Goal: Task Accomplishment & Management: Manage account settings

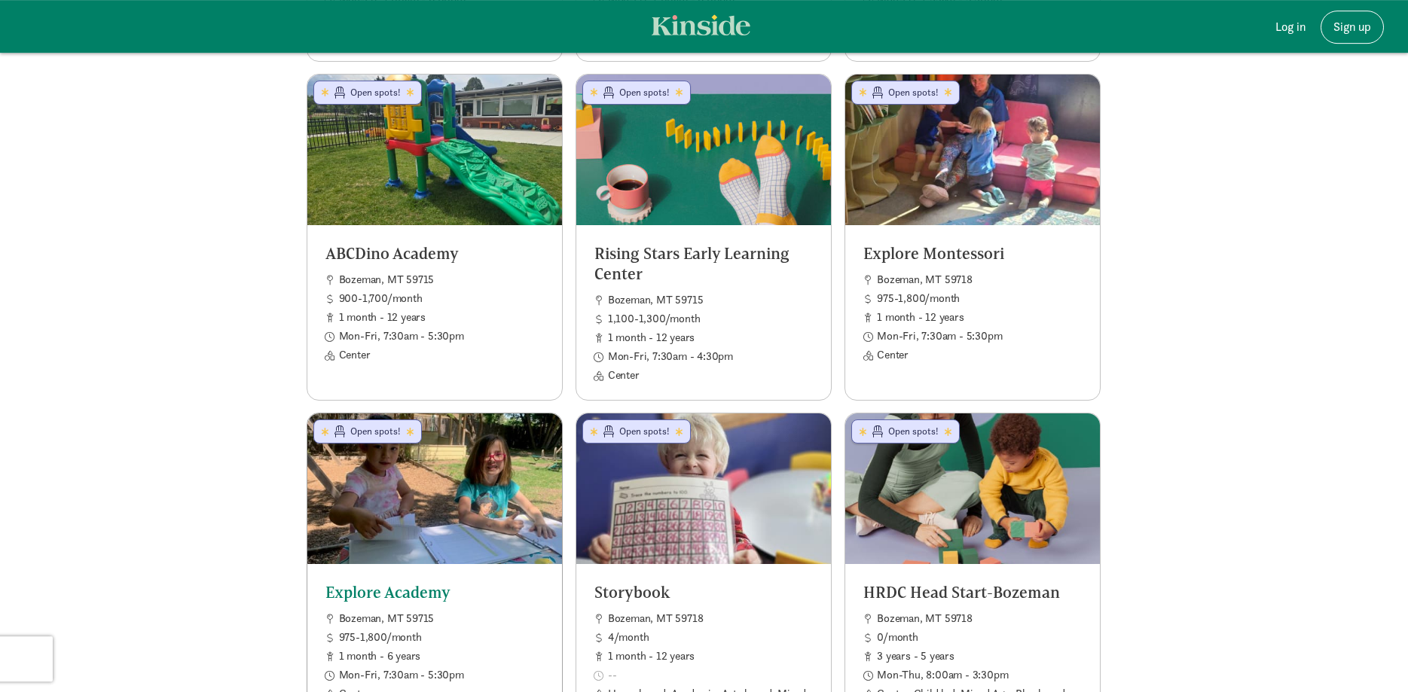
scroll to position [845, 0]
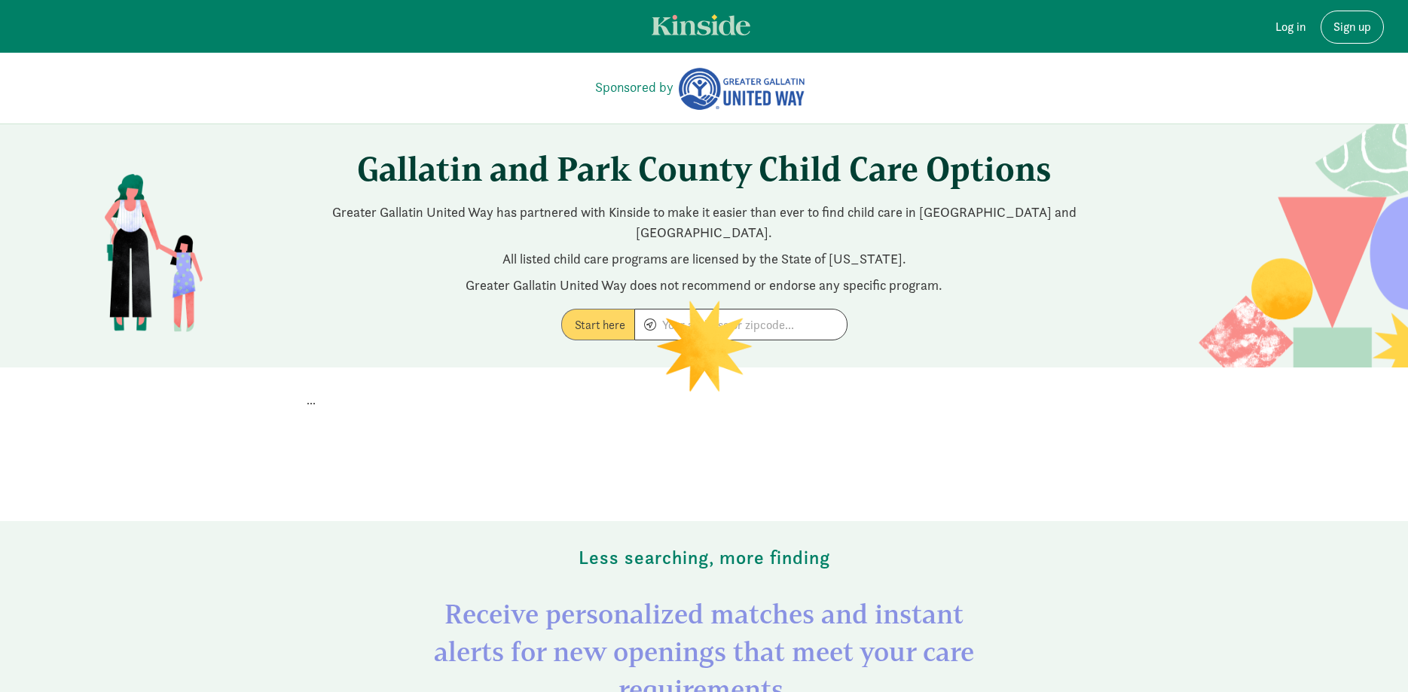
click at [1295, 35] on link "Log in" at bounding box center [1291, 27] width 54 height 33
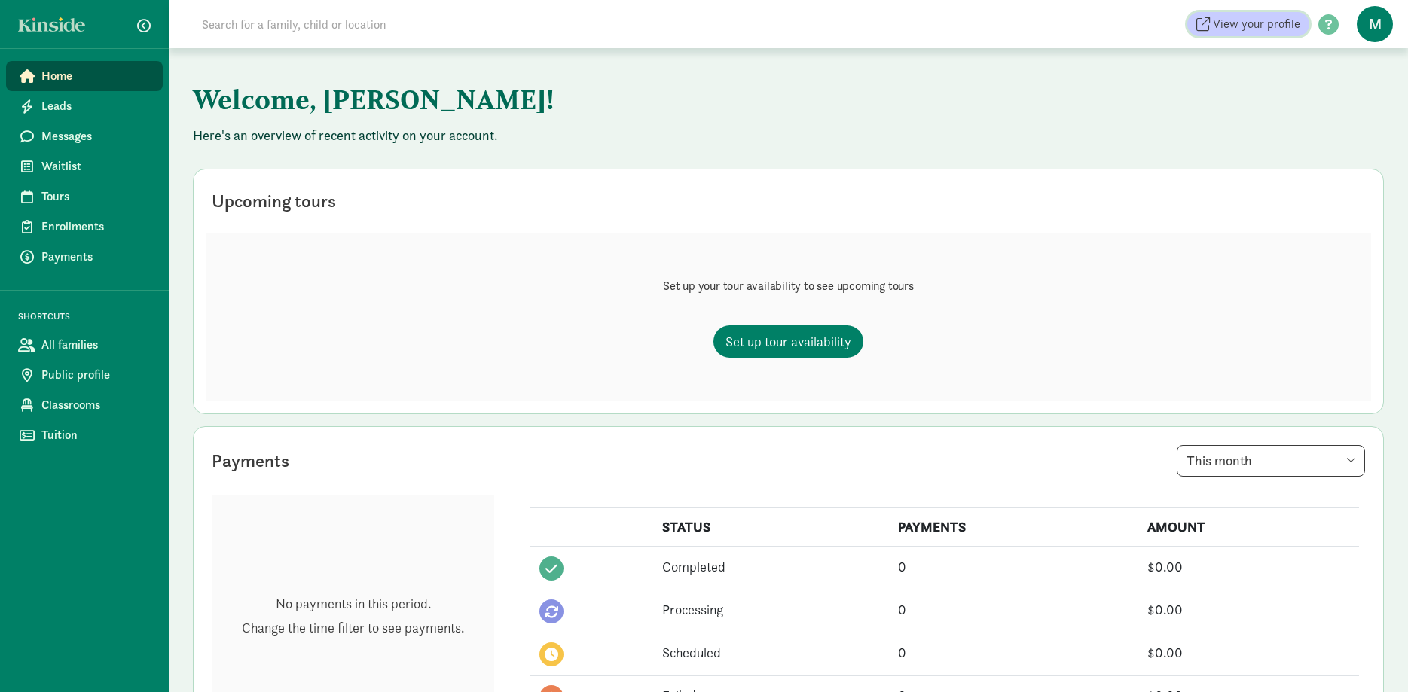
click at [1261, 25] on span "View your profile" at bounding box center [1256, 24] width 87 height 18
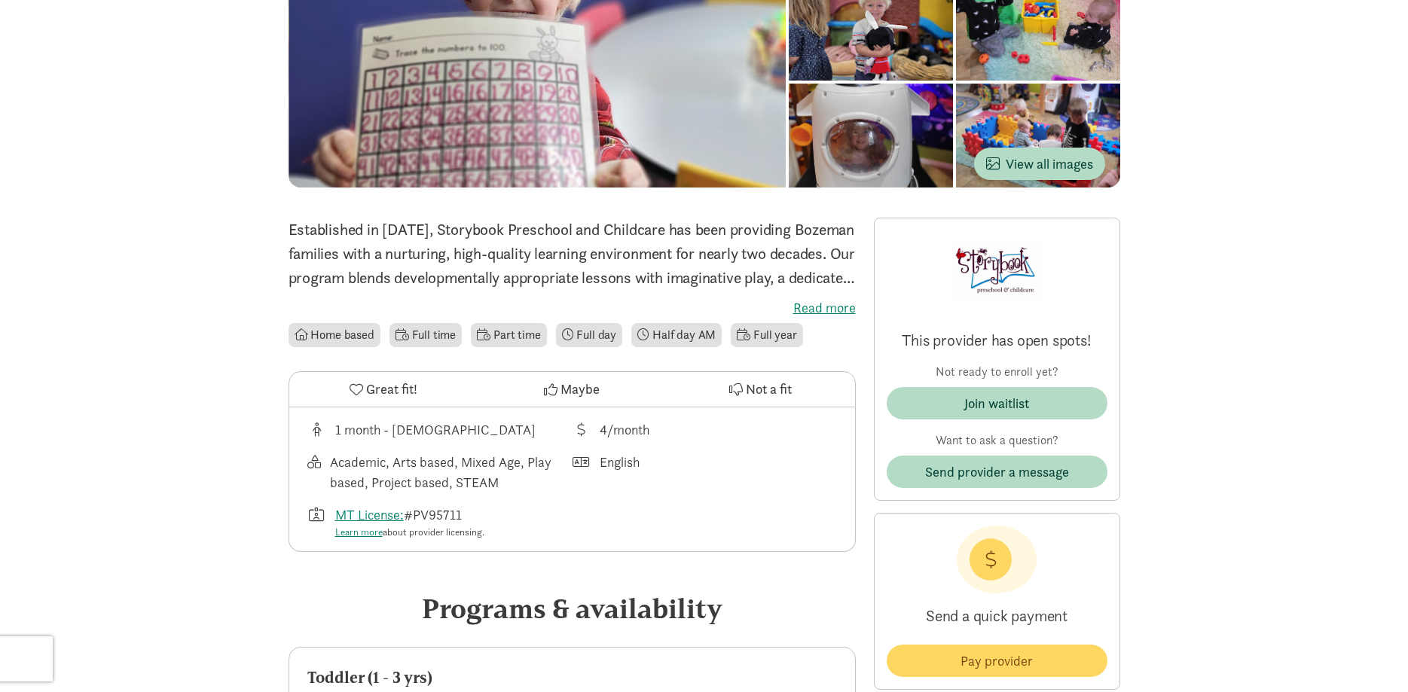
scroll to position [77, 0]
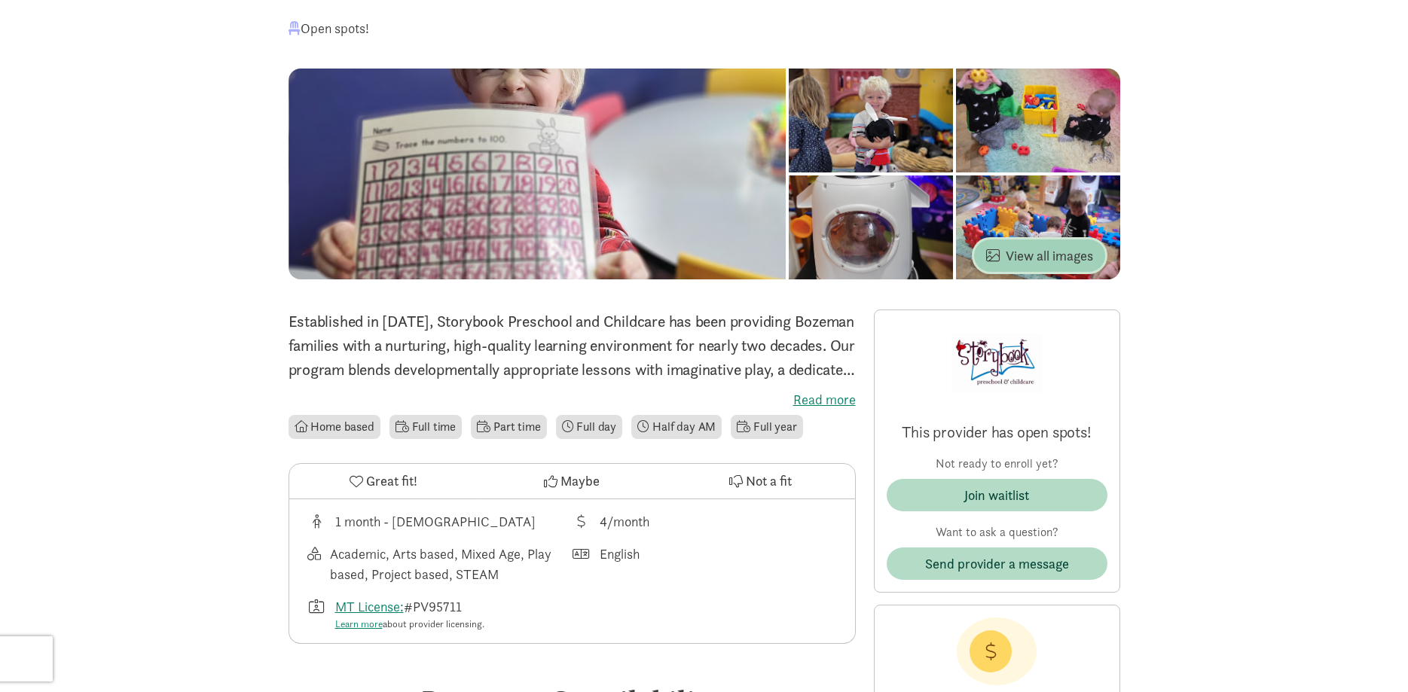
click at [1065, 255] on span "View all images" at bounding box center [1039, 256] width 107 height 20
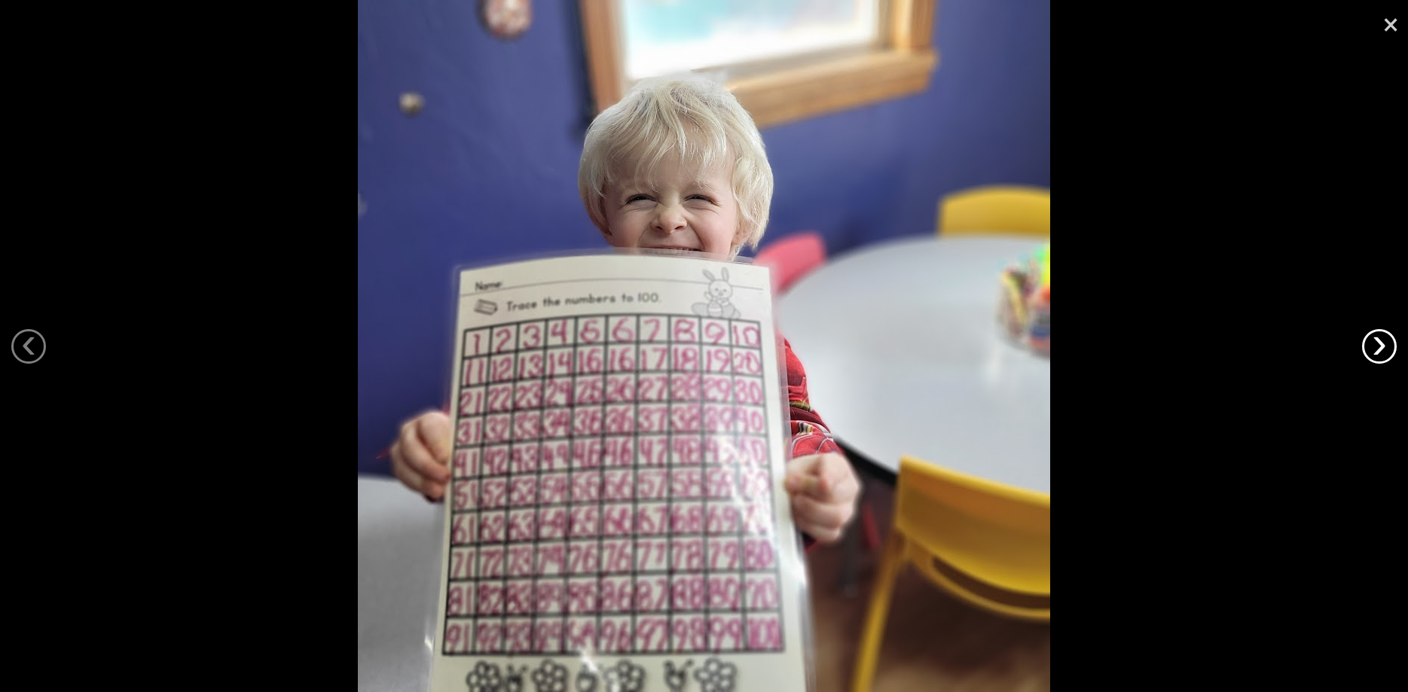
click at [1374, 346] on link "›" at bounding box center [1379, 346] width 35 height 35
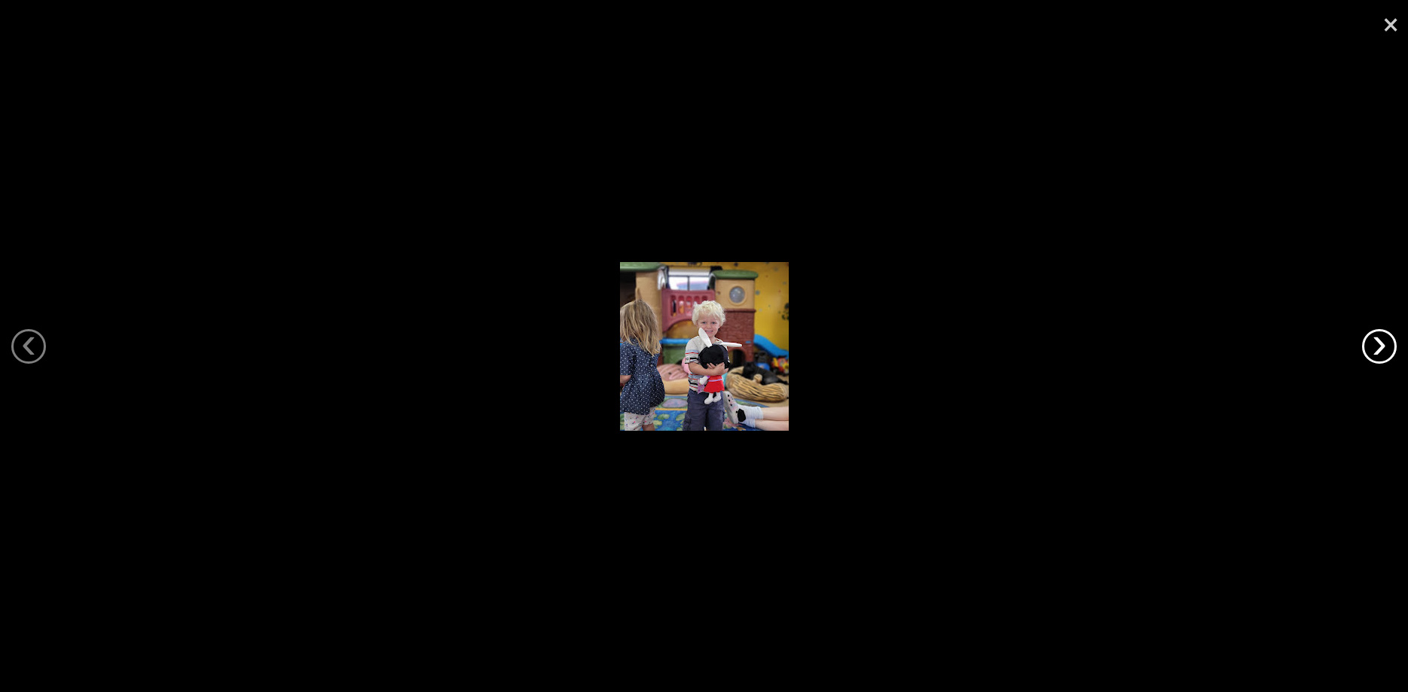
click at [1374, 346] on link "›" at bounding box center [1379, 346] width 35 height 35
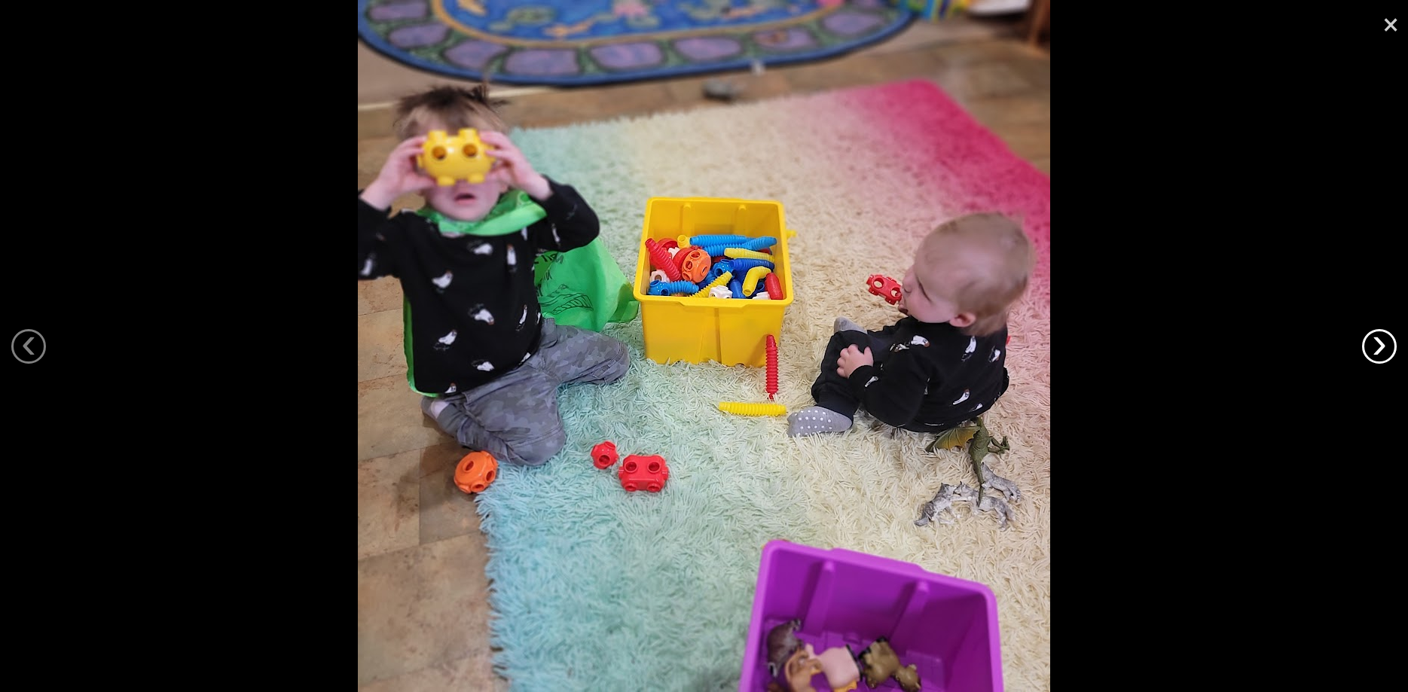
click at [1374, 346] on link "›" at bounding box center [1379, 346] width 35 height 35
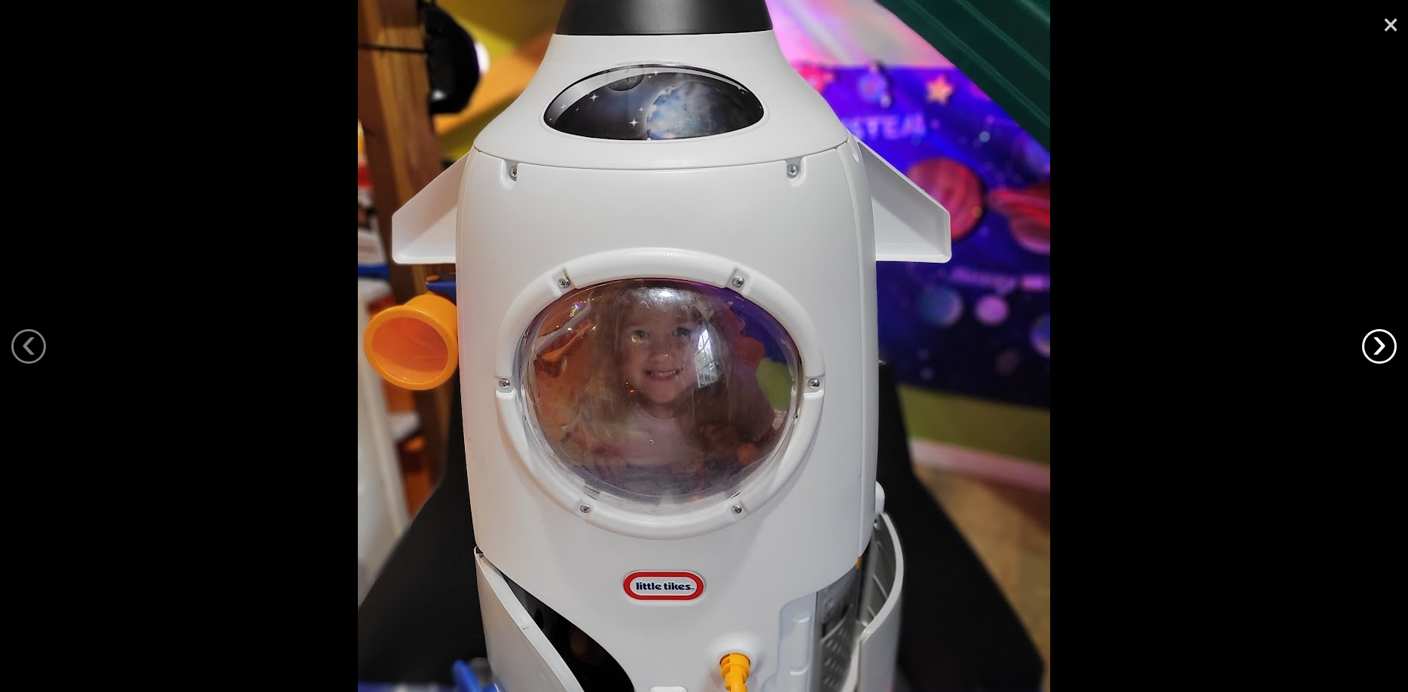
click at [1374, 346] on link "›" at bounding box center [1379, 346] width 35 height 35
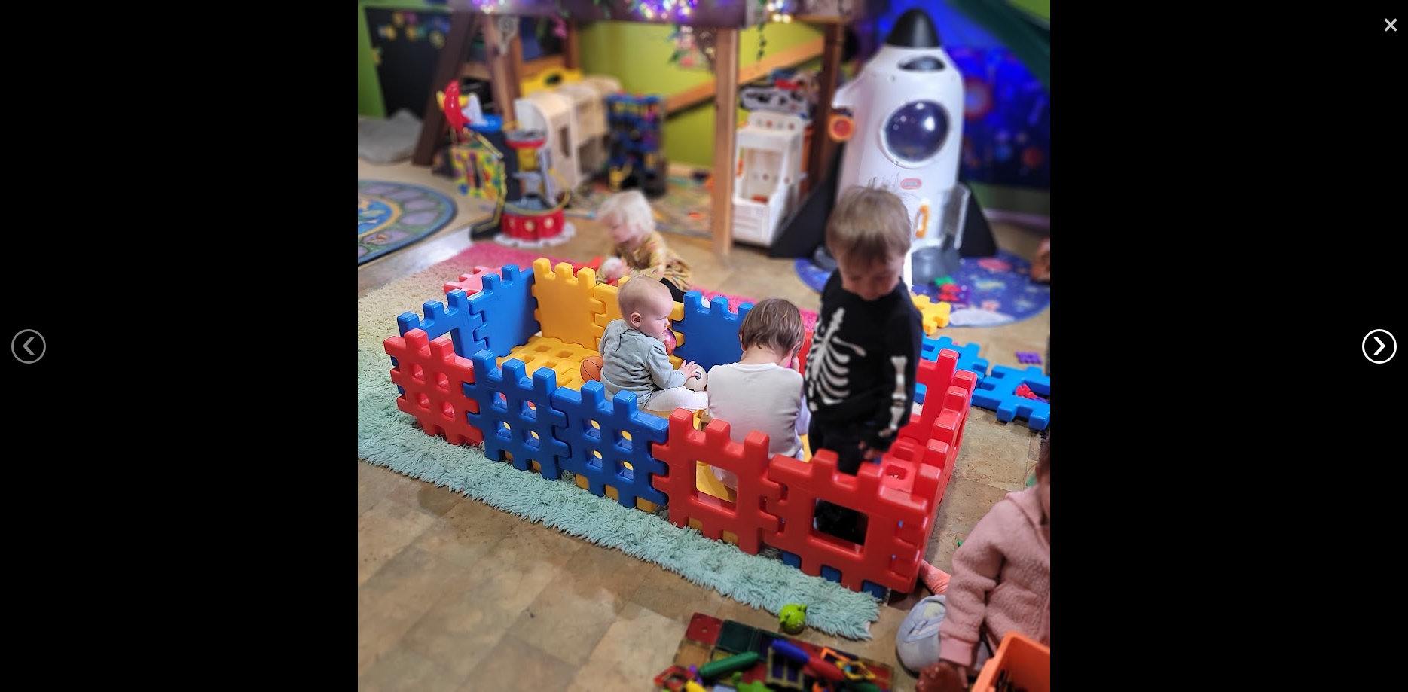
click at [1374, 346] on link "›" at bounding box center [1379, 346] width 35 height 35
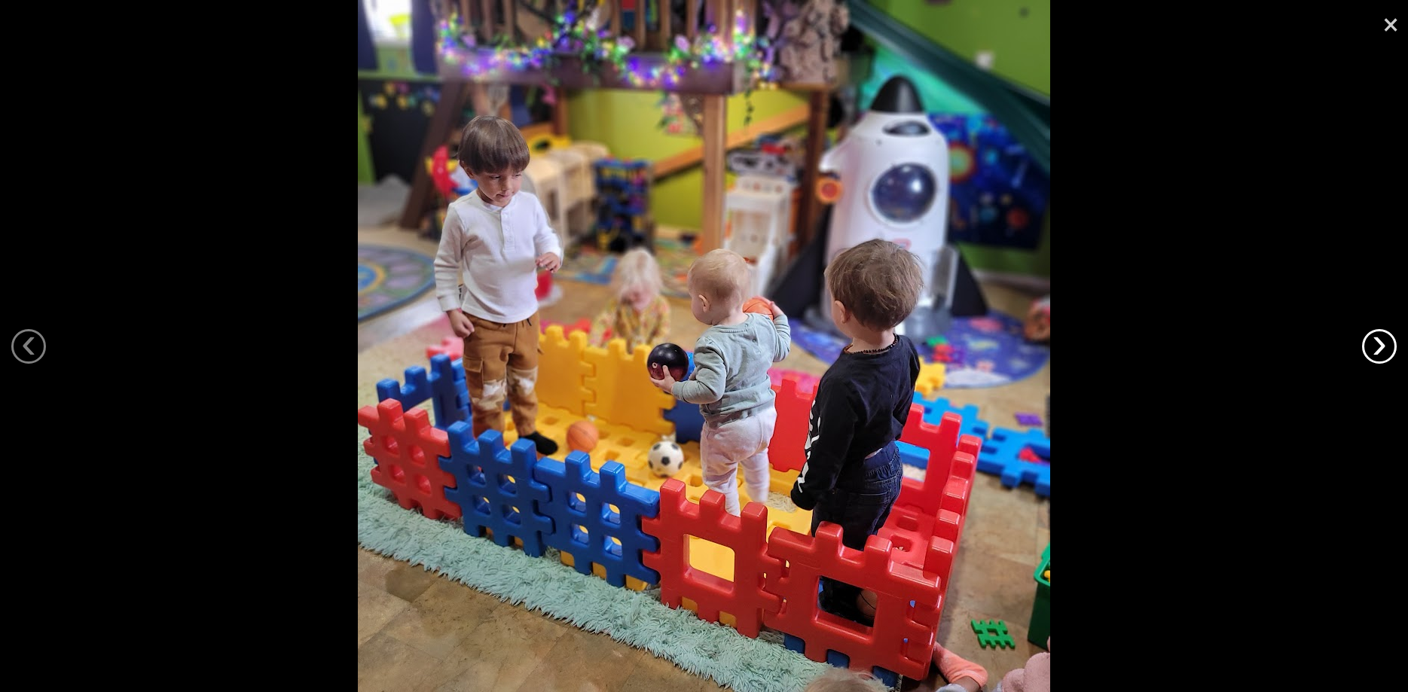
click at [1374, 346] on link "›" at bounding box center [1379, 346] width 35 height 35
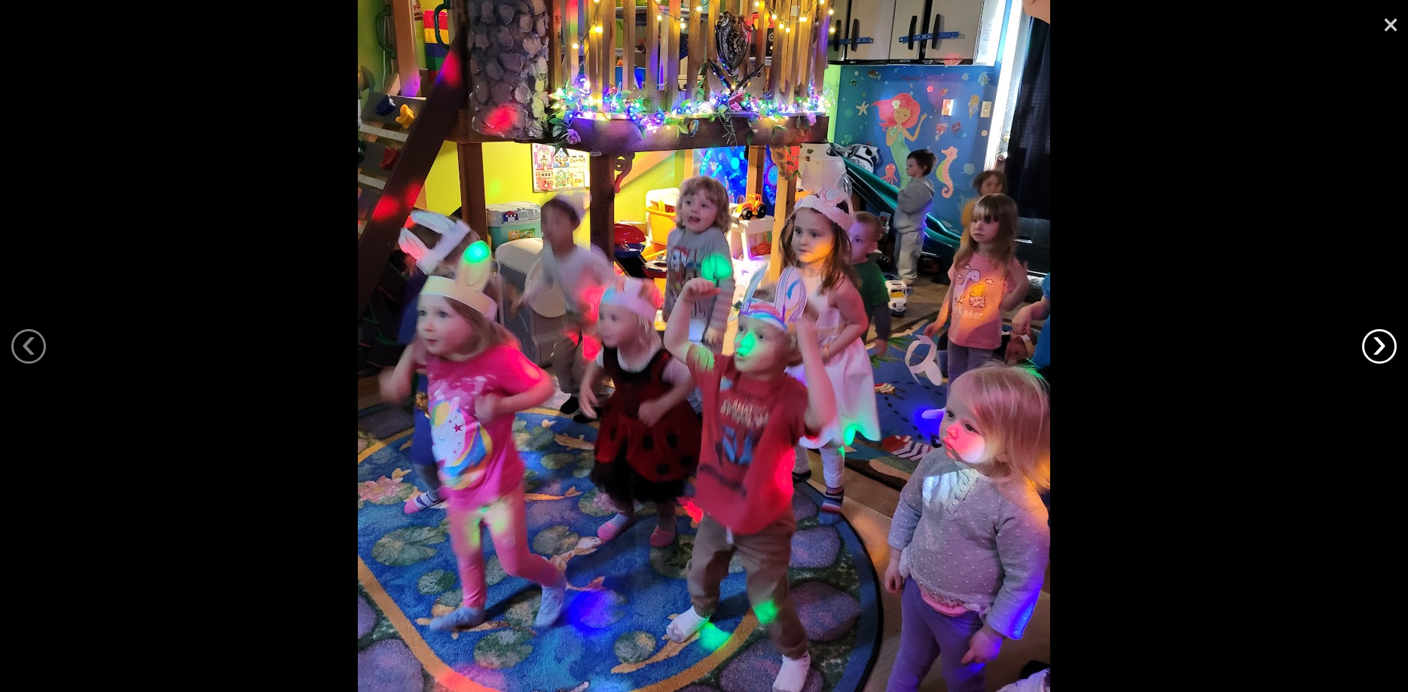
click at [1374, 346] on link "›" at bounding box center [1379, 346] width 35 height 35
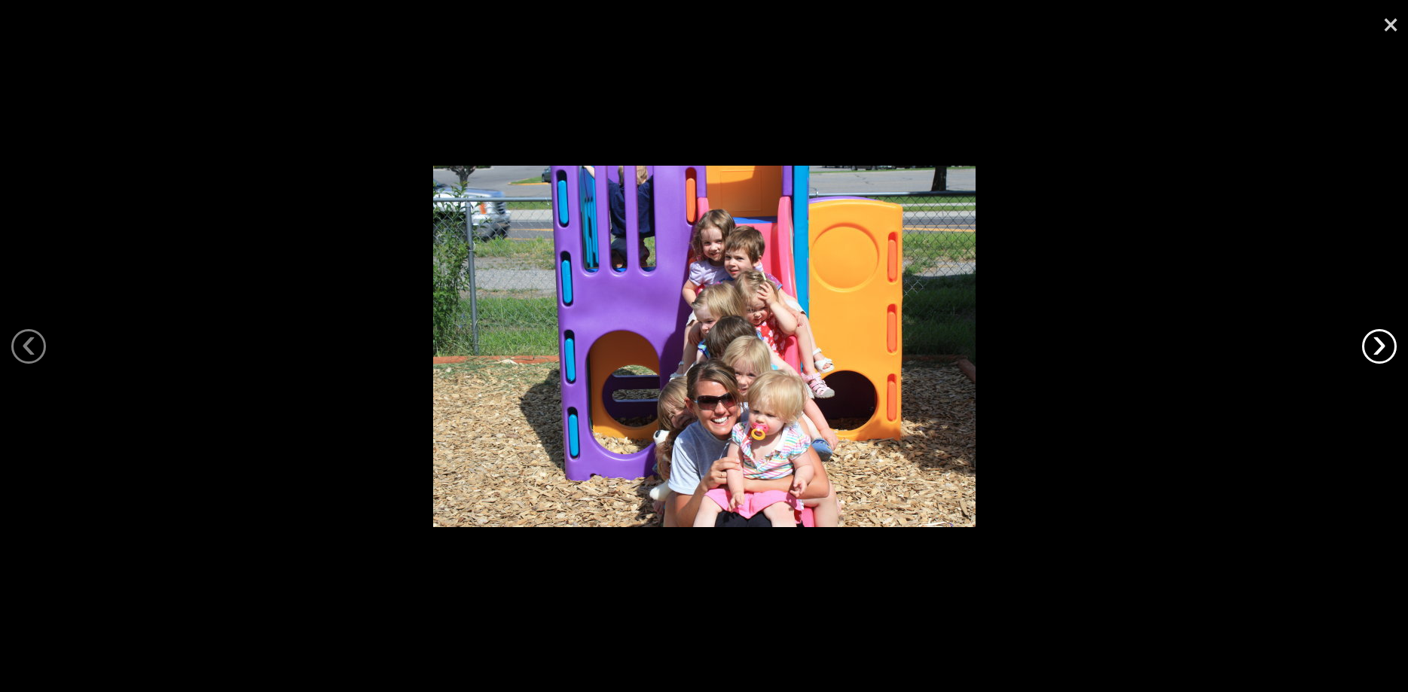
click at [1374, 346] on link "›" at bounding box center [1379, 346] width 35 height 35
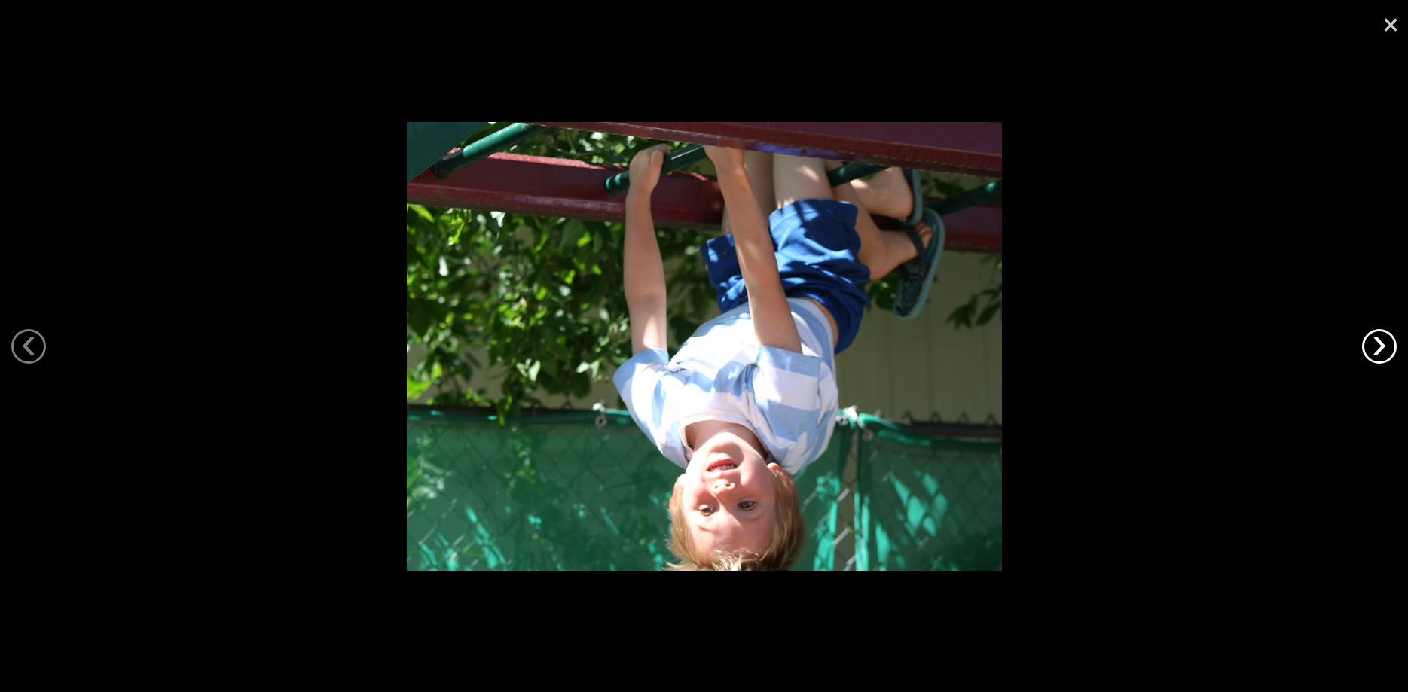
click at [1374, 346] on link "›" at bounding box center [1379, 346] width 35 height 35
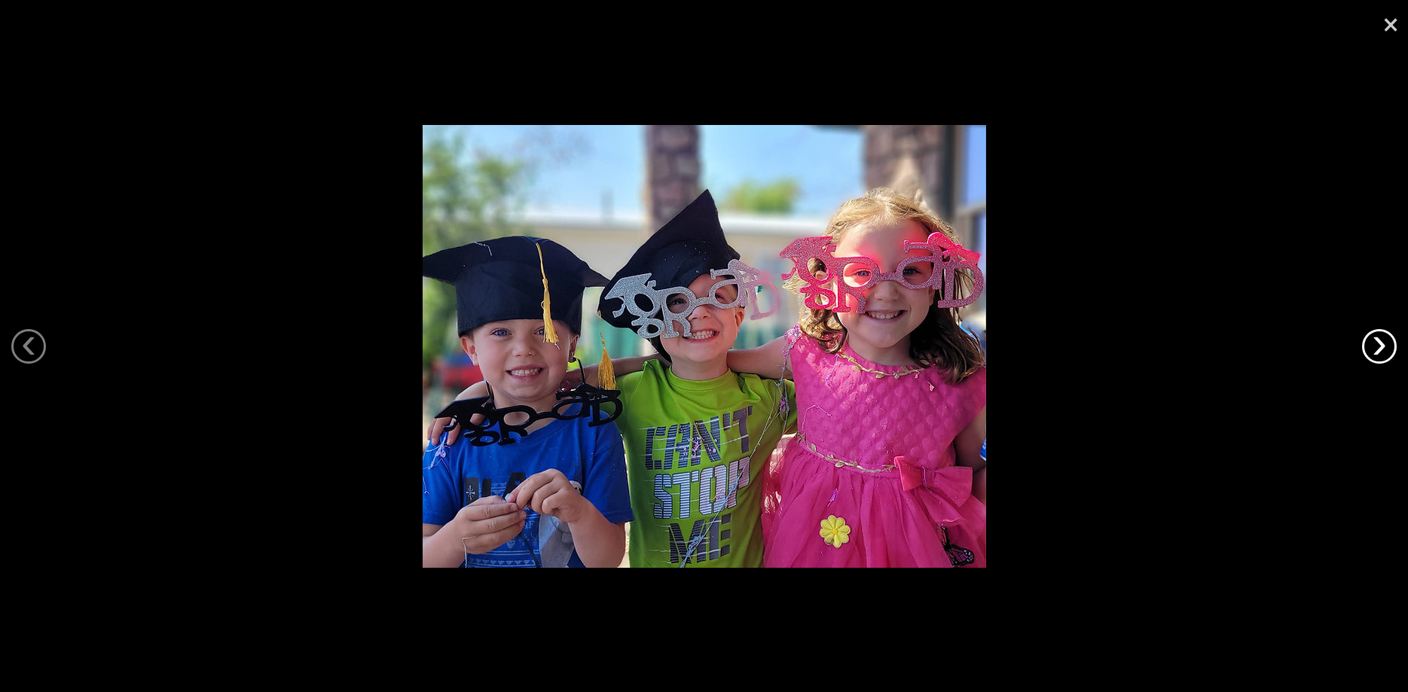
click at [1374, 346] on link "›" at bounding box center [1379, 346] width 35 height 35
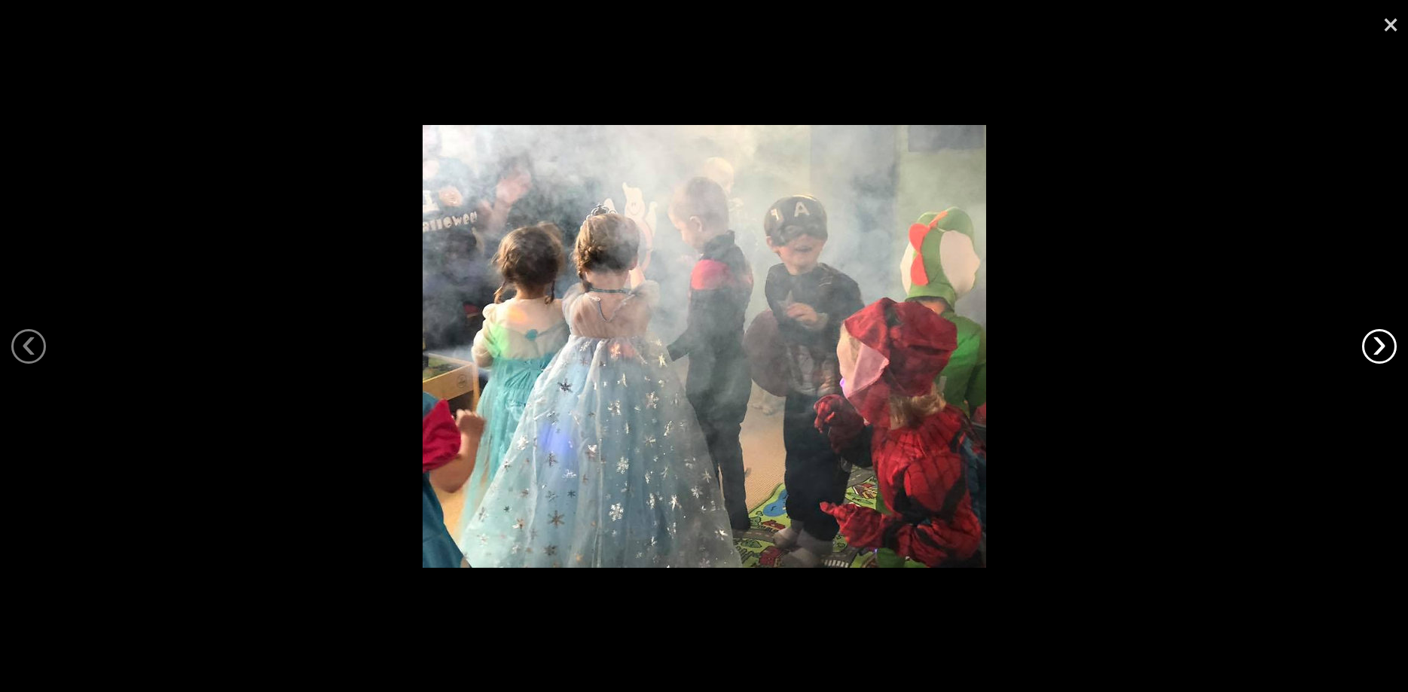
click at [1374, 346] on link "›" at bounding box center [1379, 346] width 35 height 35
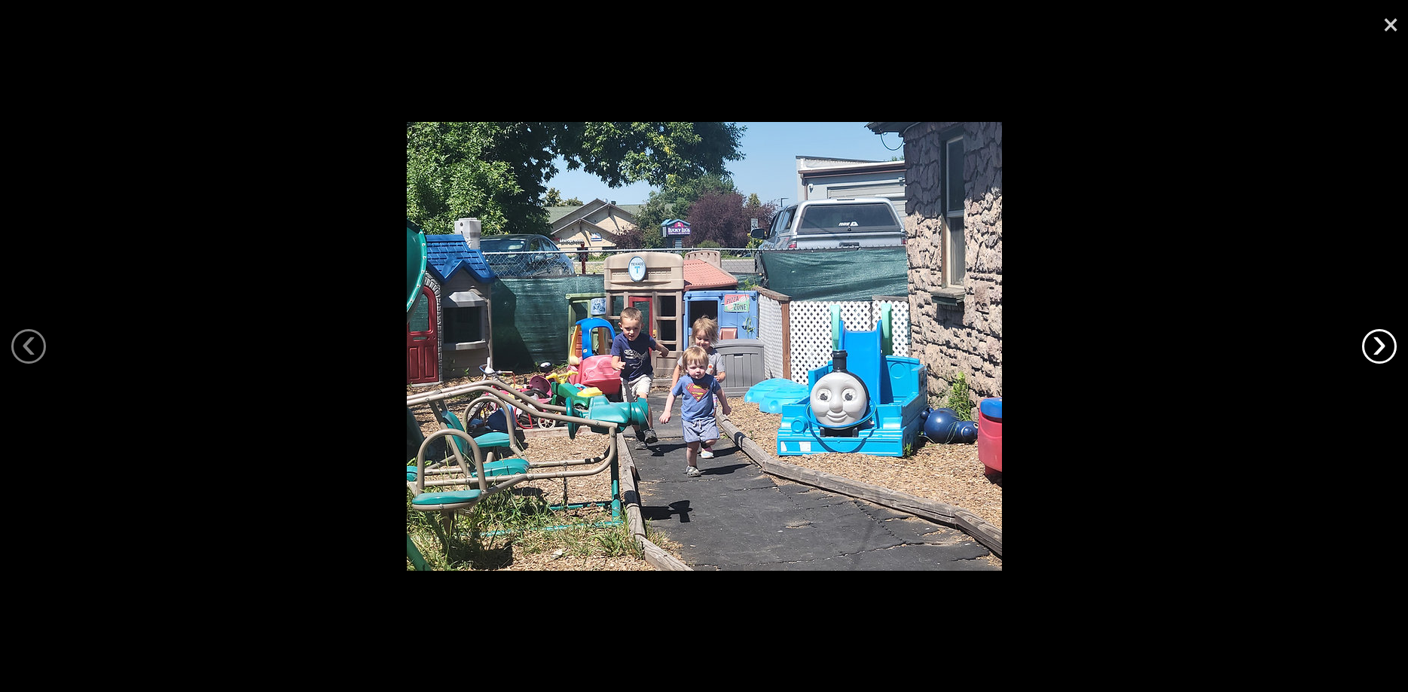
click at [1374, 346] on link "›" at bounding box center [1379, 346] width 35 height 35
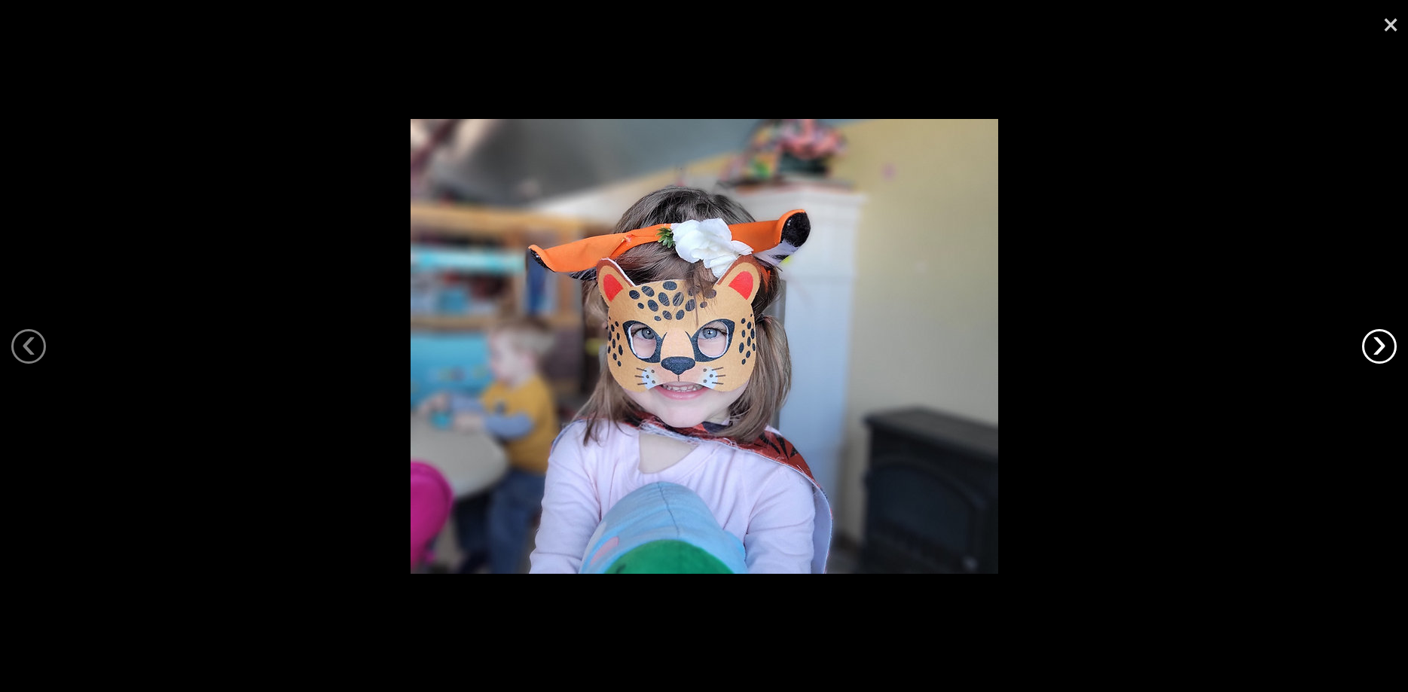
click at [1374, 346] on link "›" at bounding box center [1379, 346] width 35 height 35
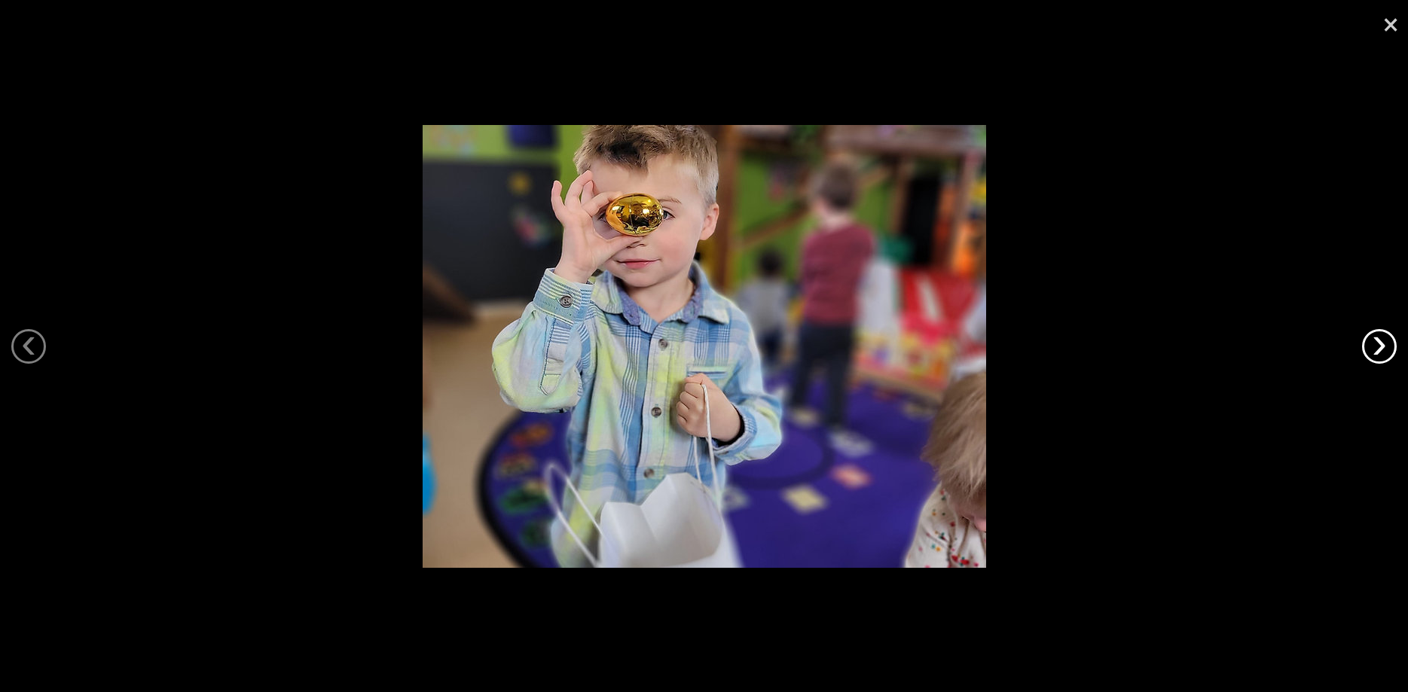
click at [1374, 346] on link "›" at bounding box center [1379, 346] width 35 height 35
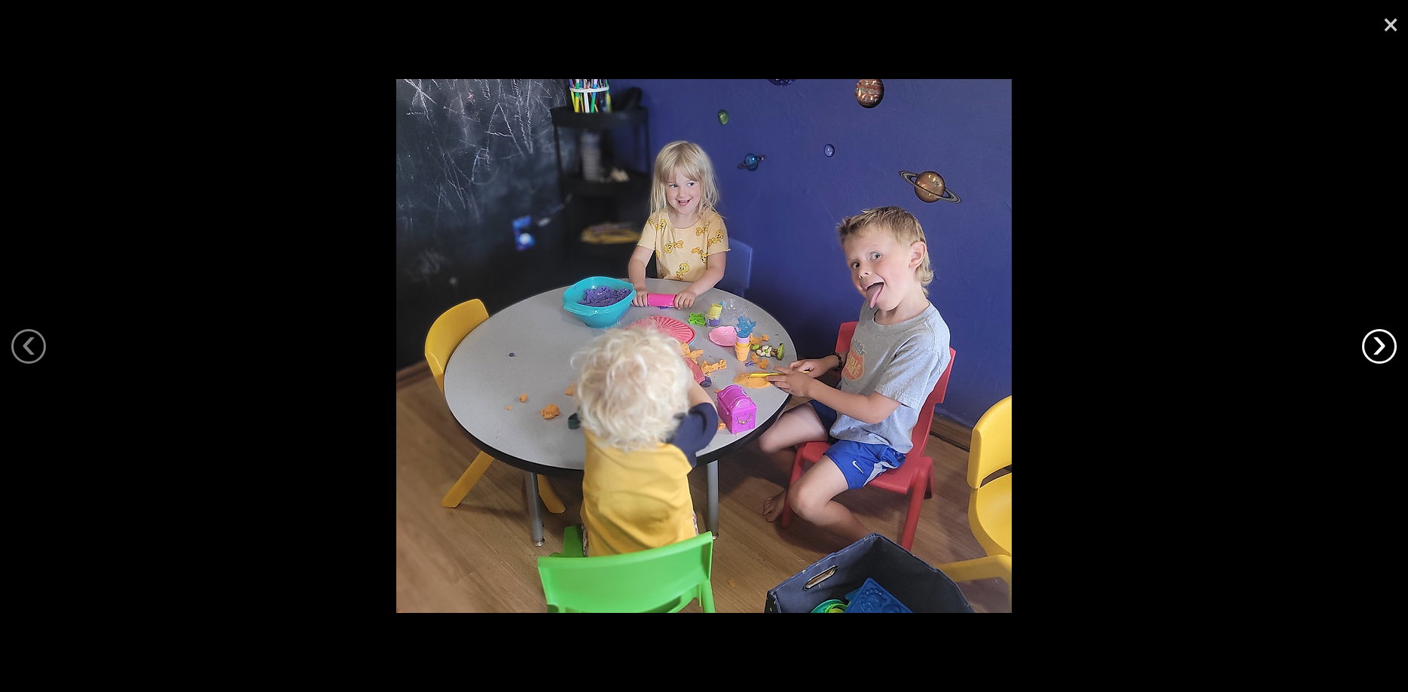
click at [1374, 346] on link "›" at bounding box center [1379, 346] width 35 height 35
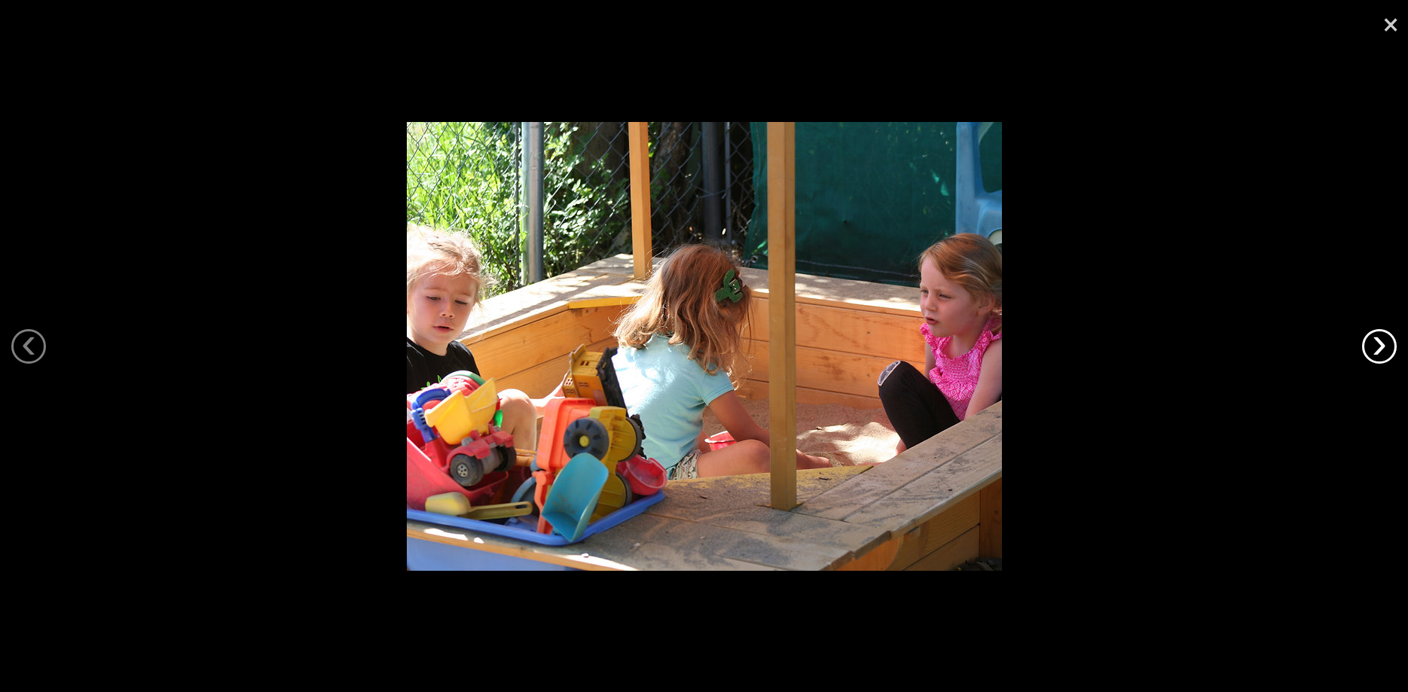
click at [1374, 346] on link "›" at bounding box center [1379, 346] width 35 height 35
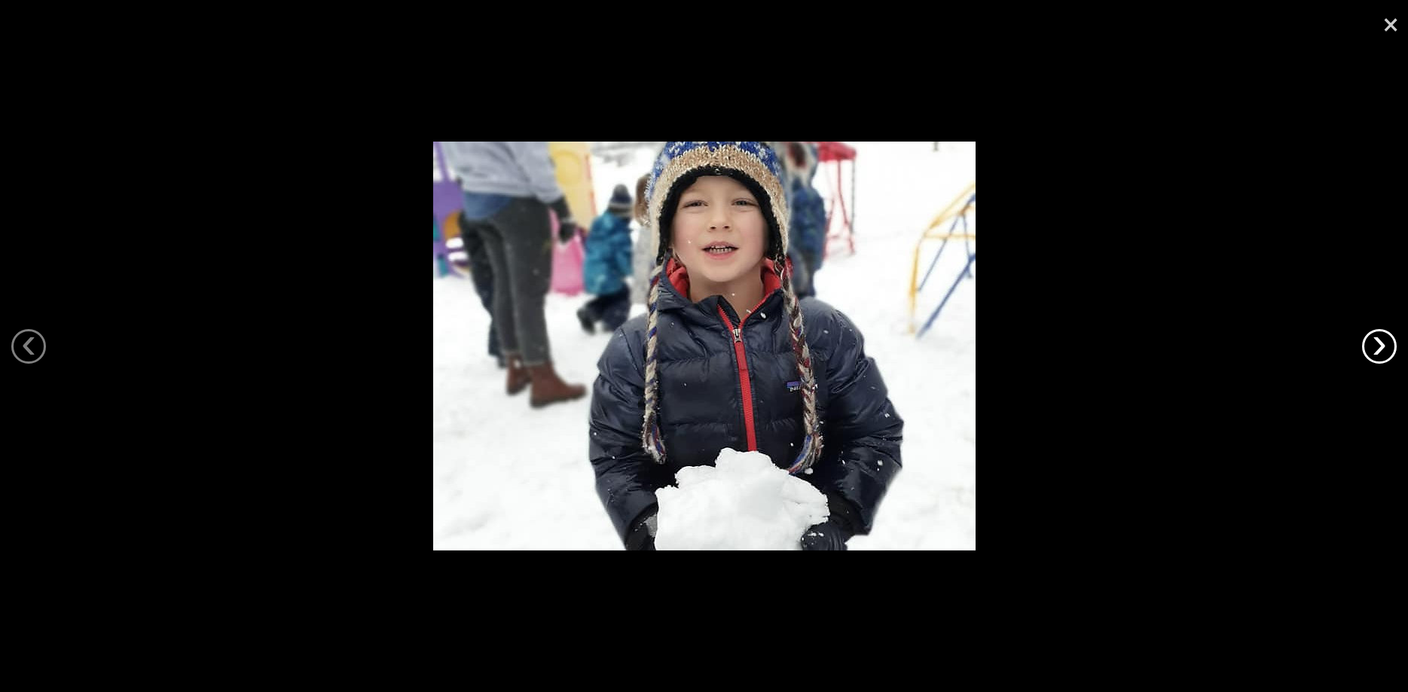
click at [1374, 346] on link "›" at bounding box center [1379, 346] width 35 height 35
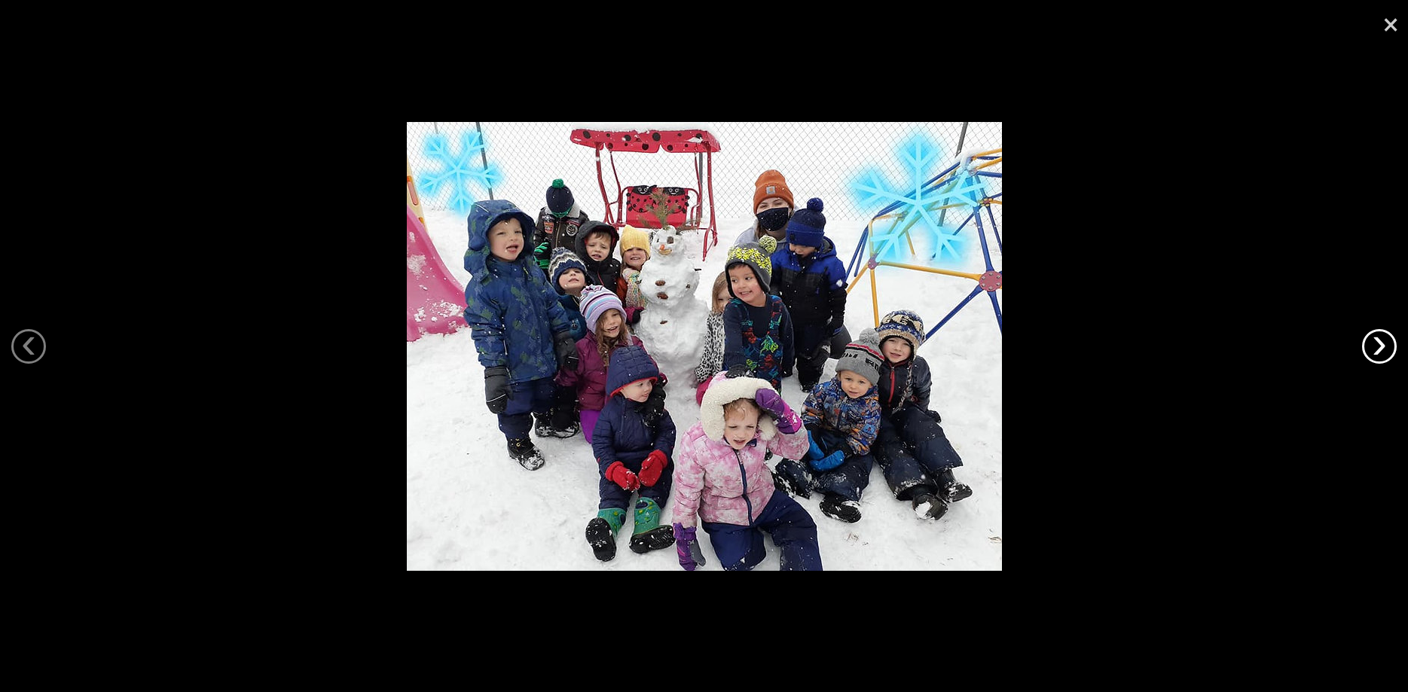
click at [1374, 346] on link "›" at bounding box center [1379, 346] width 35 height 35
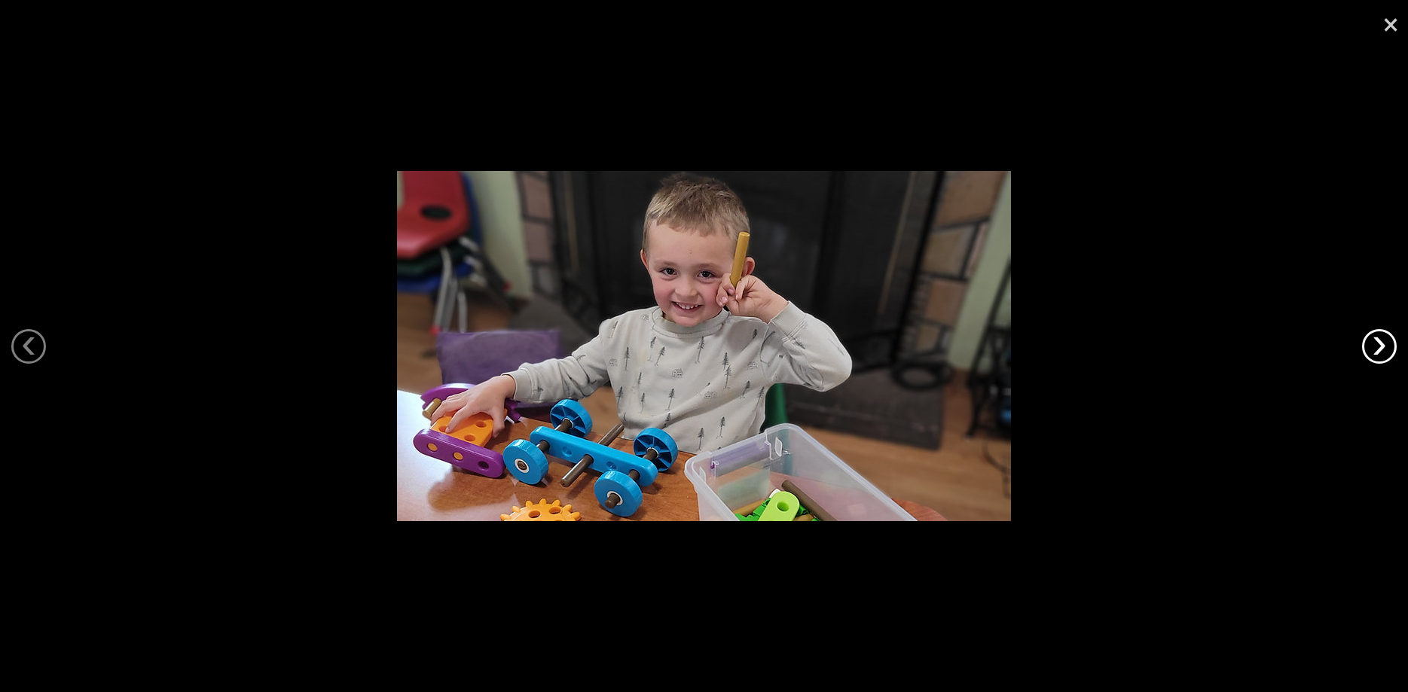
click at [1374, 346] on link "›" at bounding box center [1379, 346] width 35 height 35
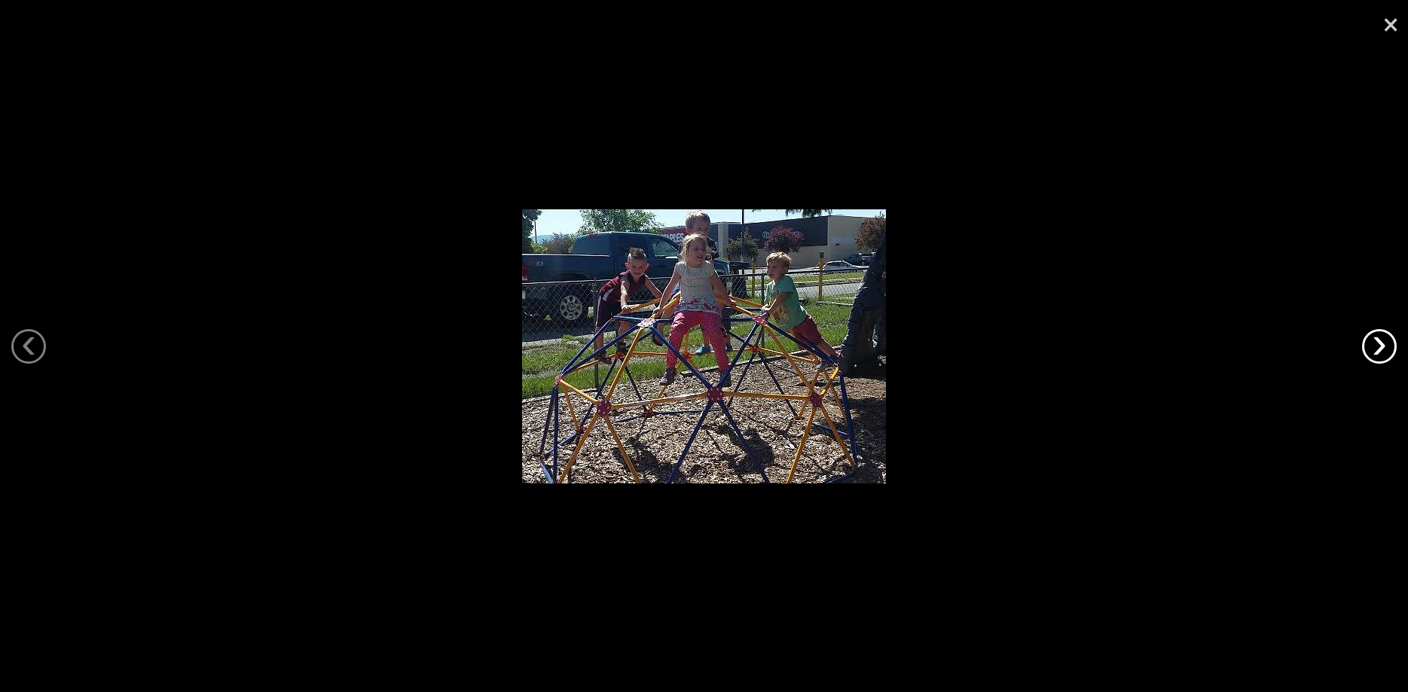
click at [1374, 346] on link "›" at bounding box center [1379, 346] width 35 height 35
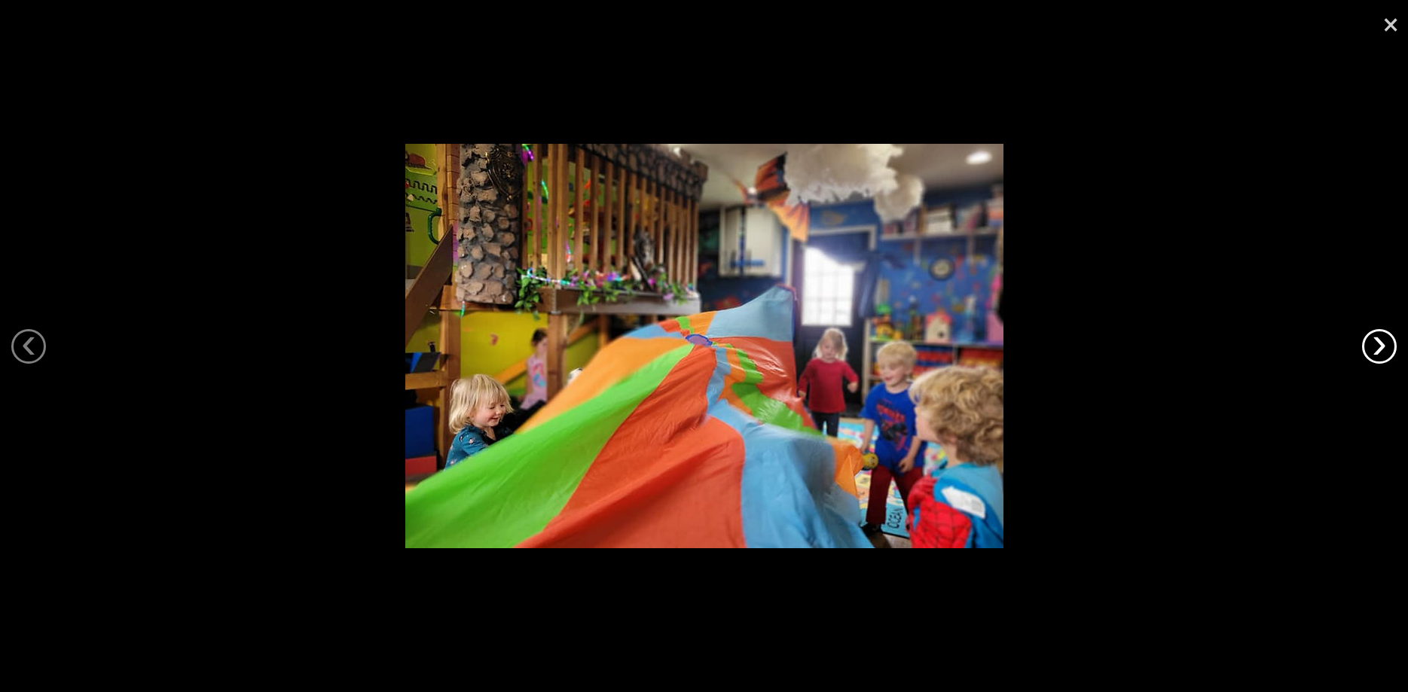
click at [1374, 346] on link "›" at bounding box center [1379, 346] width 35 height 35
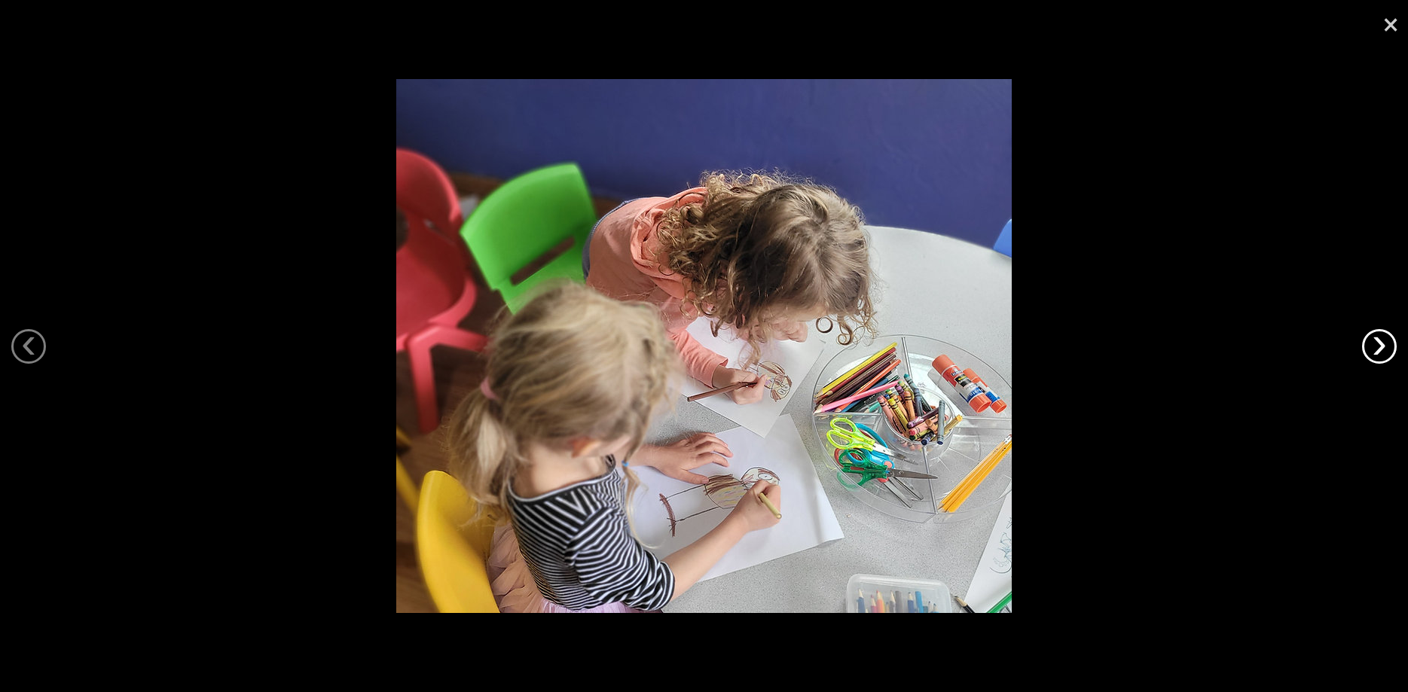
click at [1374, 346] on link "›" at bounding box center [1379, 346] width 35 height 35
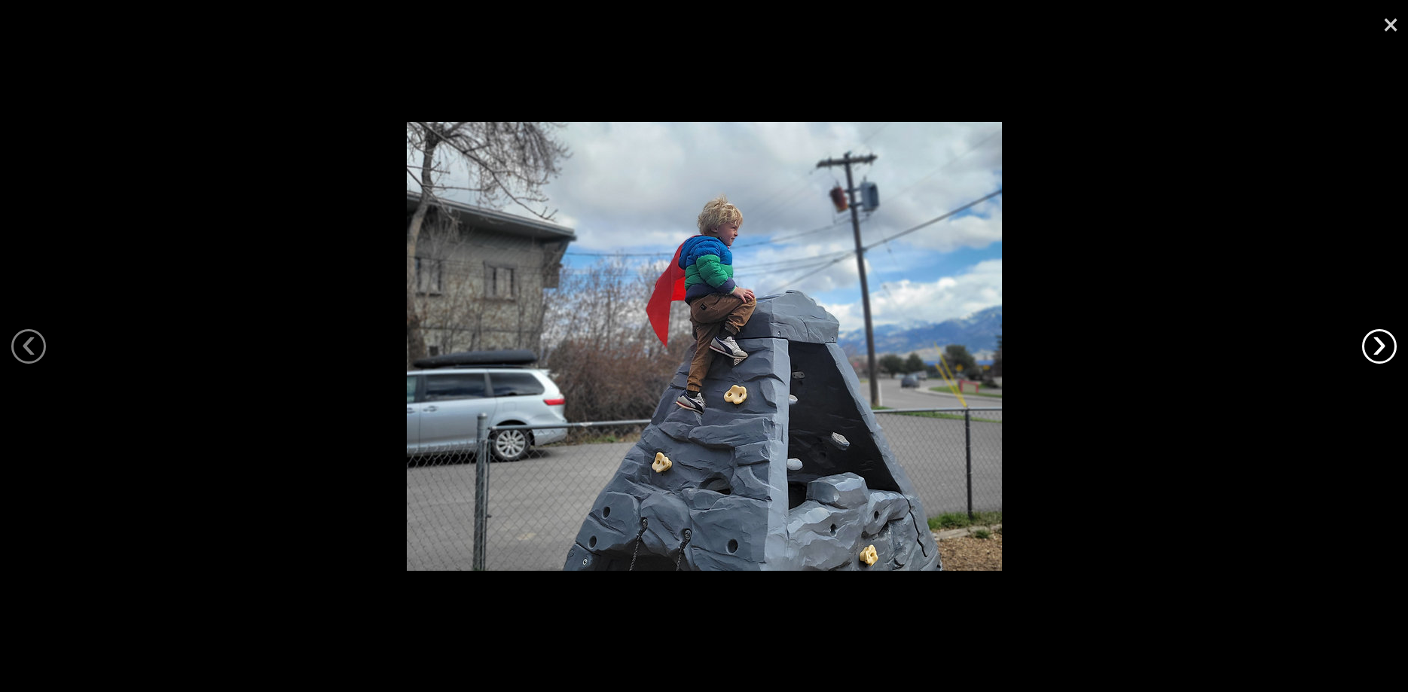
click at [1374, 346] on link "›" at bounding box center [1379, 346] width 35 height 35
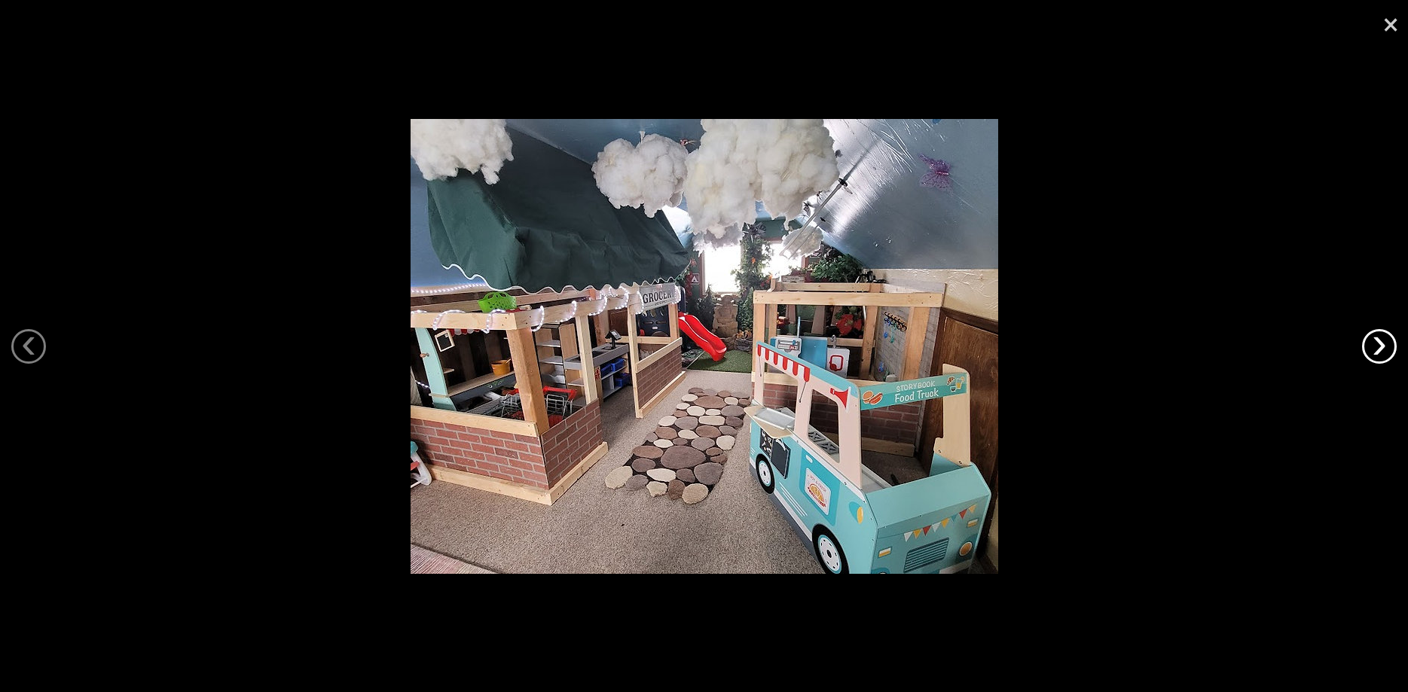
click at [1374, 346] on link "›" at bounding box center [1379, 346] width 35 height 35
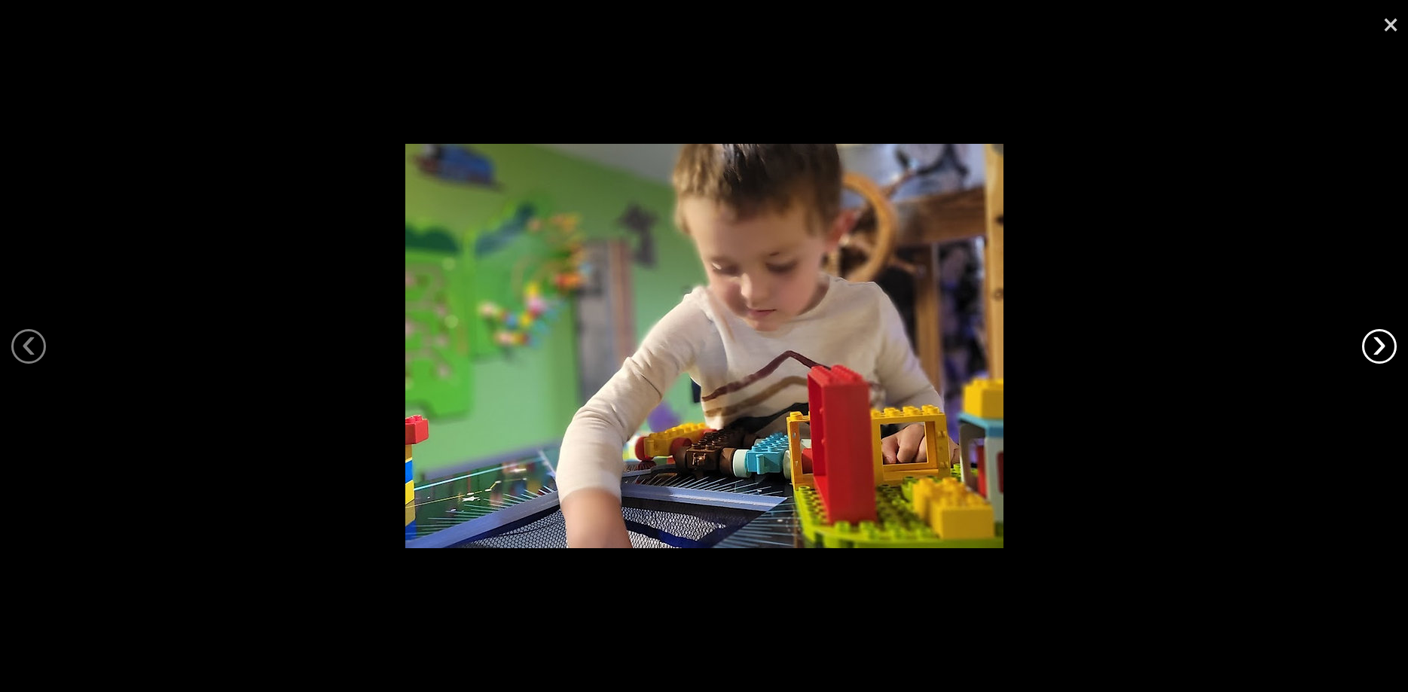
click at [1374, 346] on link "›" at bounding box center [1379, 346] width 35 height 35
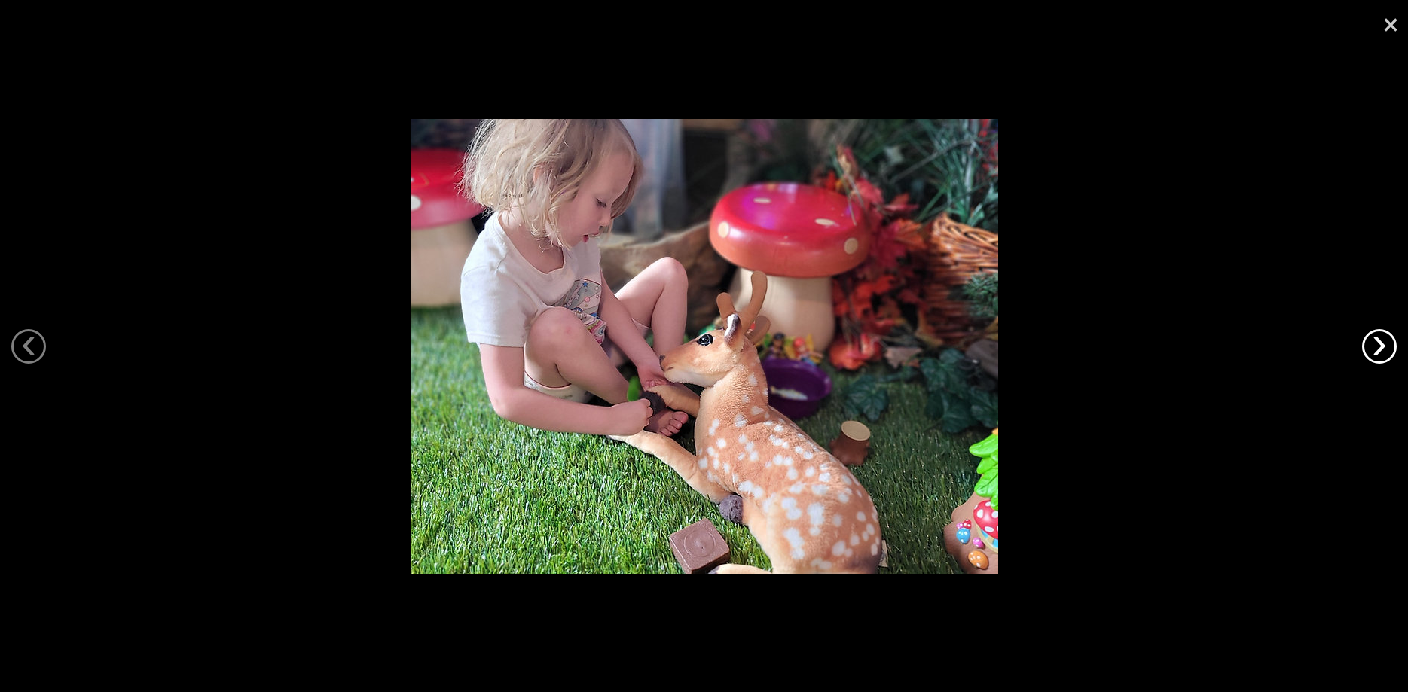
click at [1374, 346] on link "›" at bounding box center [1379, 346] width 35 height 35
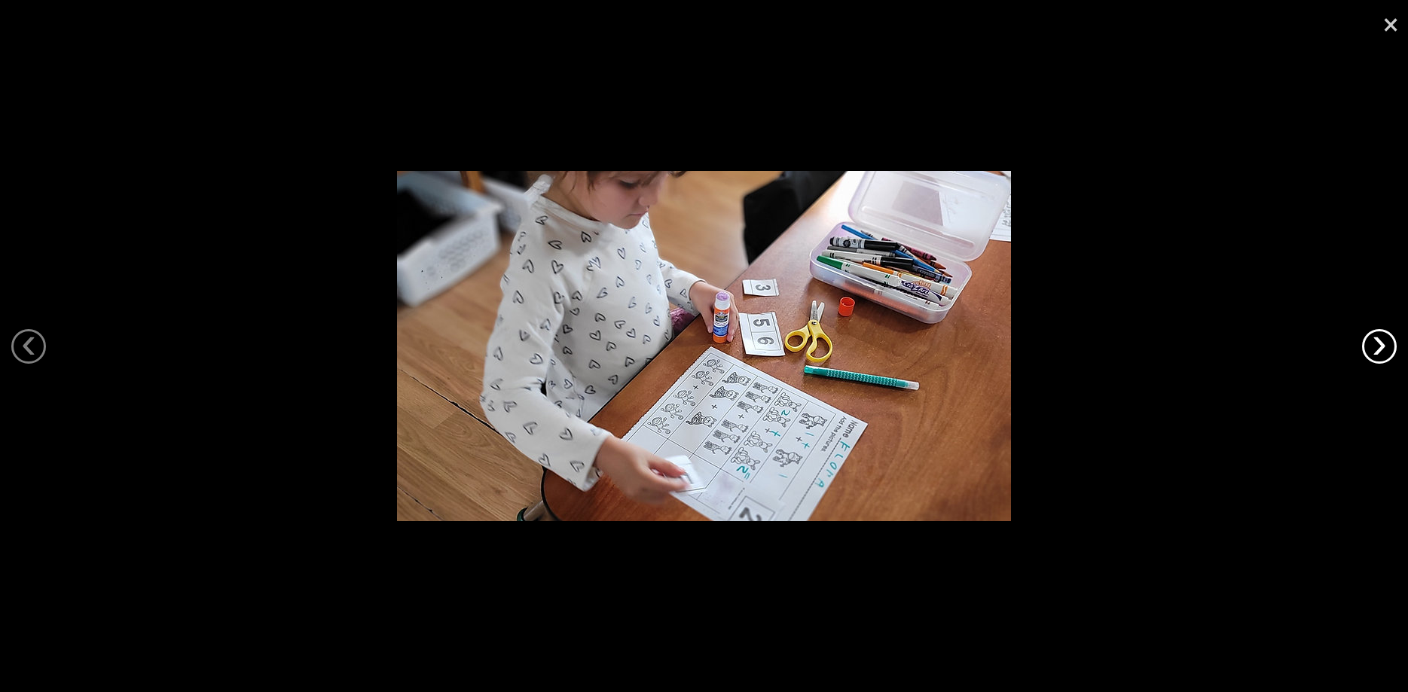
click at [1374, 346] on link "›" at bounding box center [1379, 346] width 35 height 35
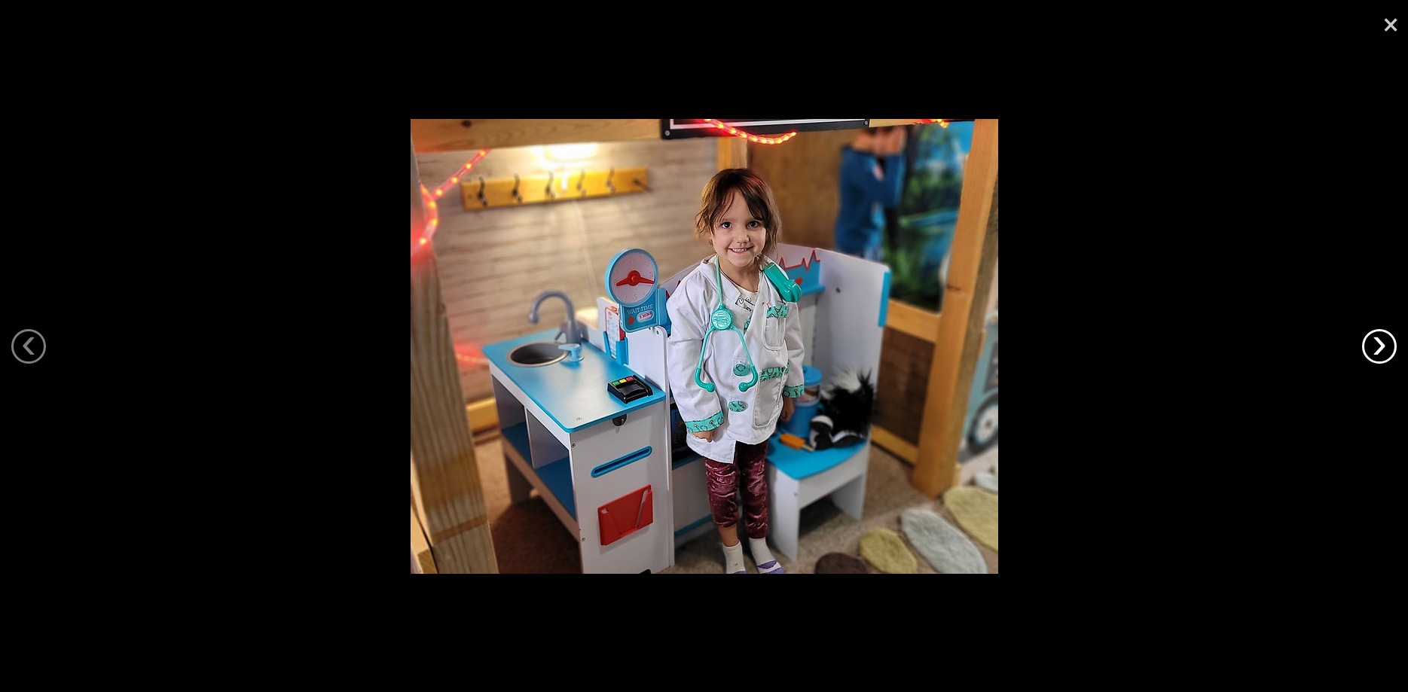
click at [1374, 346] on link "›" at bounding box center [1379, 346] width 35 height 35
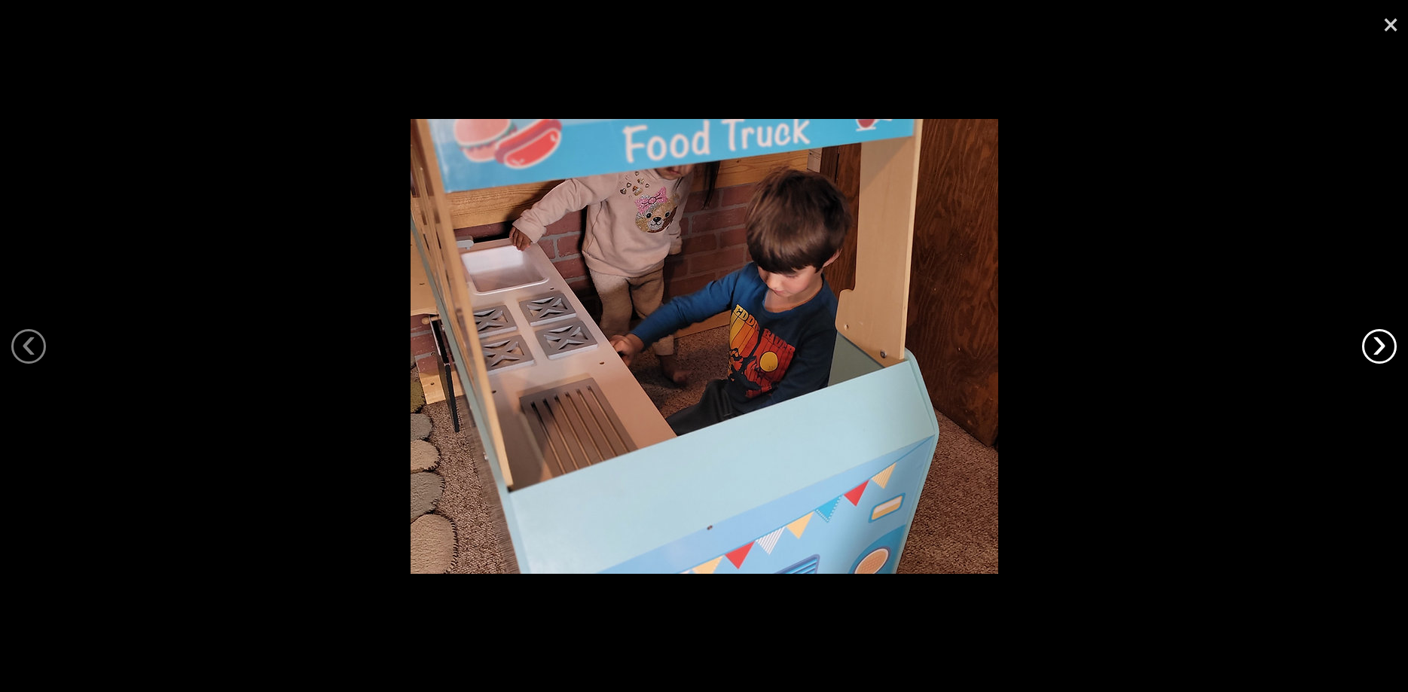
click at [1374, 346] on link "›" at bounding box center [1379, 346] width 35 height 35
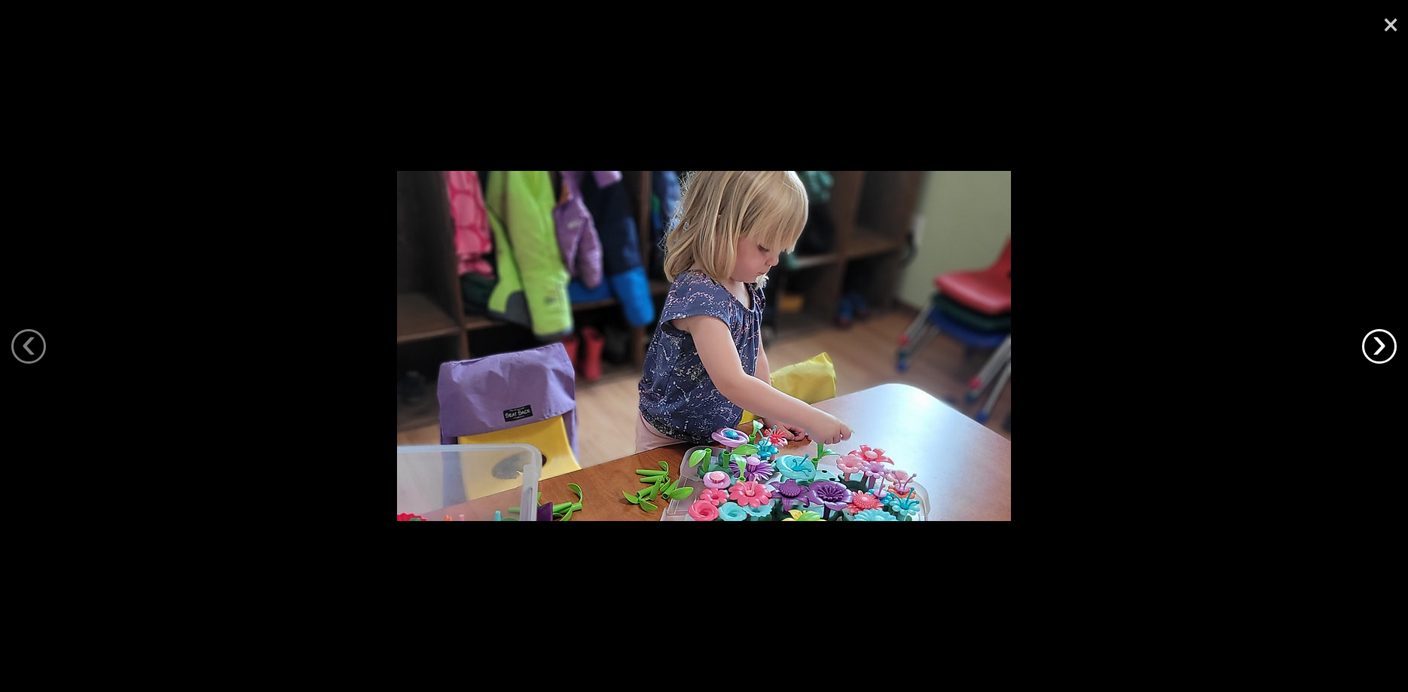
click at [1374, 346] on link "›" at bounding box center [1379, 346] width 35 height 35
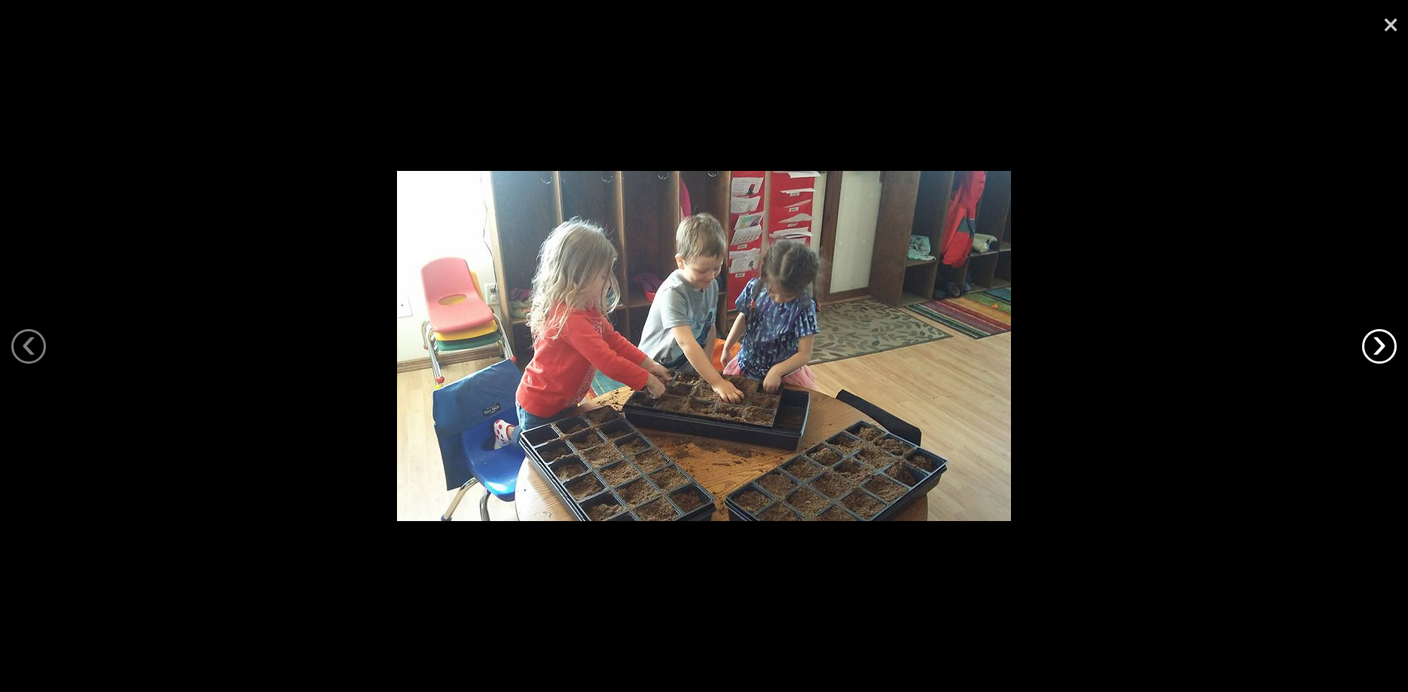
click at [1374, 346] on link "›" at bounding box center [1379, 346] width 35 height 35
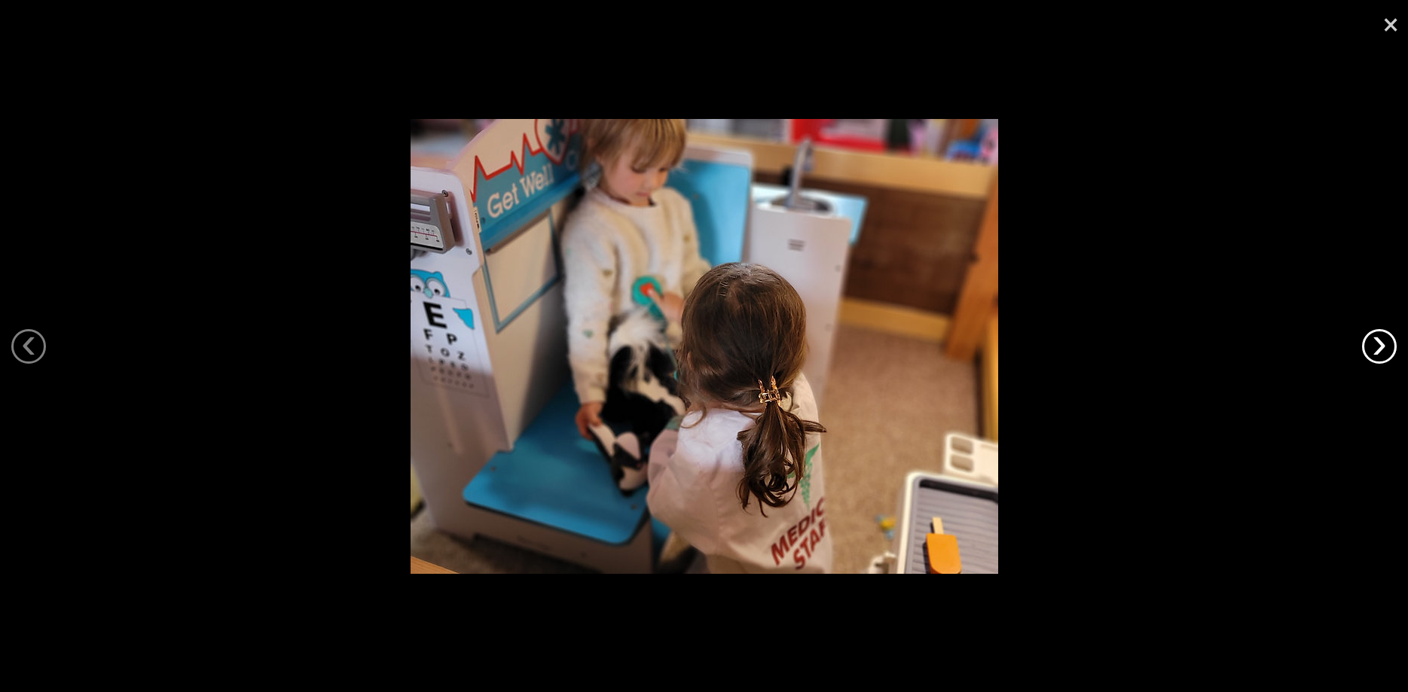
click at [1374, 346] on link "›" at bounding box center [1379, 346] width 35 height 35
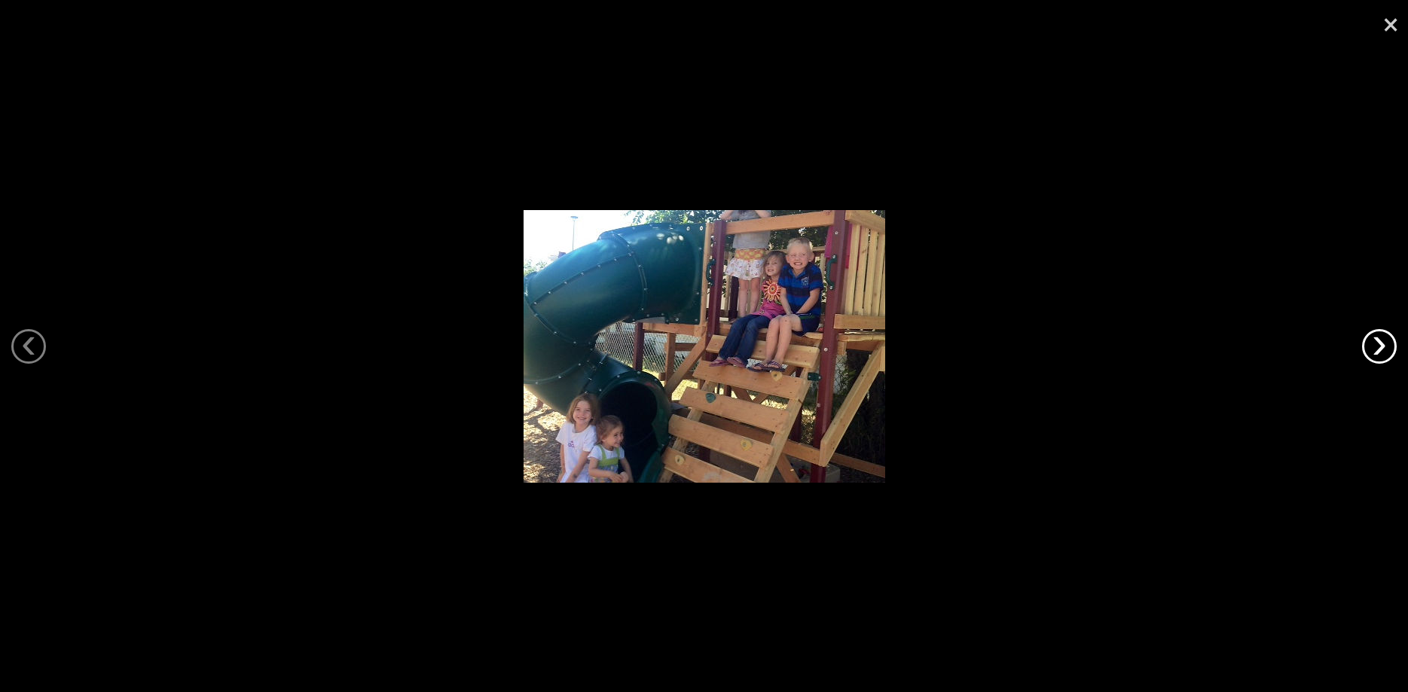
click at [1374, 346] on link "›" at bounding box center [1379, 346] width 35 height 35
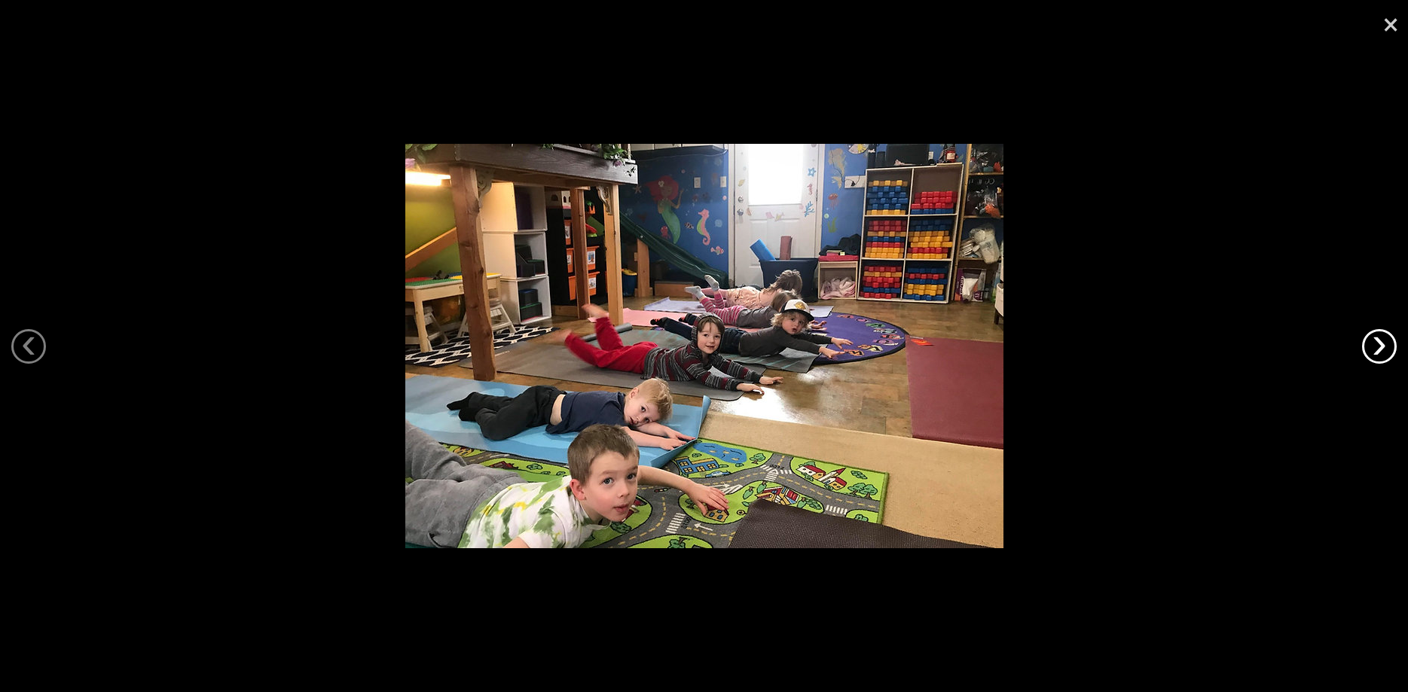
click at [1374, 346] on link "›" at bounding box center [1379, 346] width 35 height 35
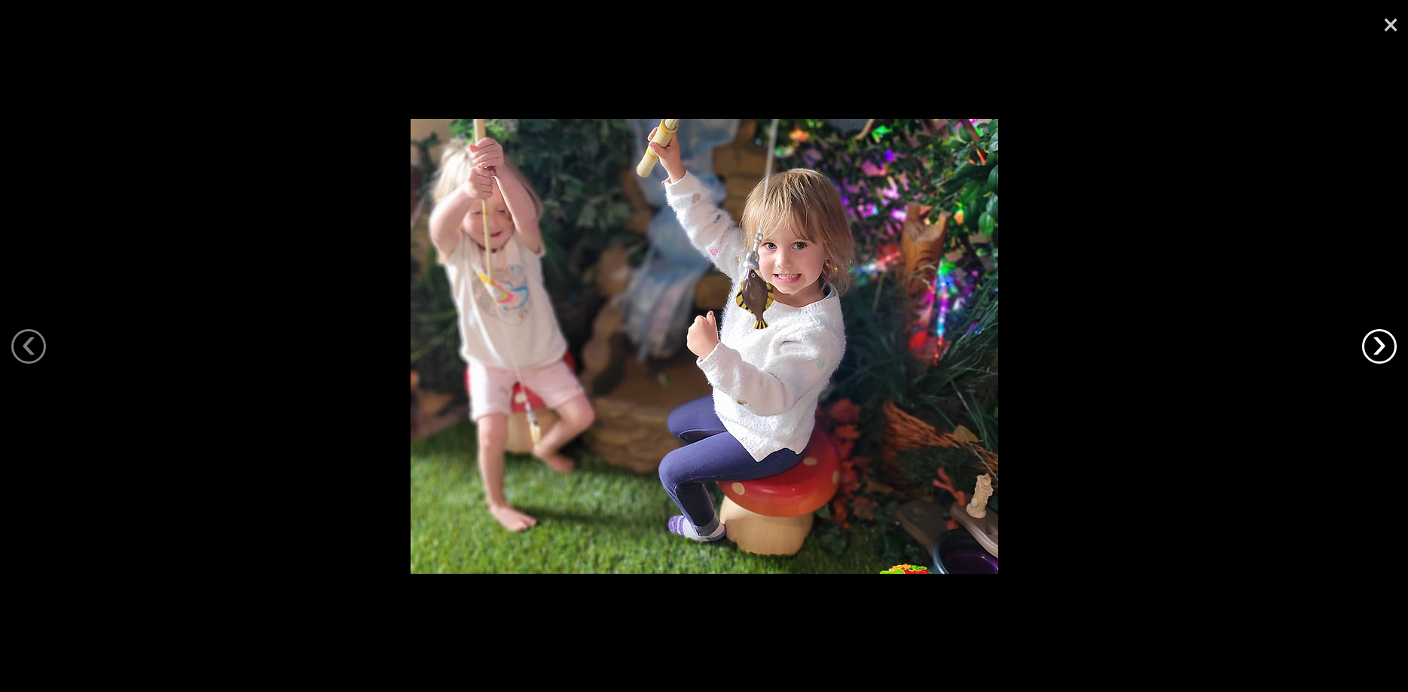
click at [1374, 346] on link "›" at bounding box center [1379, 346] width 35 height 35
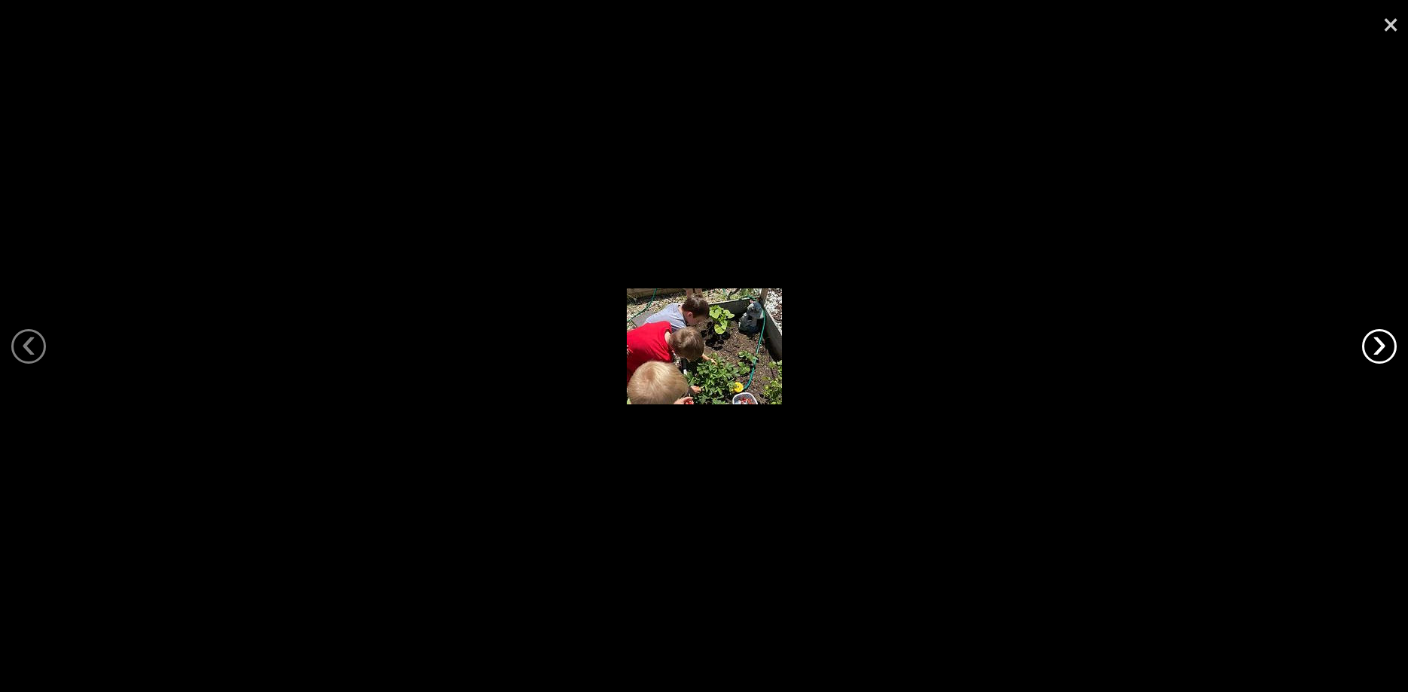
click at [1374, 346] on link "›" at bounding box center [1379, 346] width 35 height 35
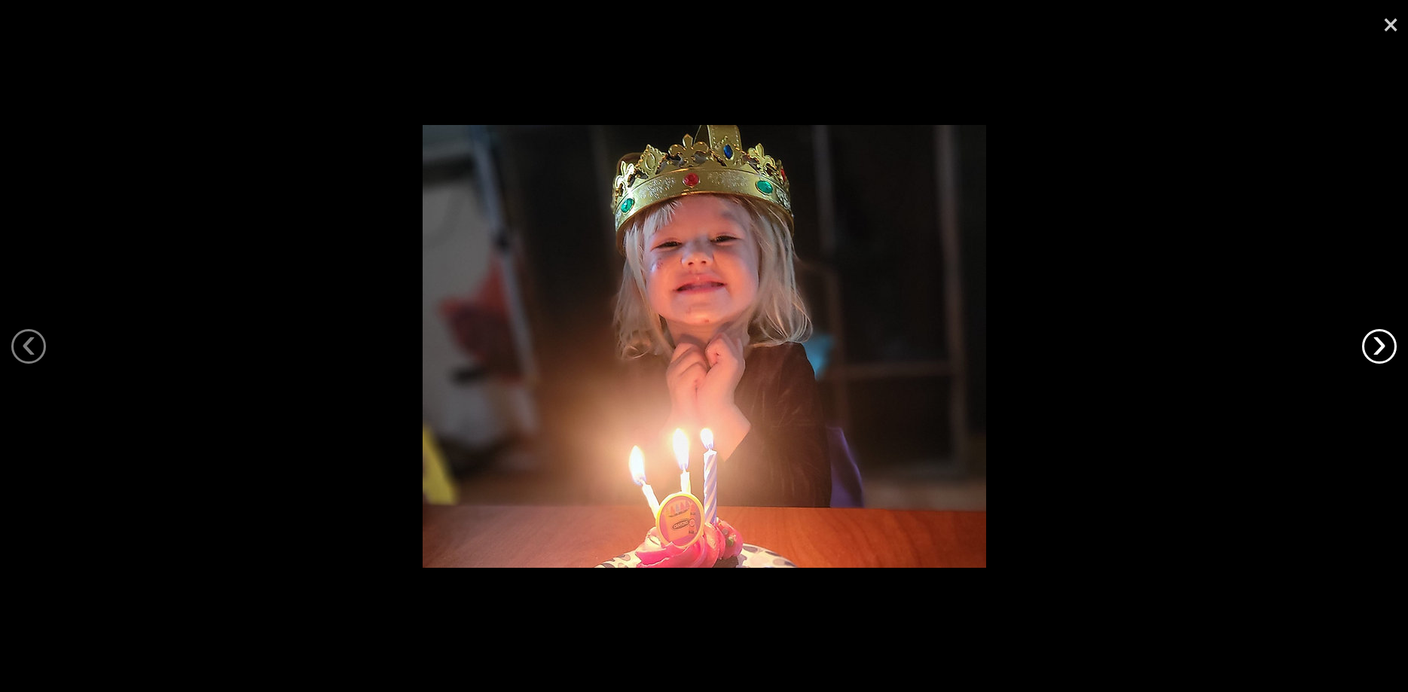
click at [1374, 346] on link "›" at bounding box center [1379, 346] width 35 height 35
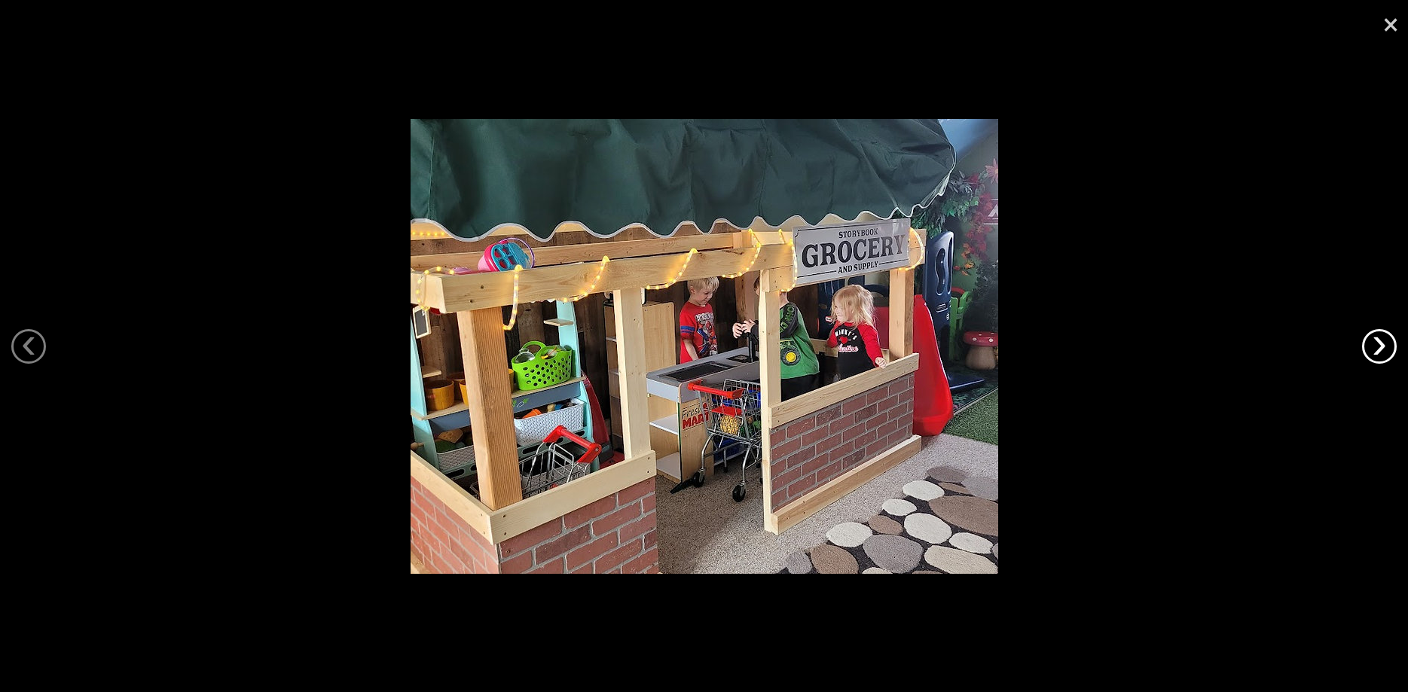
click at [1375, 346] on link "›" at bounding box center [1379, 346] width 35 height 35
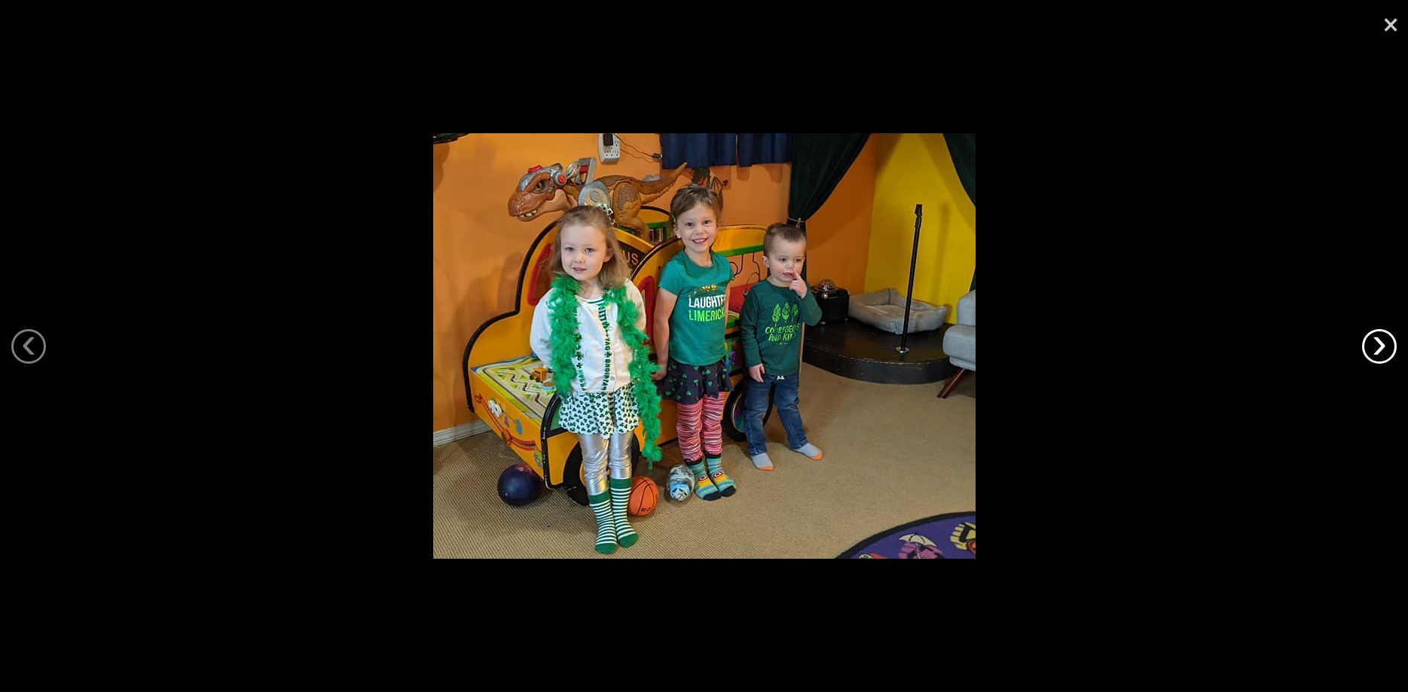
click at [1375, 346] on link "›" at bounding box center [1379, 346] width 35 height 35
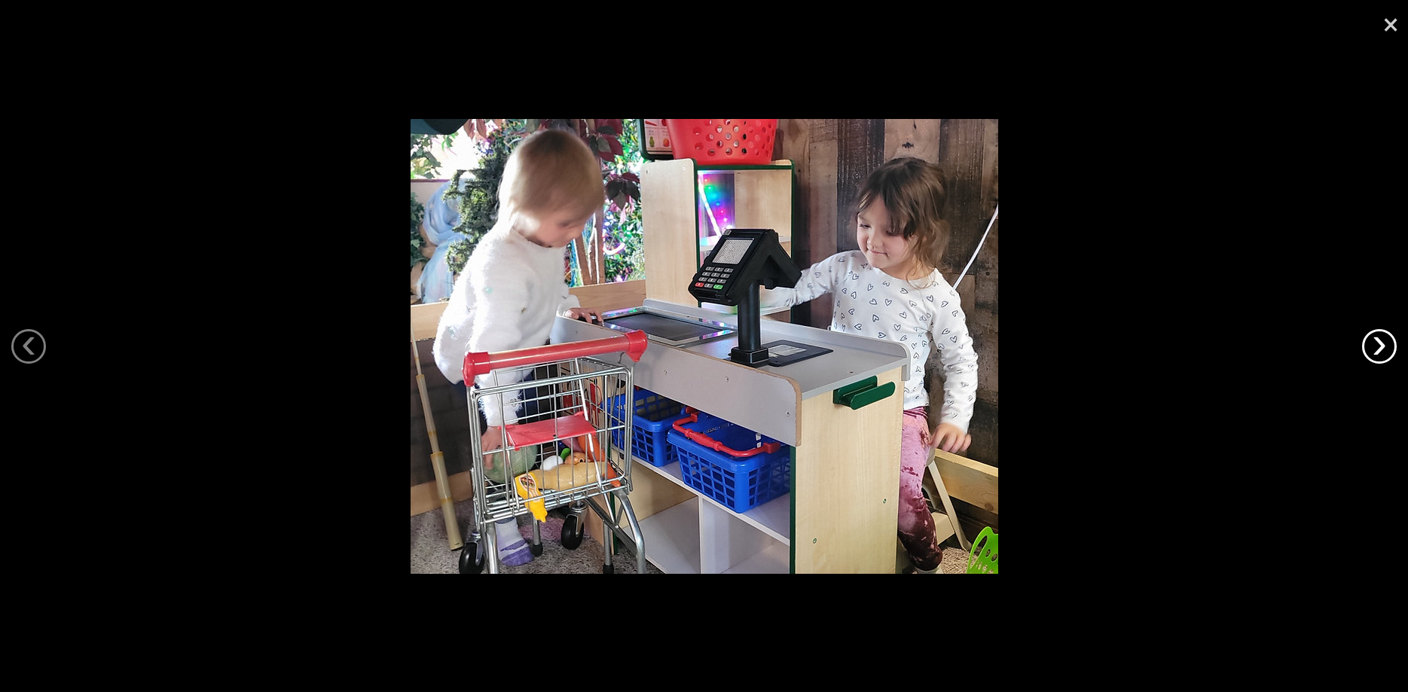
click at [1375, 346] on link "›" at bounding box center [1379, 346] width 35 height 35
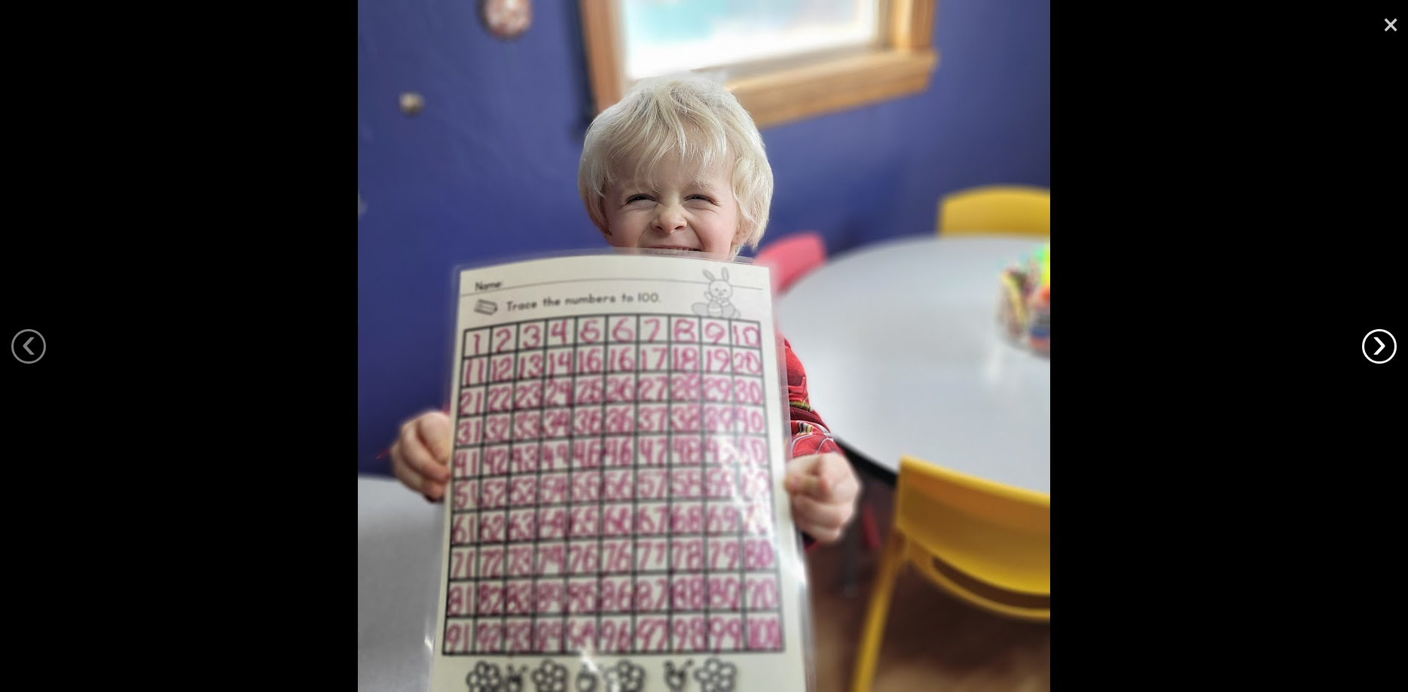
click at [1375, 346] on link "›" at bounding box center [1379, 346] width 35 height 35
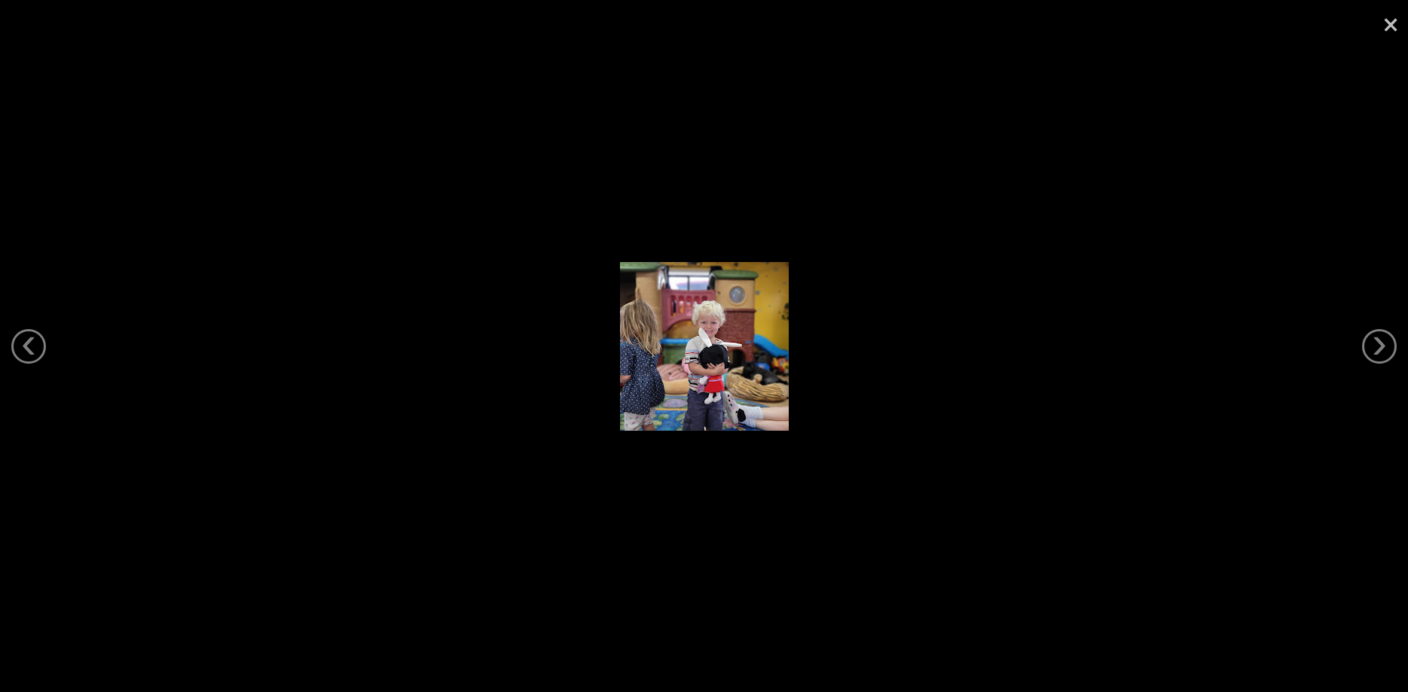
click at [1387, 32] on link "×" at bounding box center [1391, 22] width 35 height 45
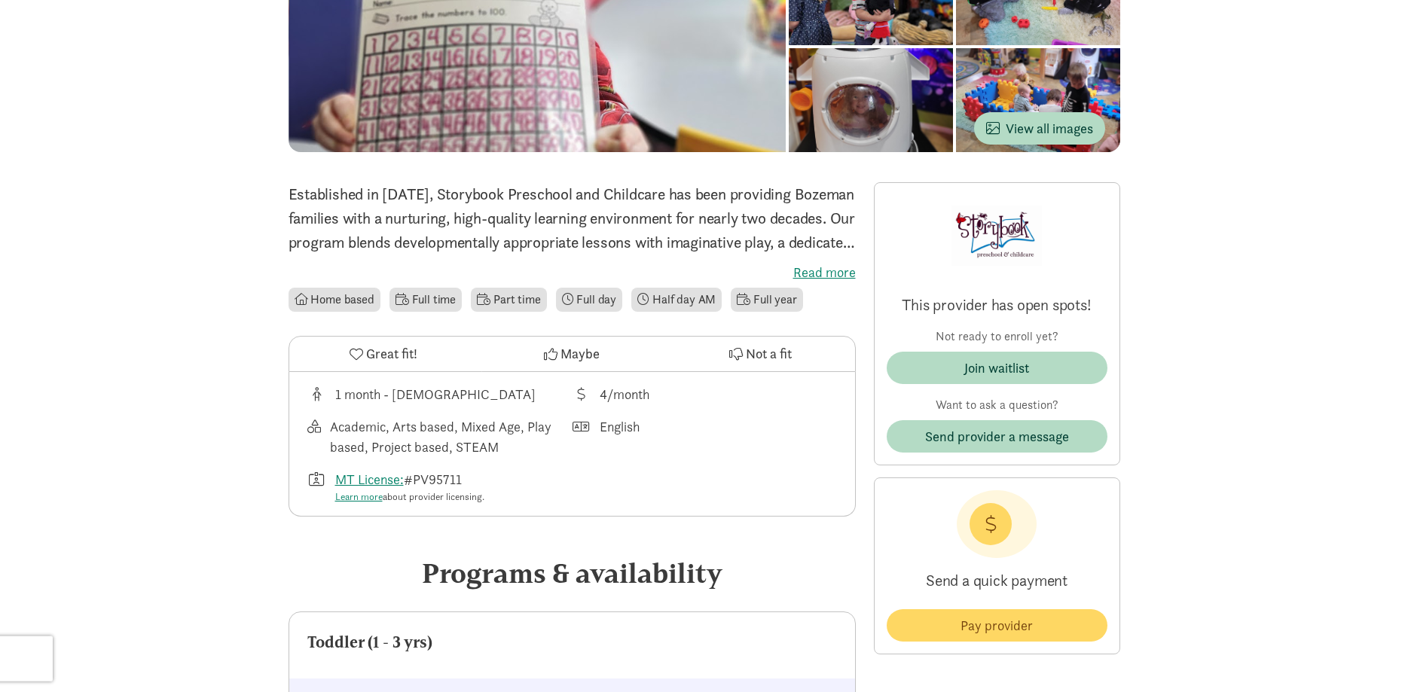
scroll to position [307, 0]
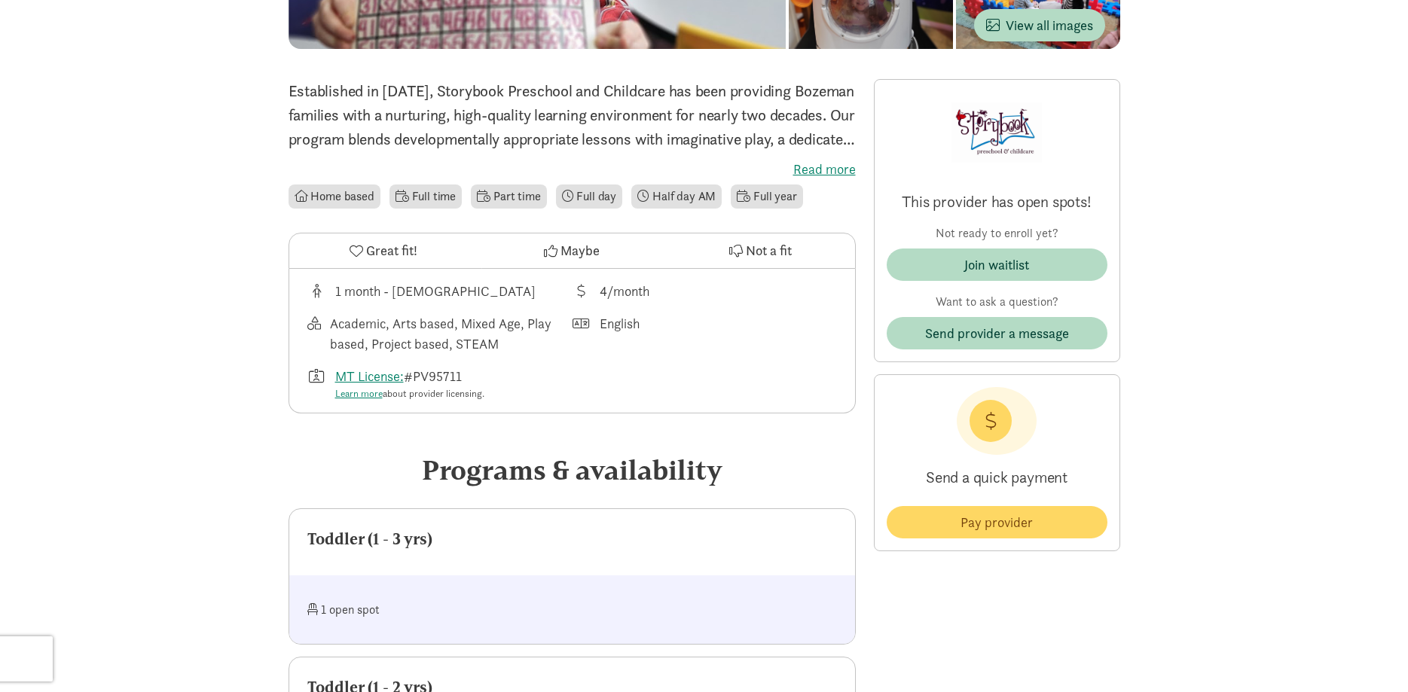
click at [830, 172] on label "Read more" at bounding box center [572, 169] width 567 height 18
click at [0, 0] on input "Read more" at bounding box center [0, 0] width 0 height 0
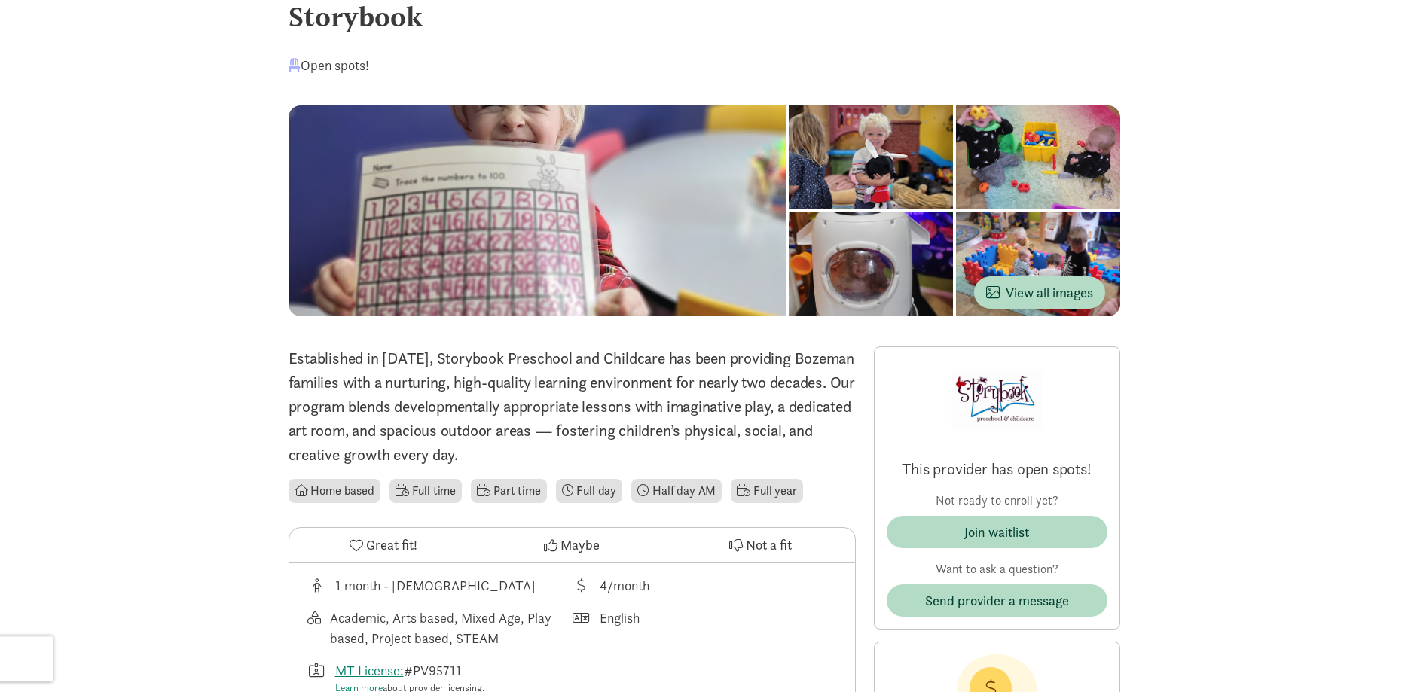
scroll to position [0, 0]
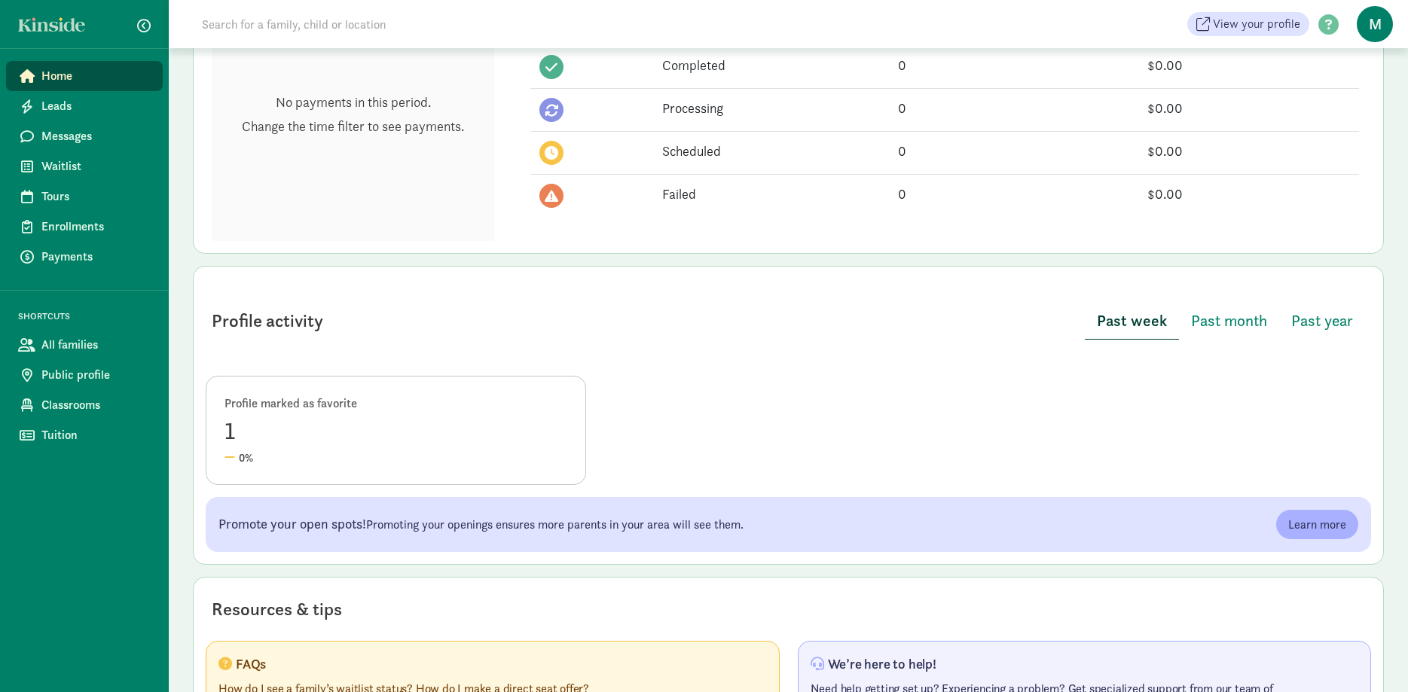
scroll to position [610, 0]
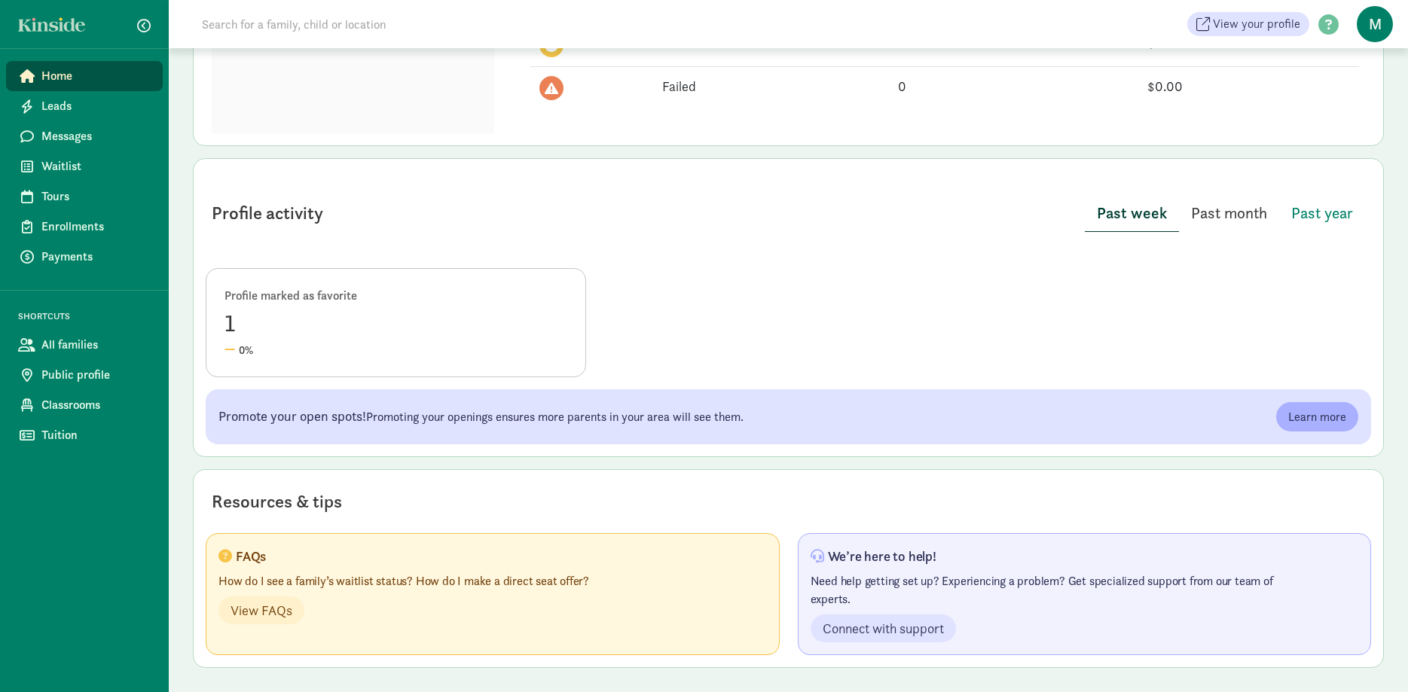
drag, startPoint x: 1218, startPoint y: 225, endPoint x: 1227, endPoint y: 225, distance: 9.0
click at [1218, 225] on span "Past month" at bounding box center [1229, 213] width 76 height 24
click at [1311, 216] on span "Past year" at bounding box center [1323, 213] width 62 height 24
drag, startPoint x: 1293, startPoint y: 411, endPoint x: 1299, endPoint y: 417, distance: 8.5
click at [1296, 414] on span "Learn more" at bounding box center [1318, 417] width 58 height 18
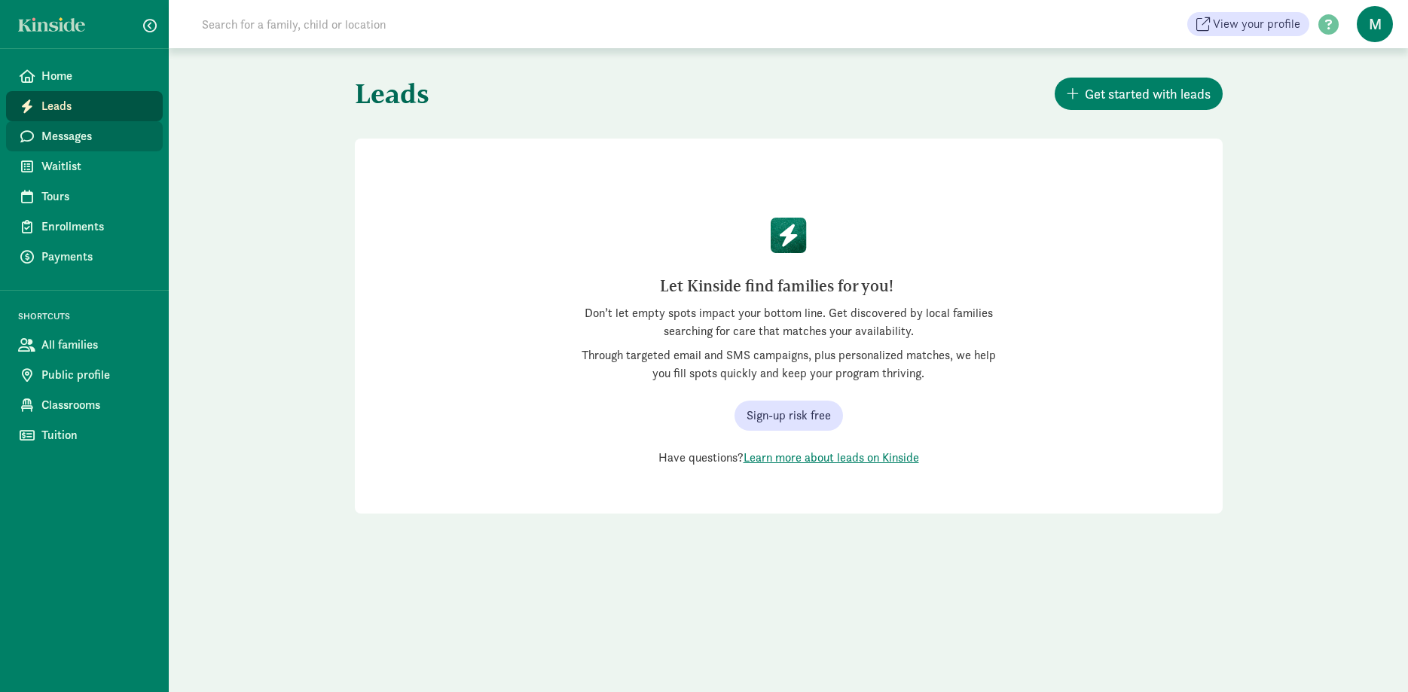
click at [55, 142] on span "Messages" at bounding box center [95, 136] width 109 height 18
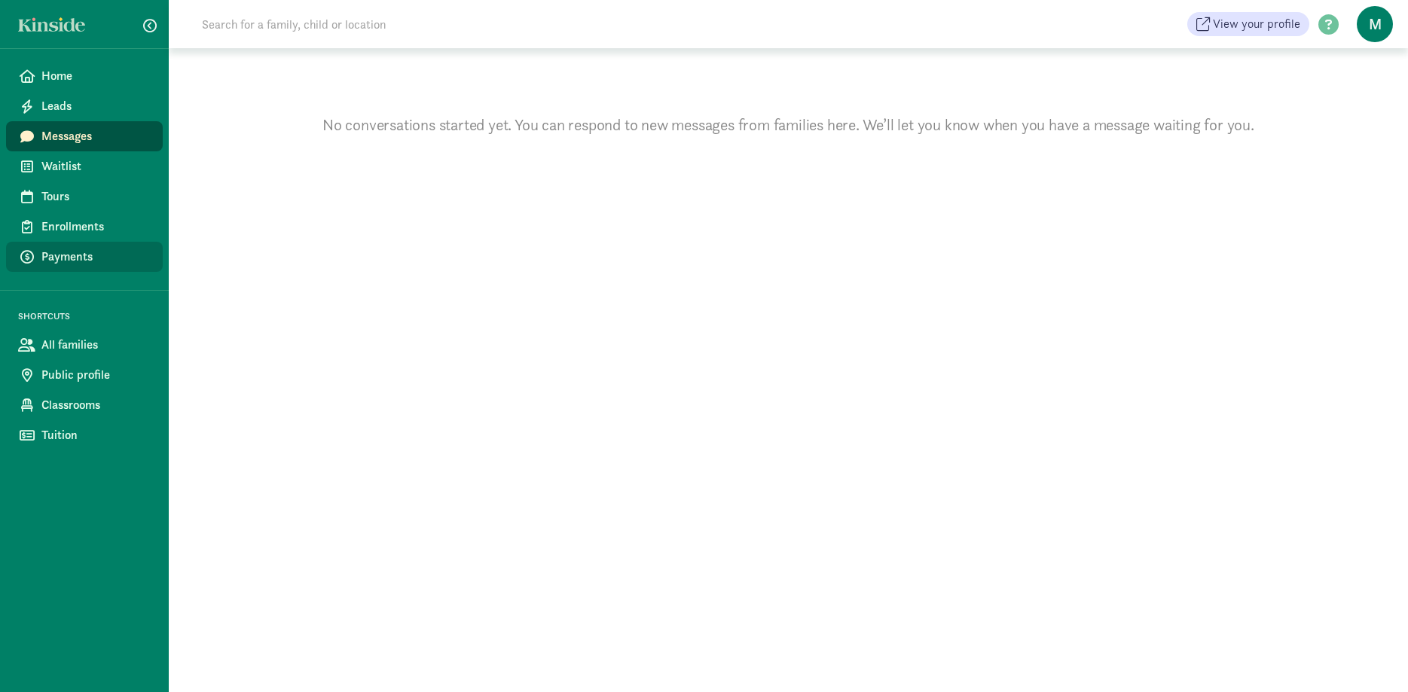
click at [69, 246] on link "Payments" at bounding box center [84, 257] width 157 height 30
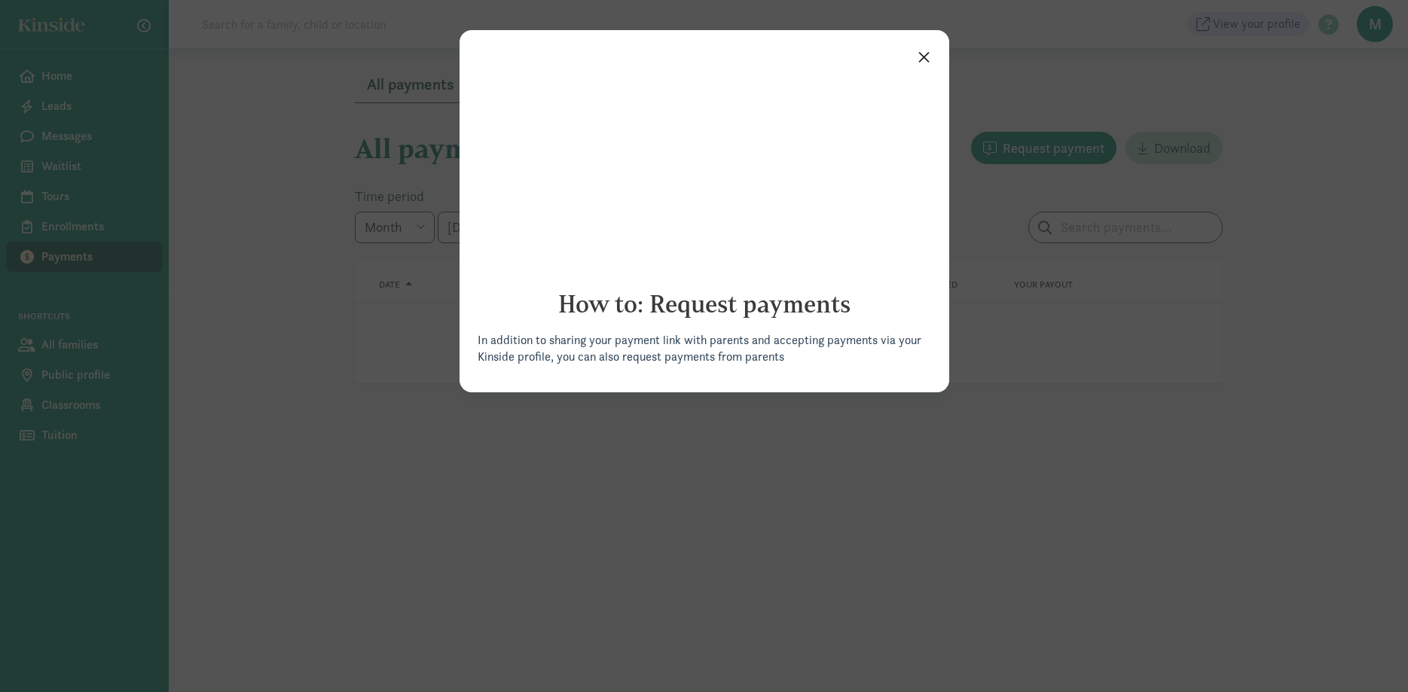
click at [923, 57] on link "×" at bounding box center [924, 55] width 26 height 27
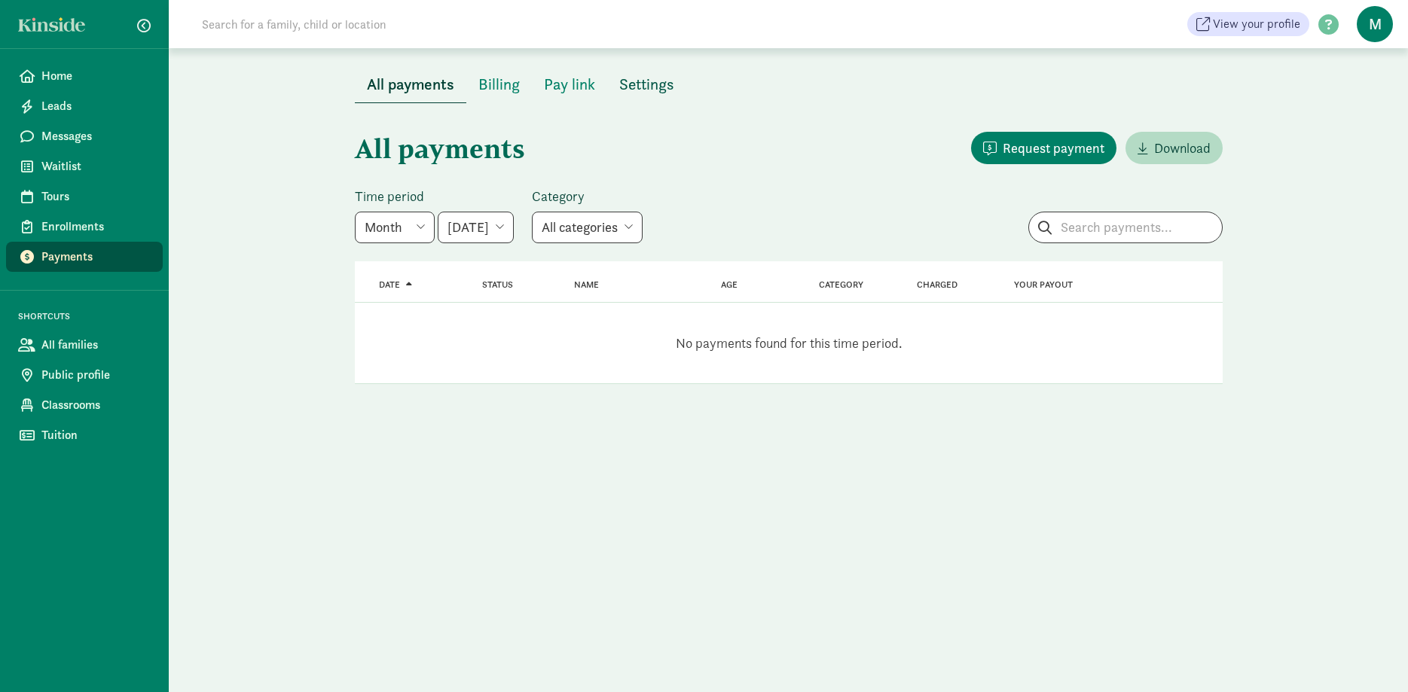
click at [650, 87] on span "Settings" at bounding box center [646, 84] width 55 height 24
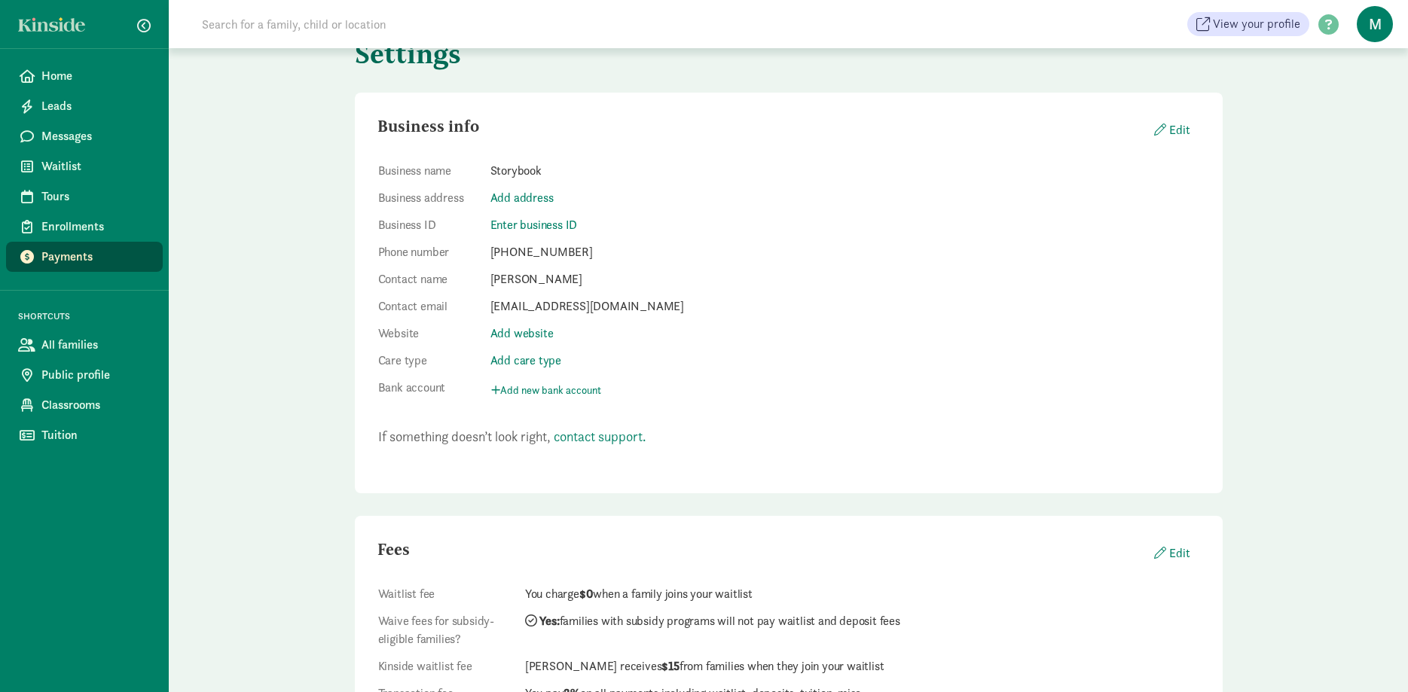
scroll to position [171, 0]
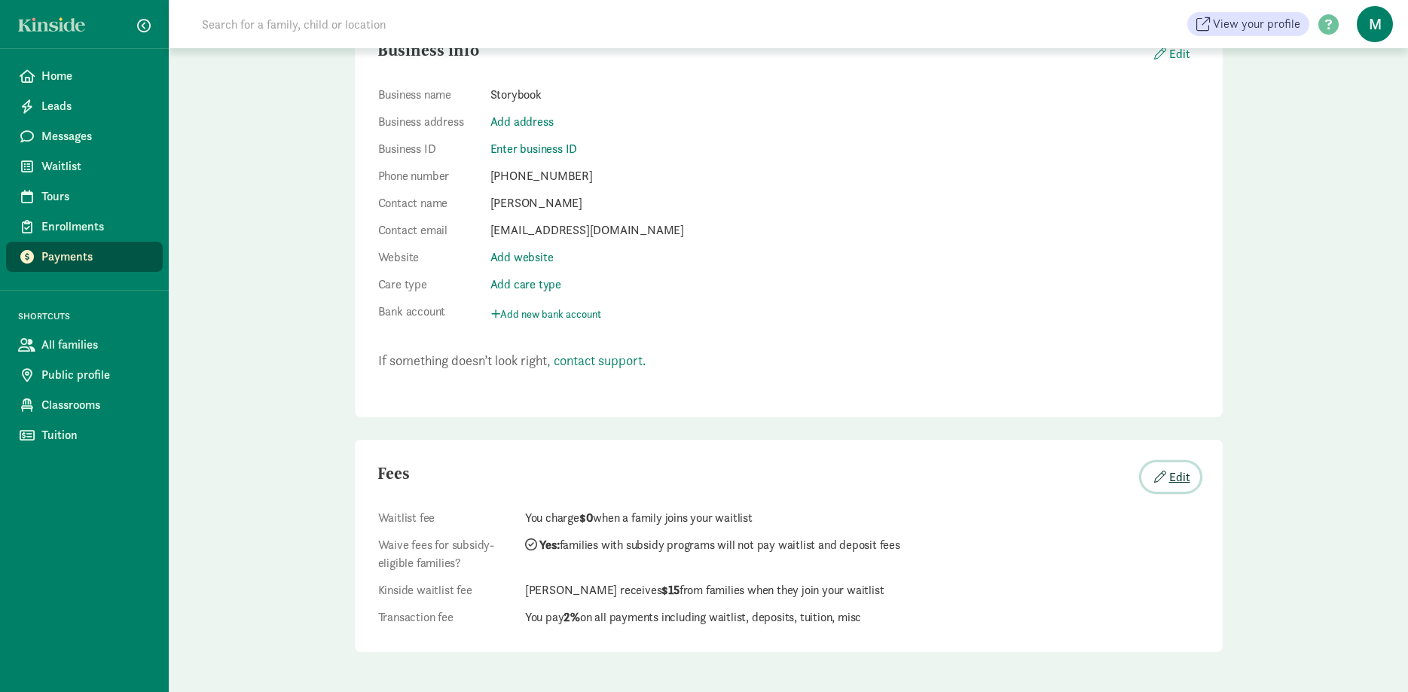
click at [1179, 481] on button "Edit" at bounding box center [1171, 477] width 59 height 29
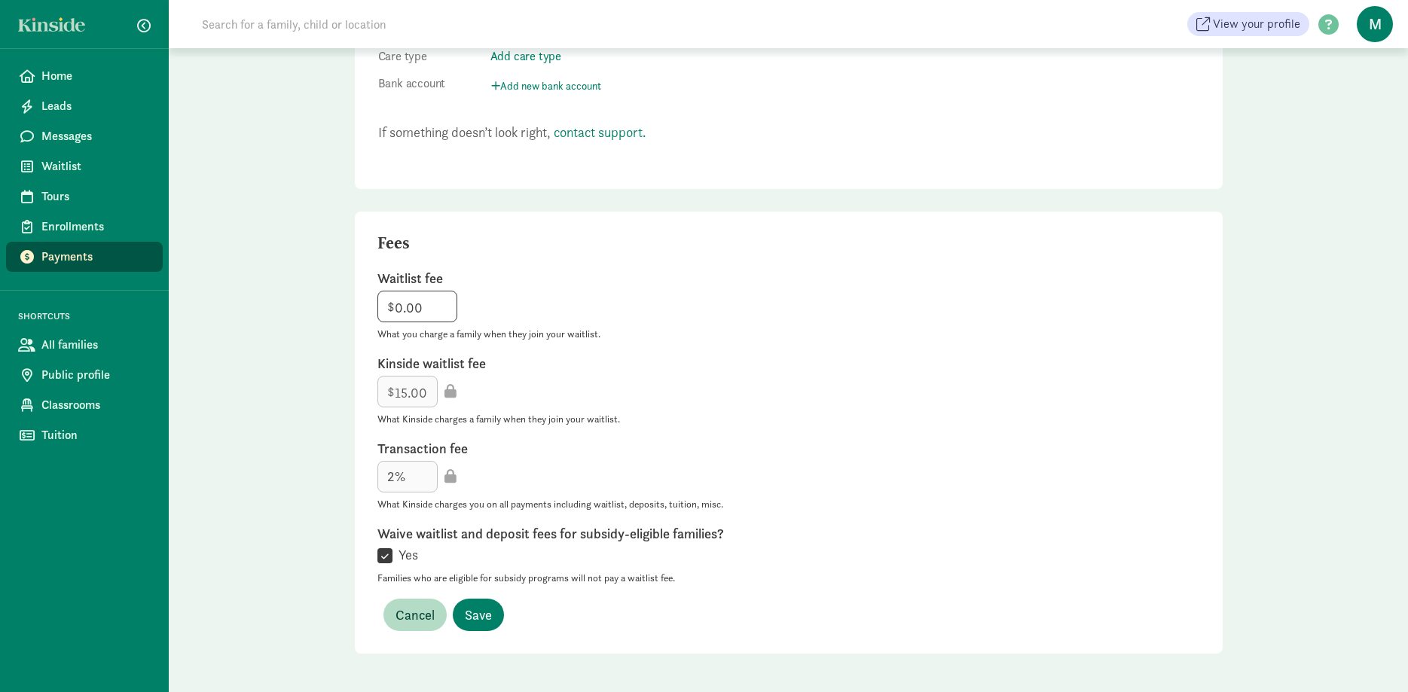
scroll to position [401, 0]
click at [386, 554] on input "Yes" at bounding box center [385, 555] width 15 height 20
checkbox input "false"
click at [491, 606] on span "Save" at bounding box center [478, 614] width 27 height 20
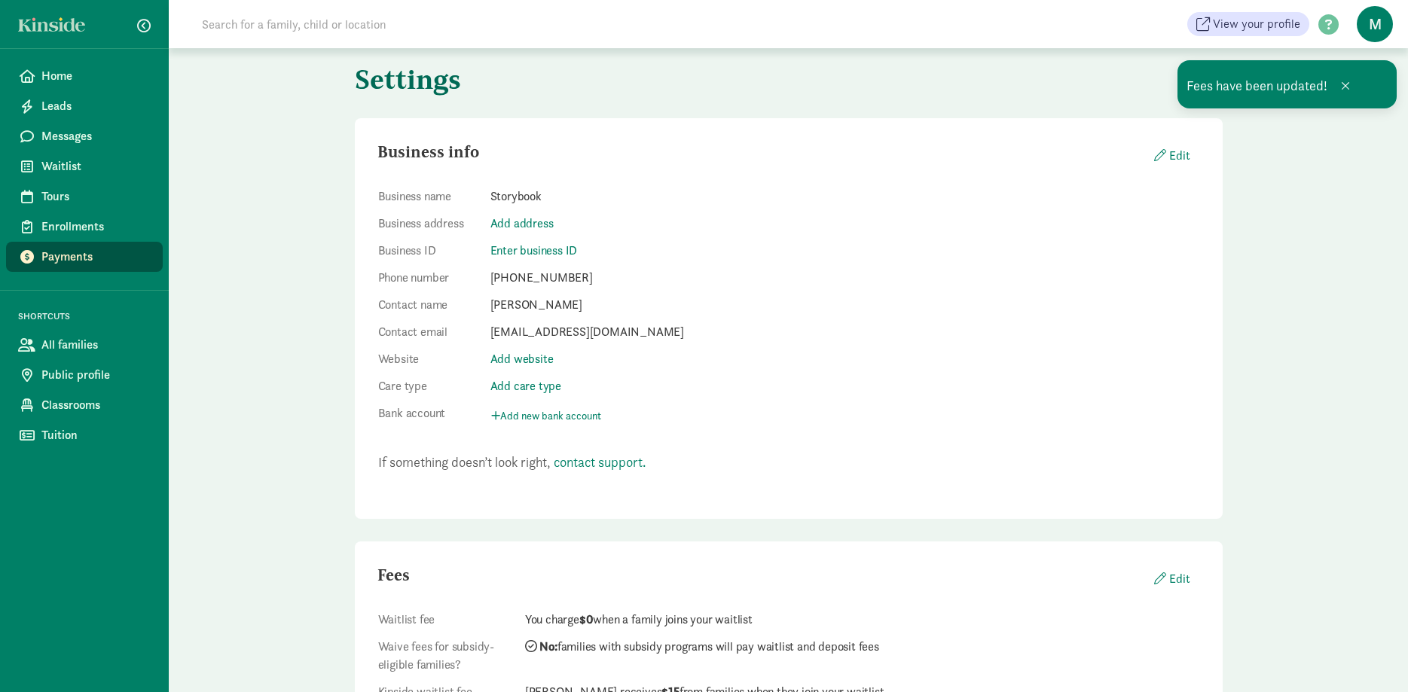
scroll to position [0, 0]
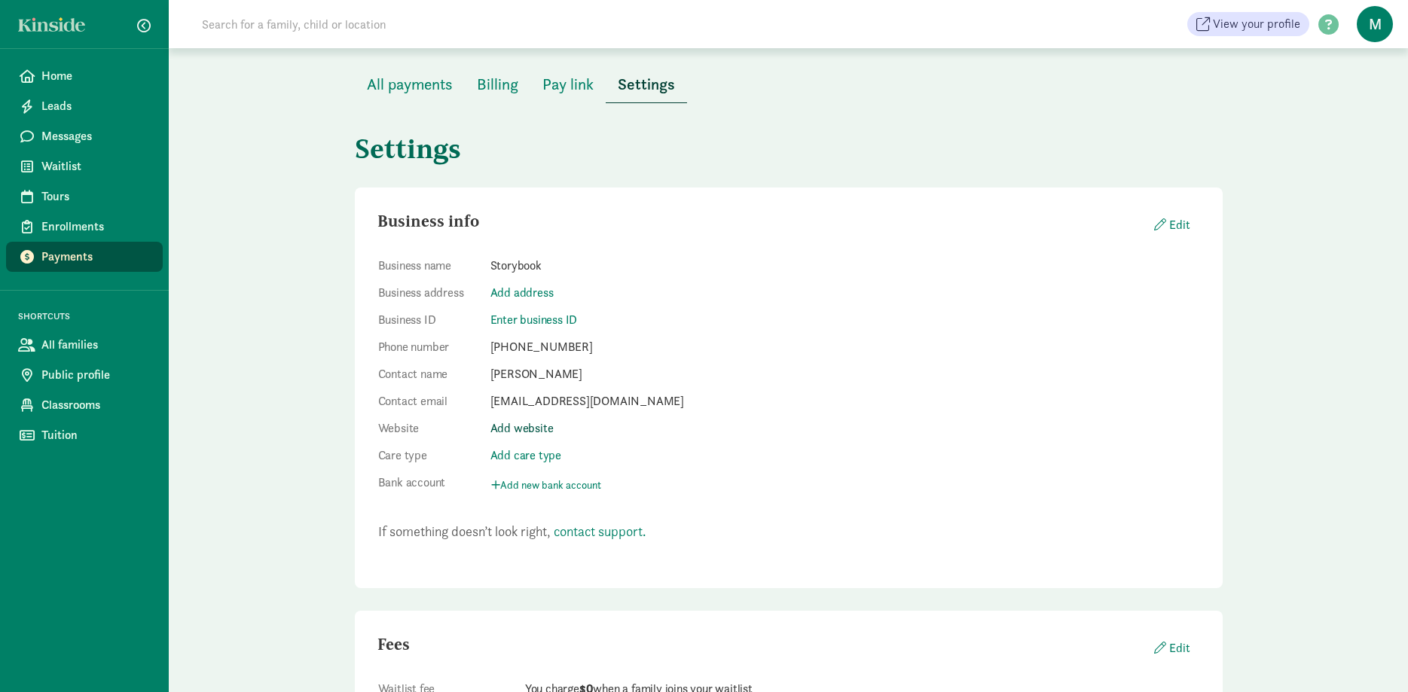
click at [537, 434] on link "Add website" at bounding box center [522, 428] width 63 height 16
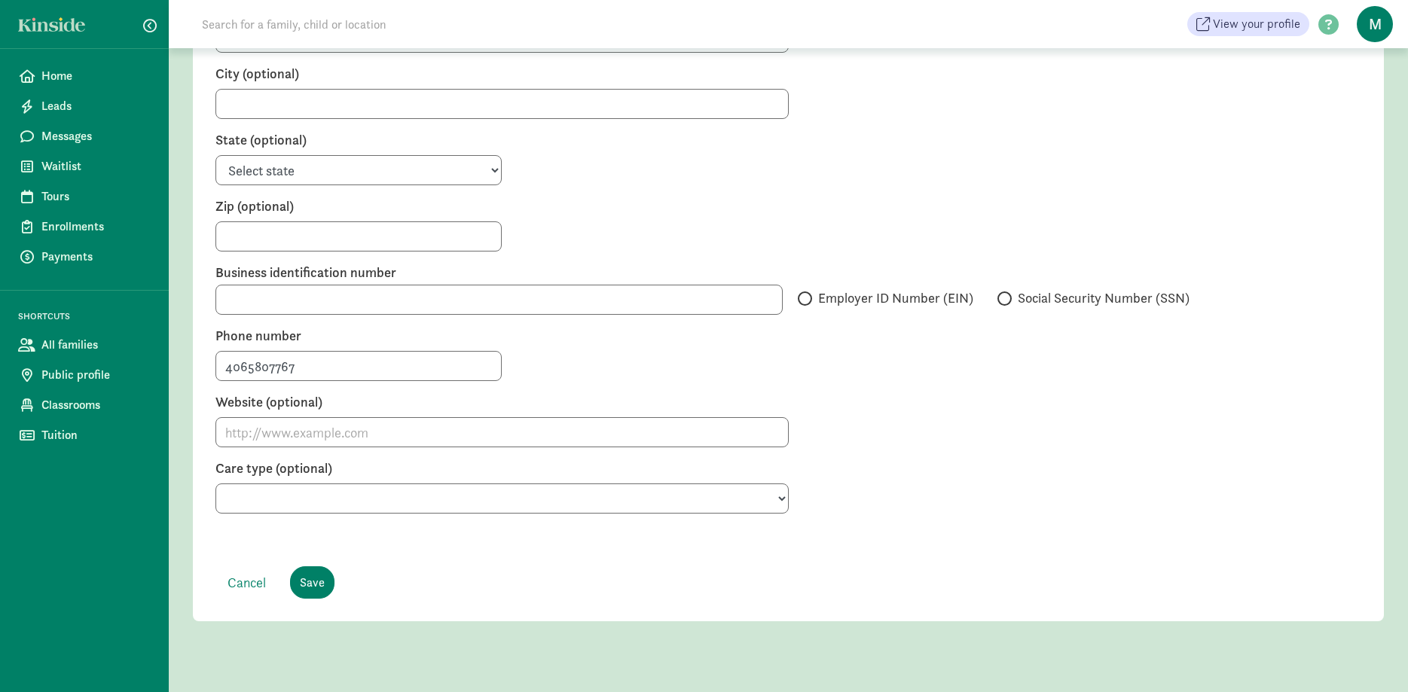
scroll to position [381, 0]
click at [360, 416] on input "Website (optional)" at bounding box center [502, 431] width 573 height 30
type input "storybookbozeman.com"
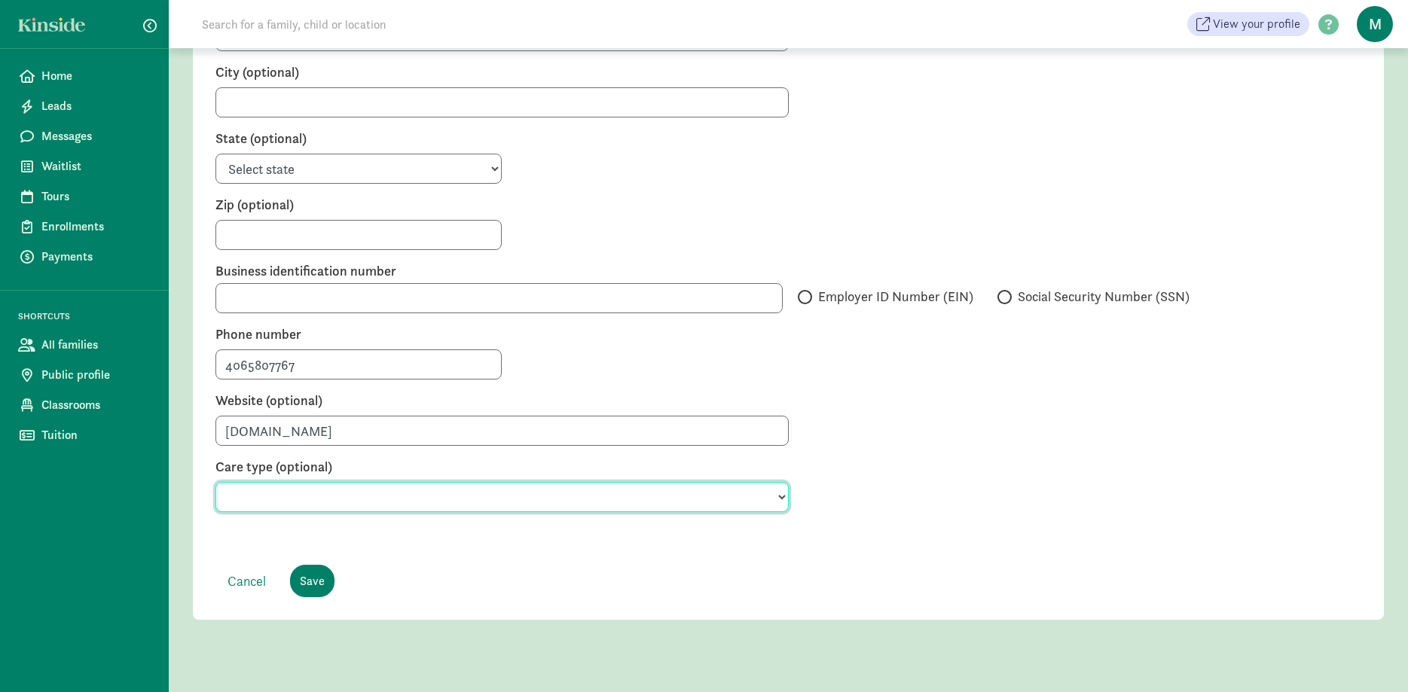
click at [216, 482] on select "Preschool Babysitter Child care Day care Nanny Before and after school care Day…" at bounding box center [502, 497] width 573 height 30
click option "Preschool" at bounding box center [0, 0] width 0 height 0
click at [216, 482] on select "Preschool Babysitter Child care Day care Nanny Before and after school care Day…" at bounding box center [502, 497] width 573 height 30
select select "Child care"
click option "Child care" at bounding box center [0, 0] width 0 height 0
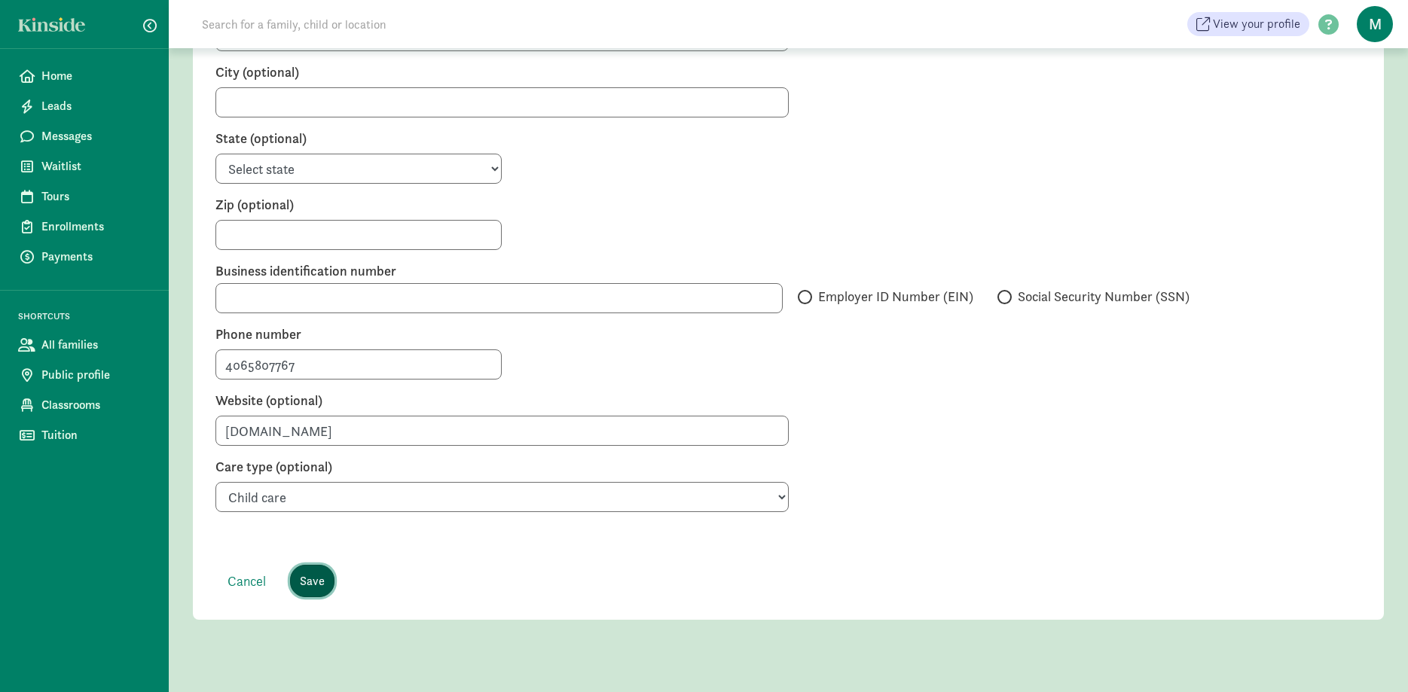
click at [307, 567] on input "Save" at bounding box center [312, 581] width 44 height 32
click at [806, 292] on input "Employer ID Number (EIN)" at bounding box center [803, 297] width 10 height 10
radio input "true"
click at [663, 283] on input "text" at bounding box center [499, 298] width 567 height 30
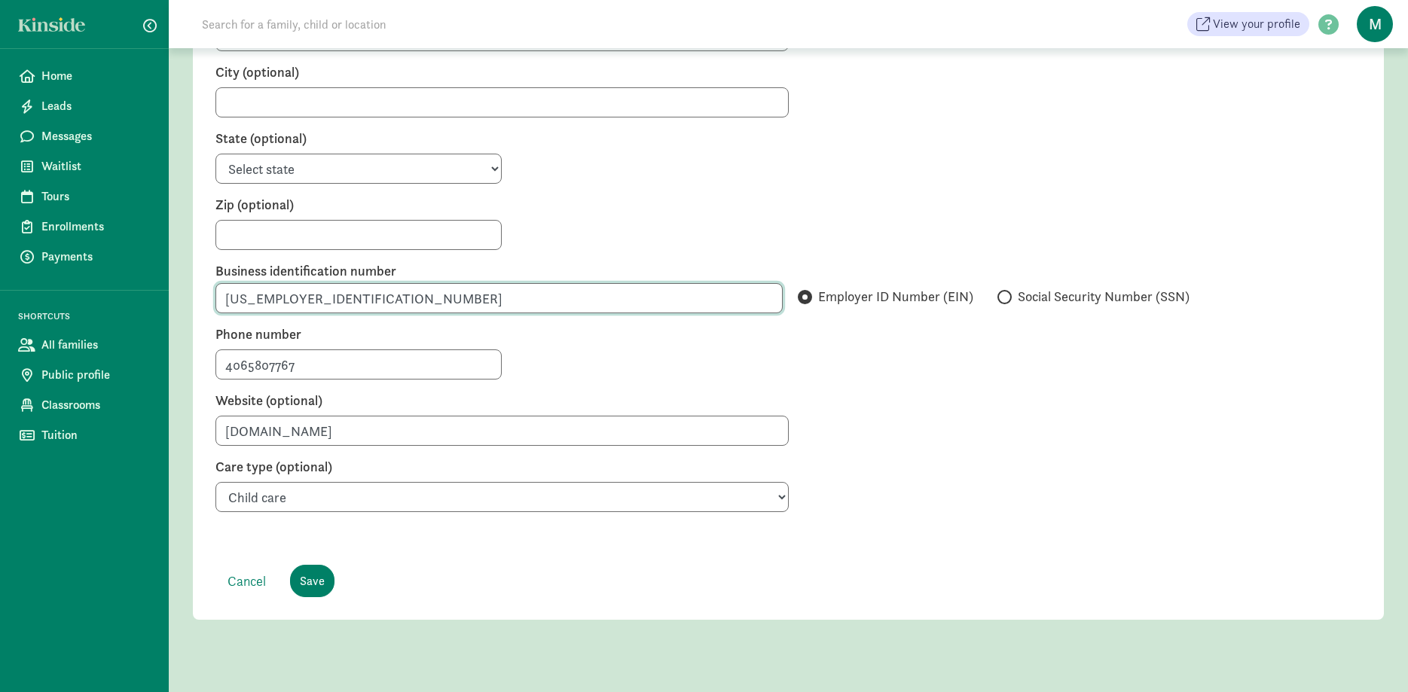
type input "26-1551398"
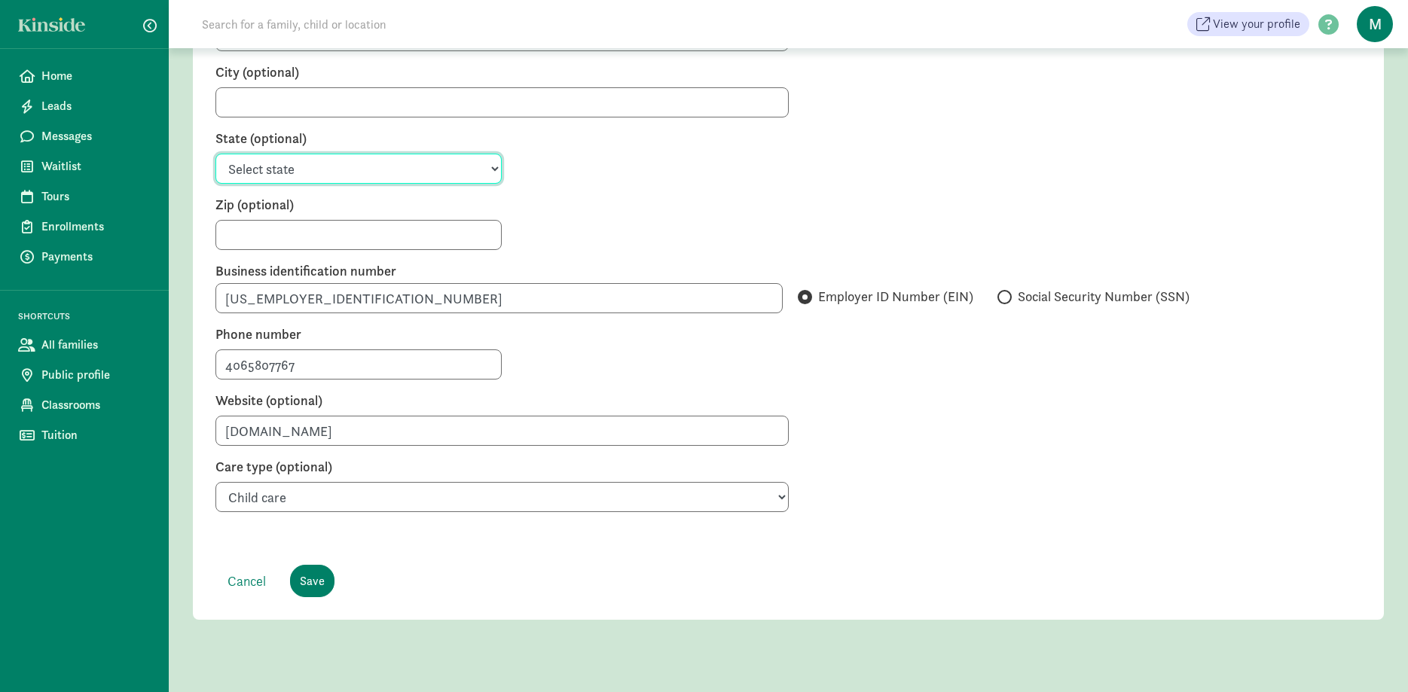
click at [216, 154] on select "Select state Alabama Alaska Arizona Arkansas California Colorado Connecticut De…" at bounding box center [359, 169] width 286 height 30
select select "MT"
click option "Montana" at bounding box center [0, 0] width 0 height 0
click at [277, 220] on input "Zip (optional)" at bounding box center [359, 235] width 286 height 30
type input "59718"
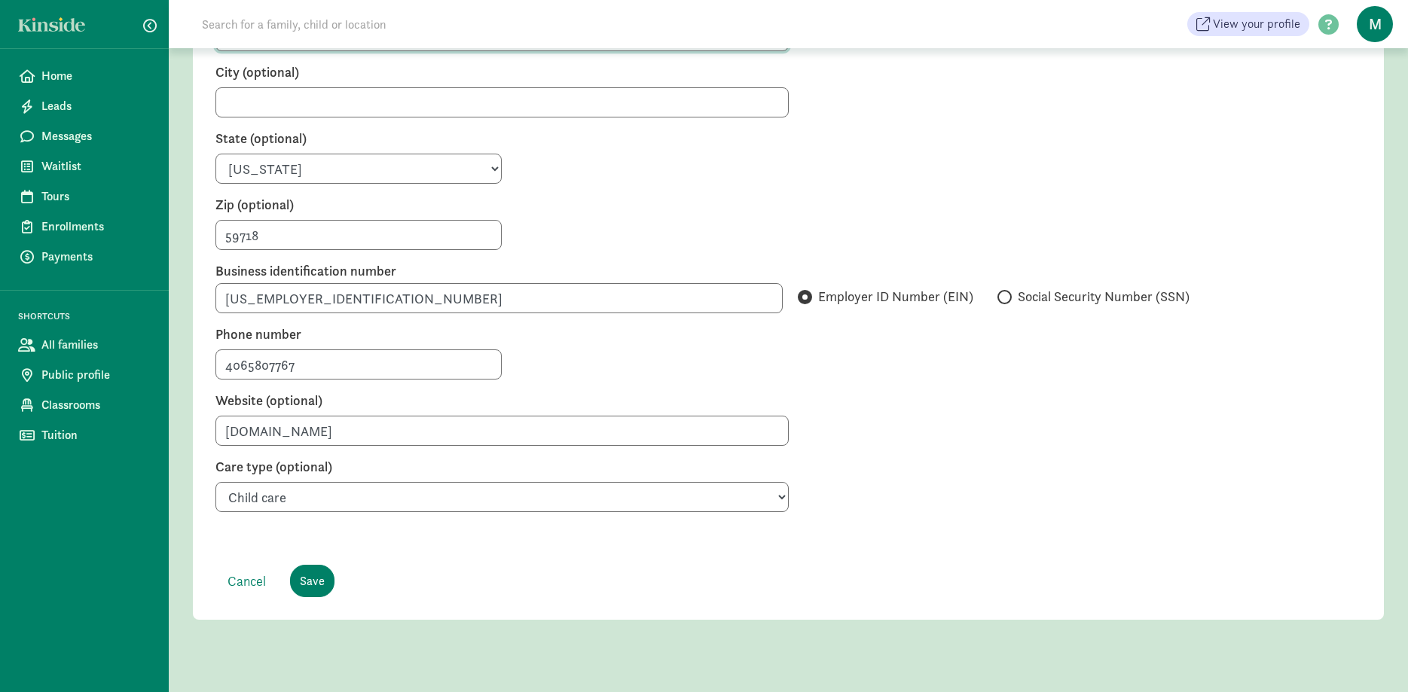
type input "231 S 23rd Ave"
type input "Bozeman"
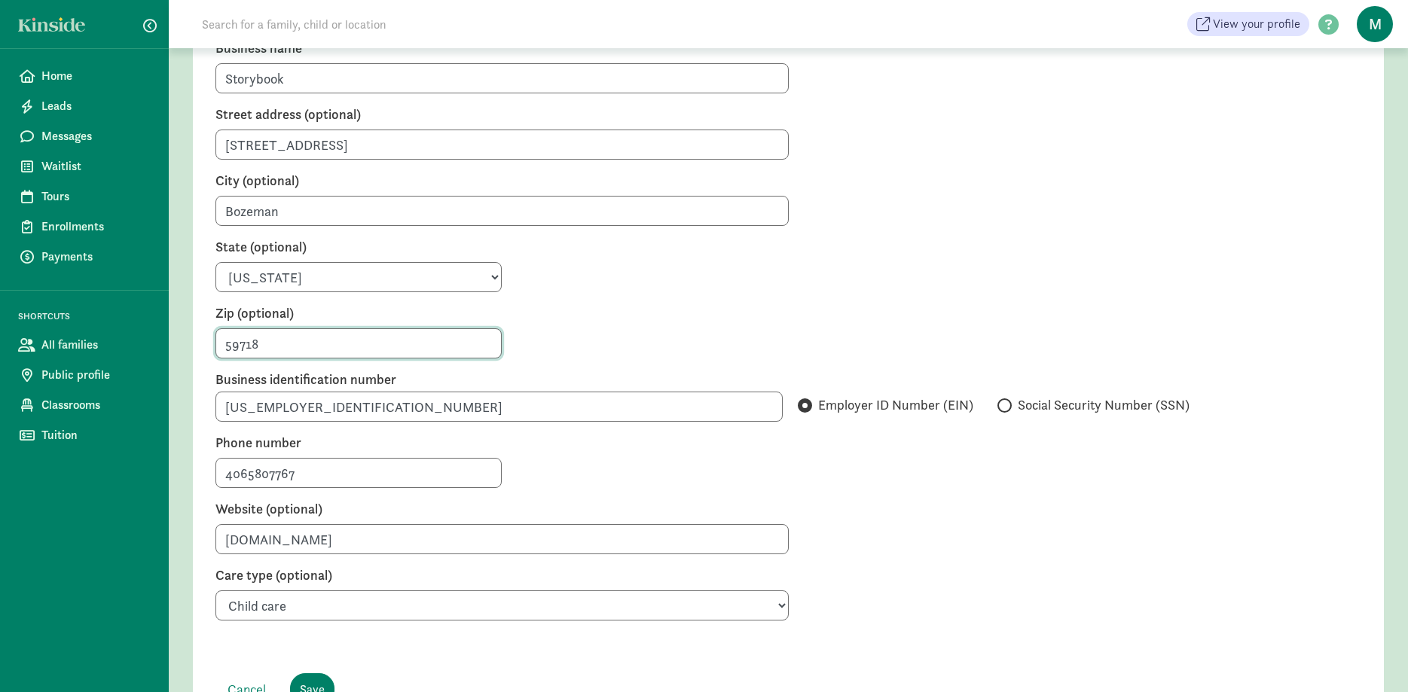
scroll to position [304, 0]
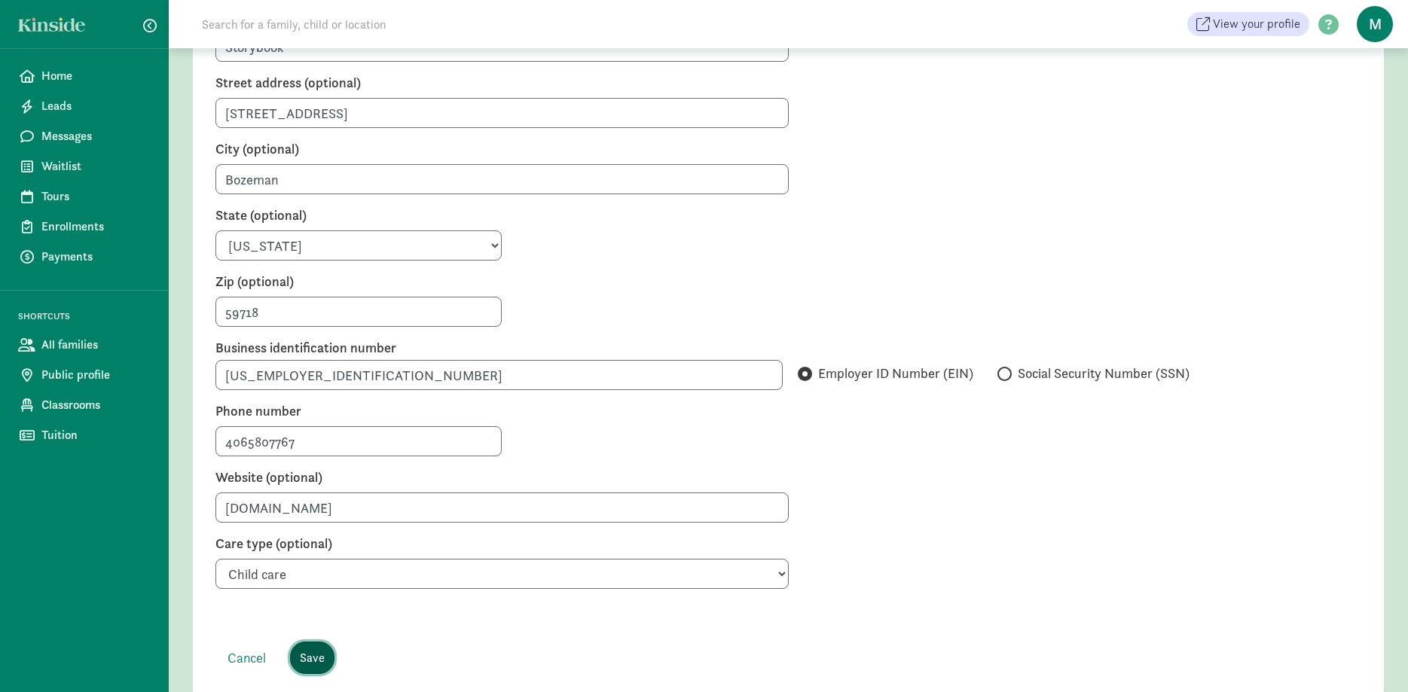
click at [328, 642] on input "Save" at bounding box center [312, 658] width 44 height 32
click at [242, 360] on input "26-1551398" at bounding box center [499, 375] width 567 height 30
type input "261551398"
click at [316, 642] on input "Save" at bounding box center [312, 658] width 44 height 32
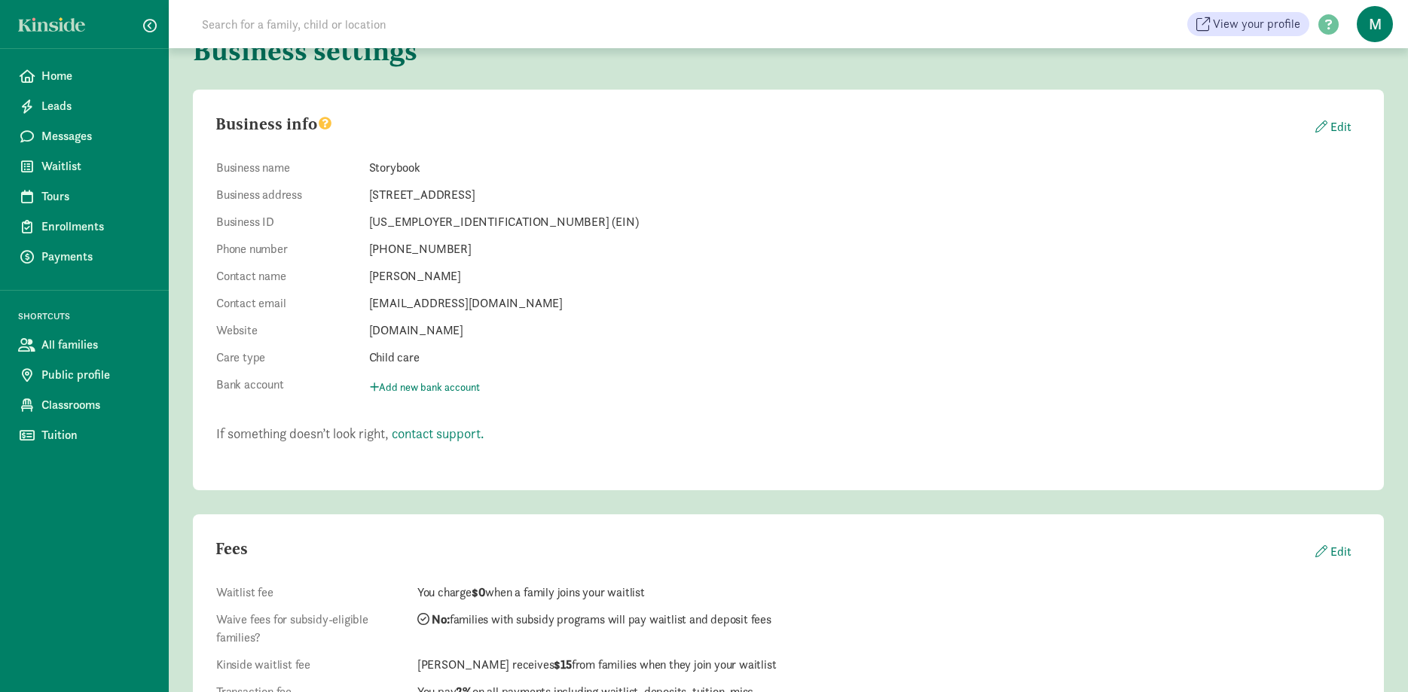
scroll to position [154, 0]
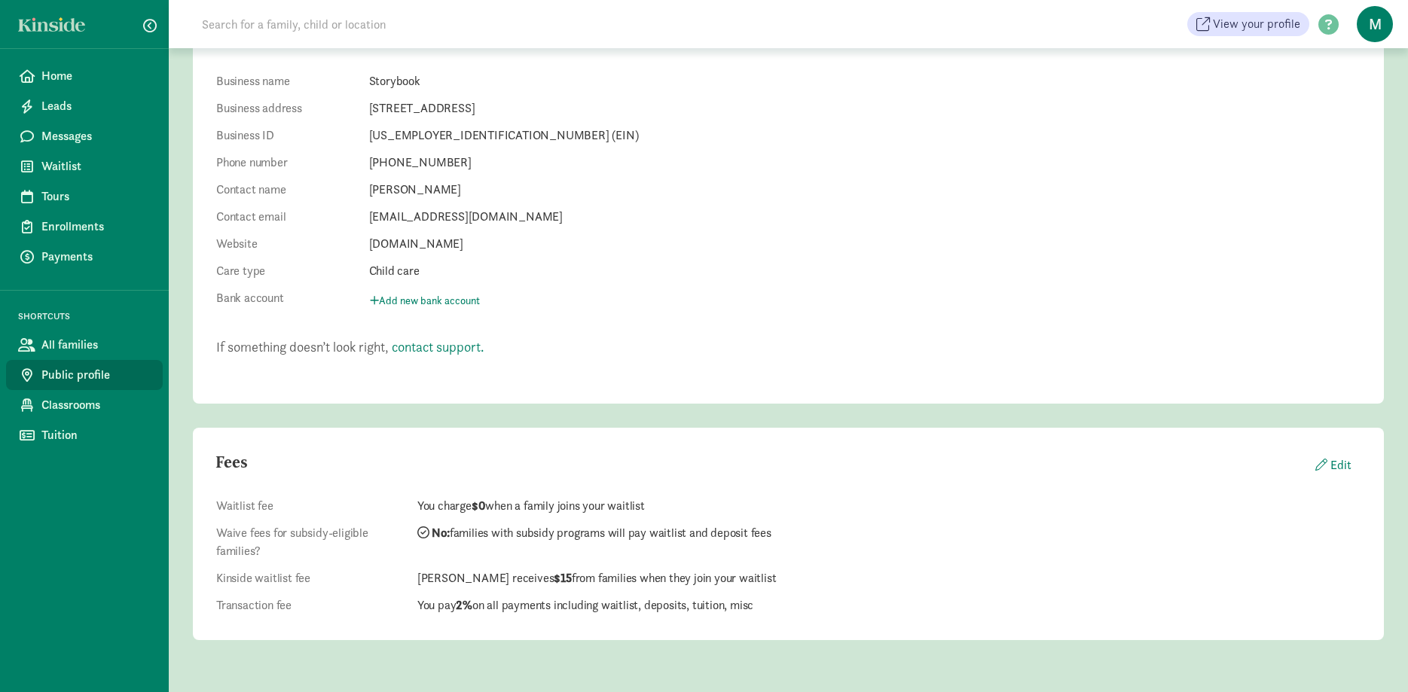
click at [76, 374] on span "Public profile" at bounding box center [95, 375] width 109 height 18
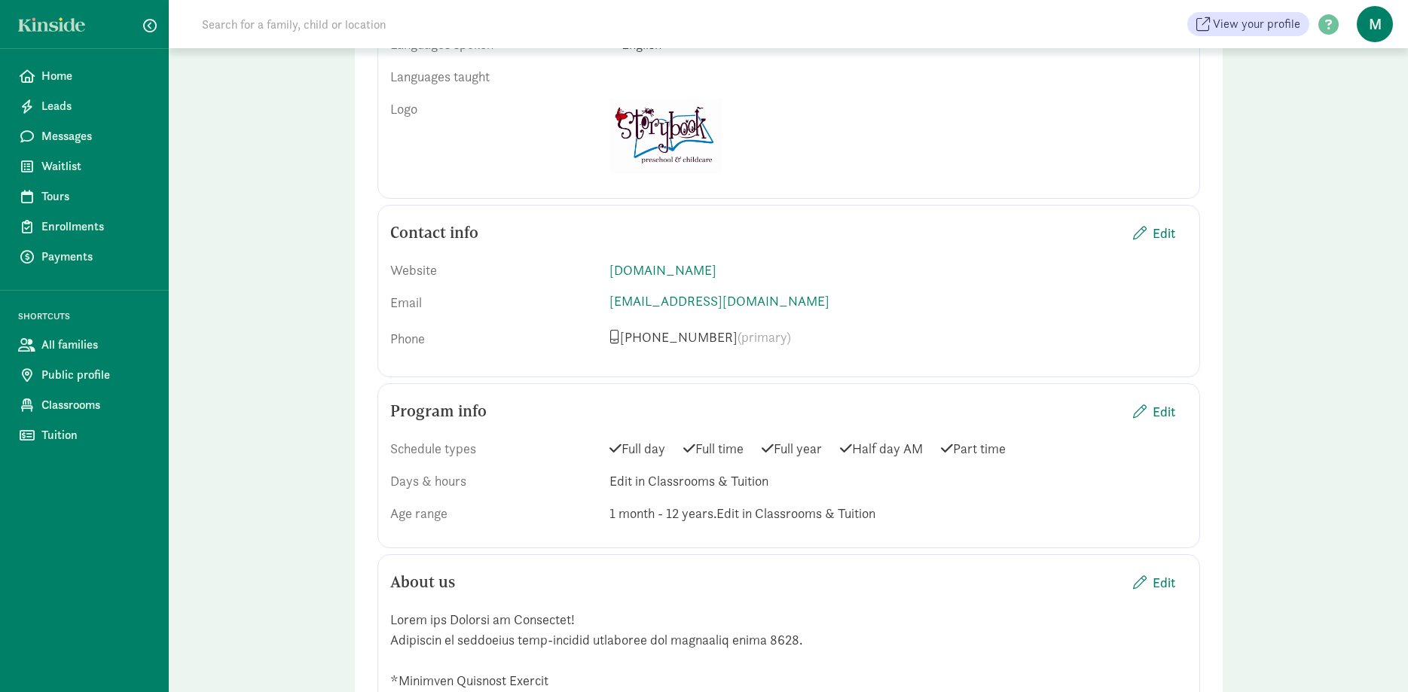
scroll to position [1076, 0]
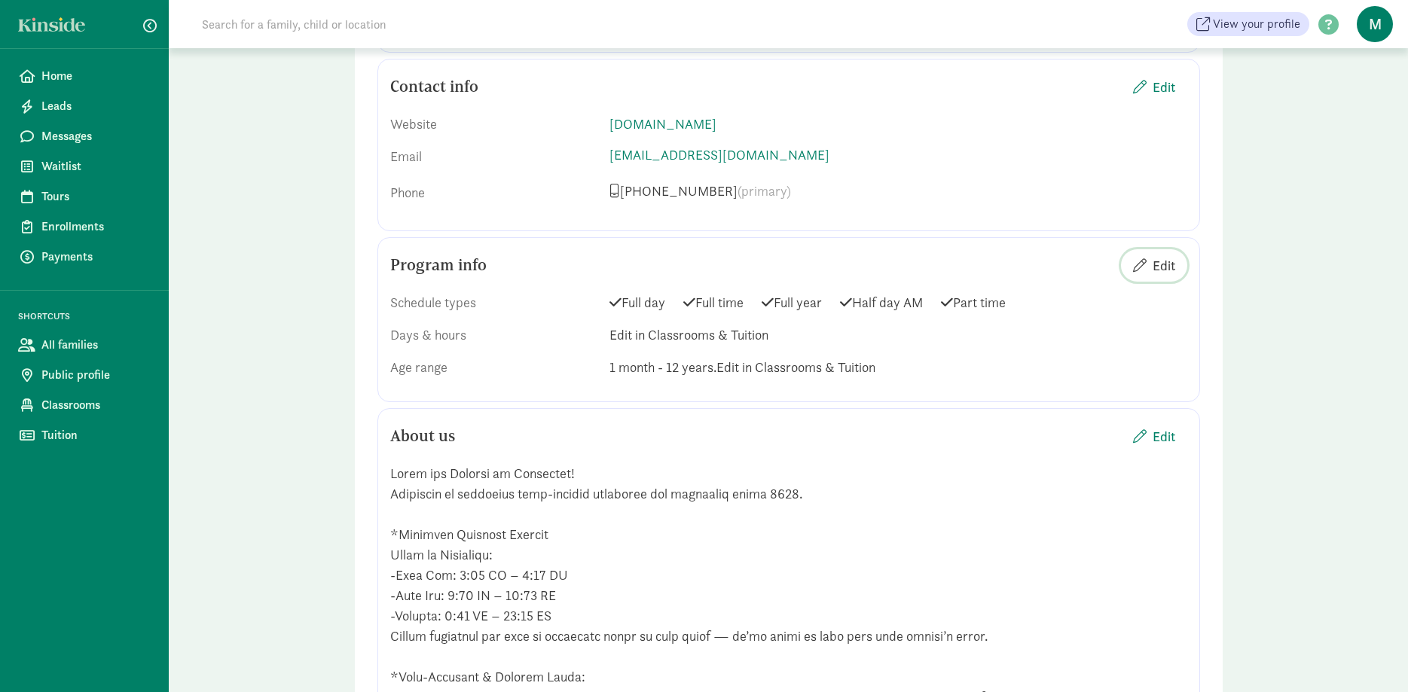
click at [1158, 271] on span "Edit" at bounding box center [1164, 265] width 23 height 20
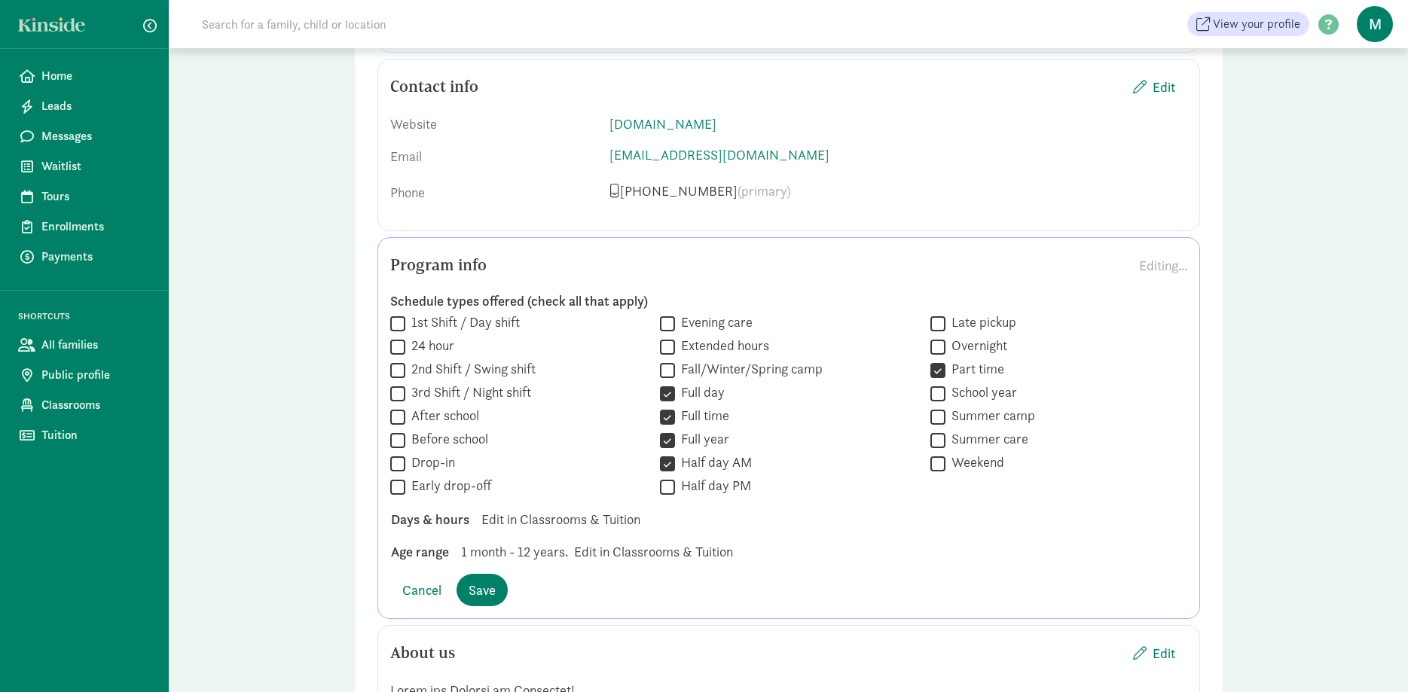
click at [478, 555] on span "1 month - 12 years." at bounding box center [514, 552] width 107 height 20
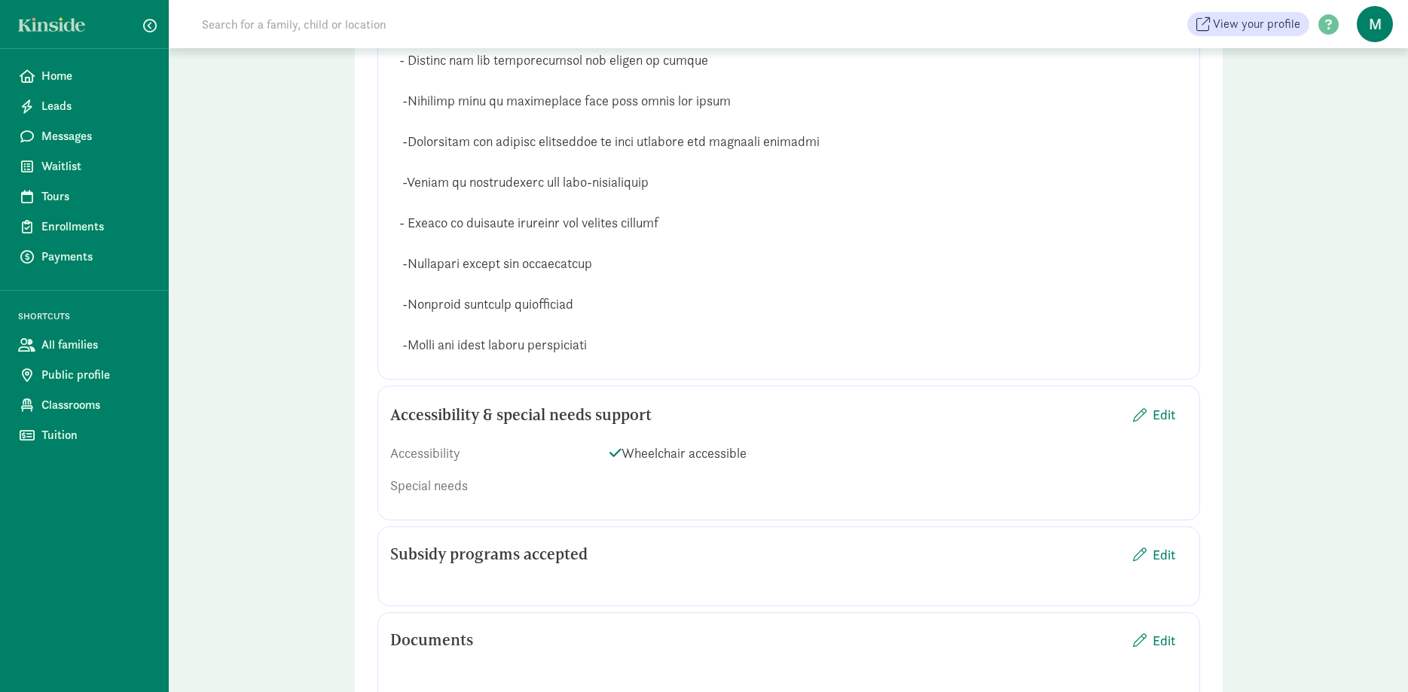
scroll to position [3382, 0]
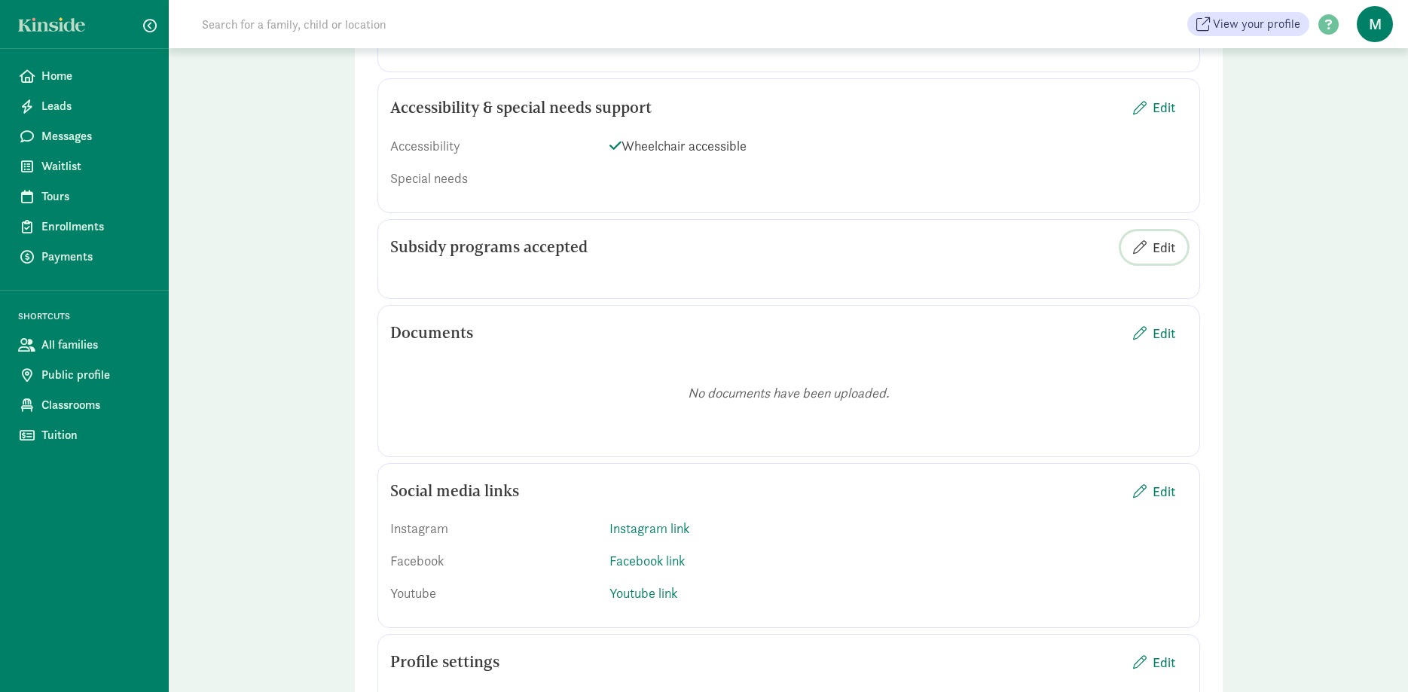
click at [1173, 258] on span "Edit" at bounding box center [1164, 247] width 23 height 20
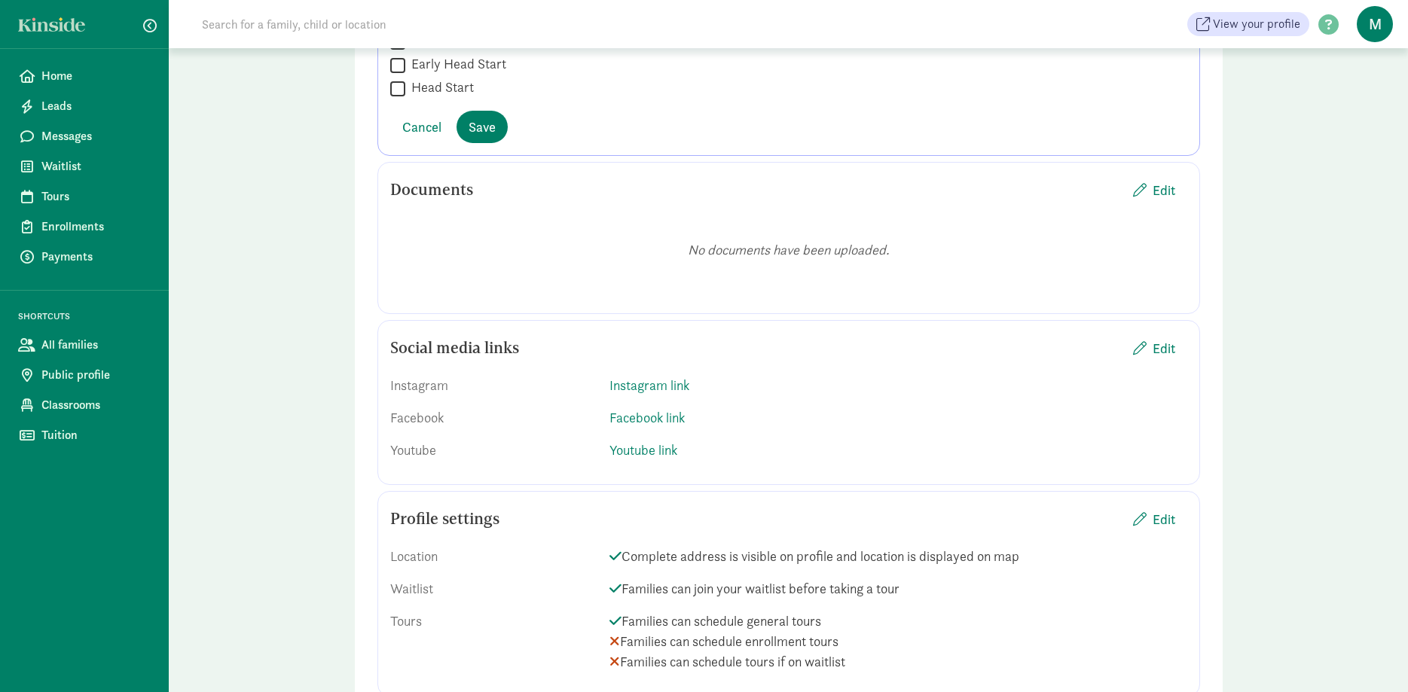
scroll to position [3786, 0]
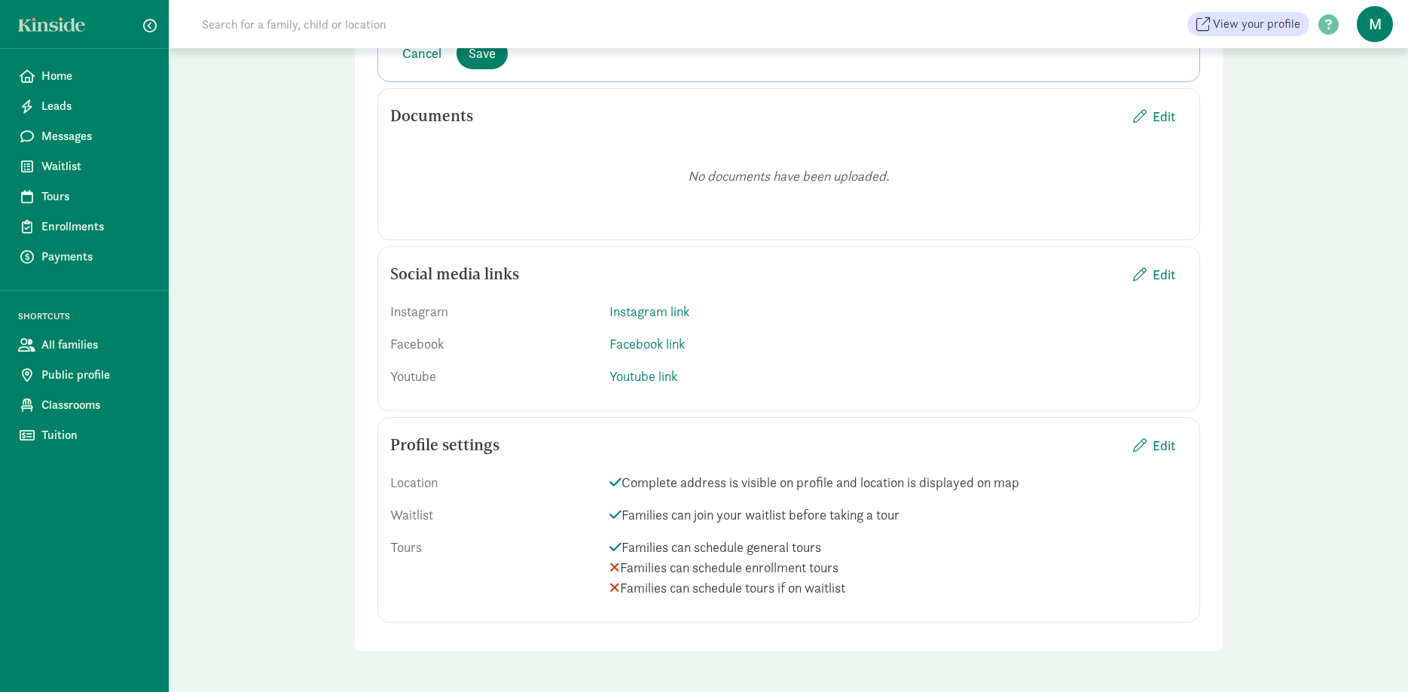
click at [68, 433] on span "Tuition" at bounding box center [95, 435] width 109 height 18
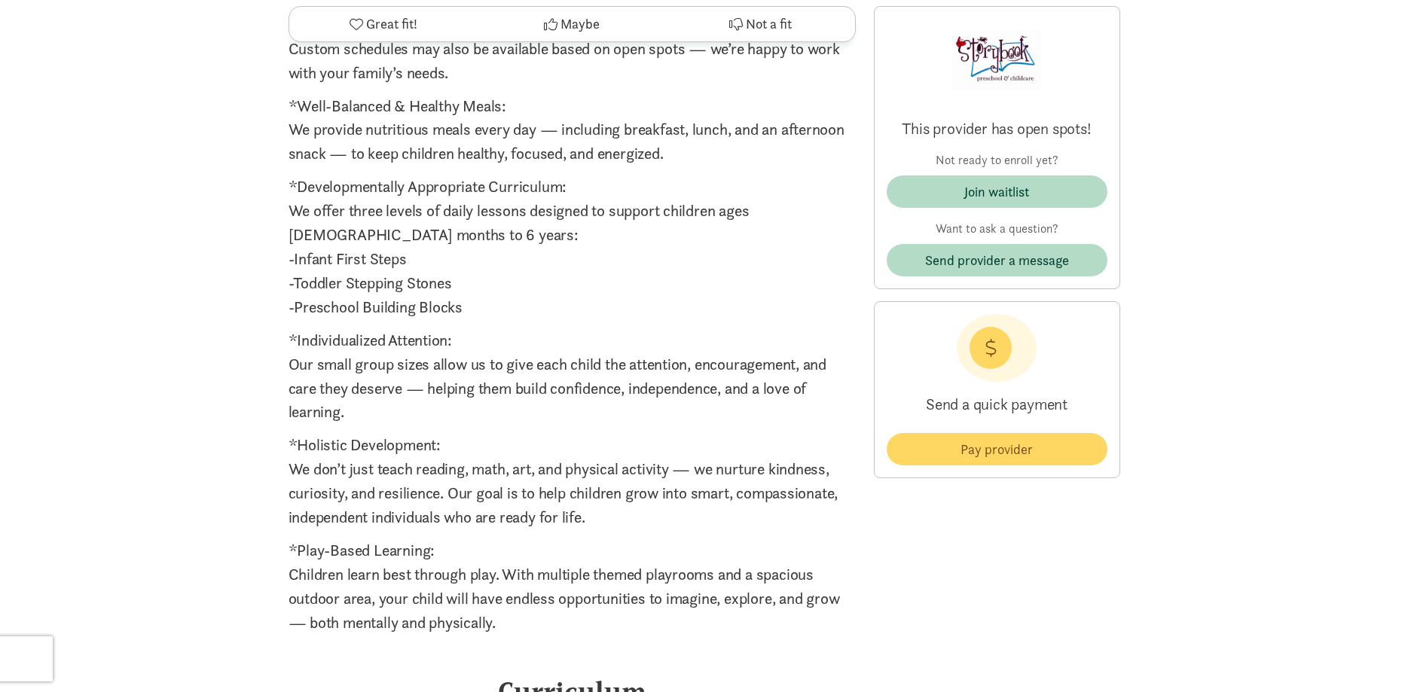
scroll to position [1845, 0]
